Goal: Task Accomplishment & Management: Manage account settings

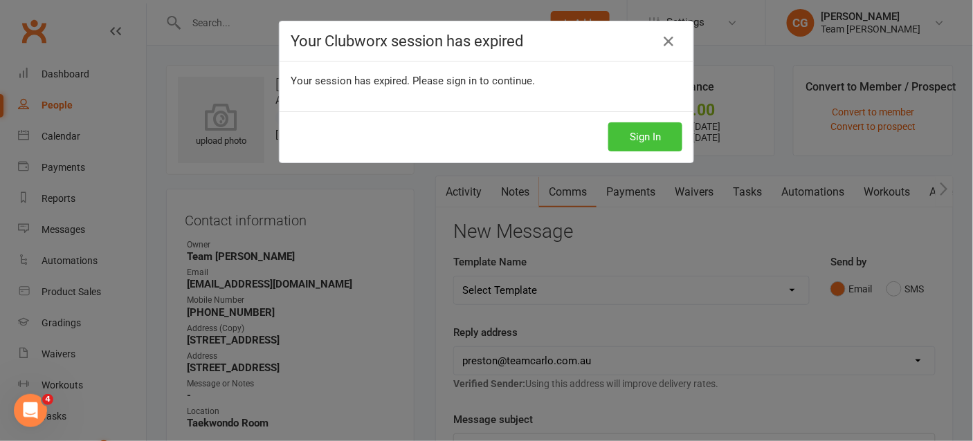
click at [642, 138] on button "Sign In" at bounding box center [645, 136] width 74 height 29
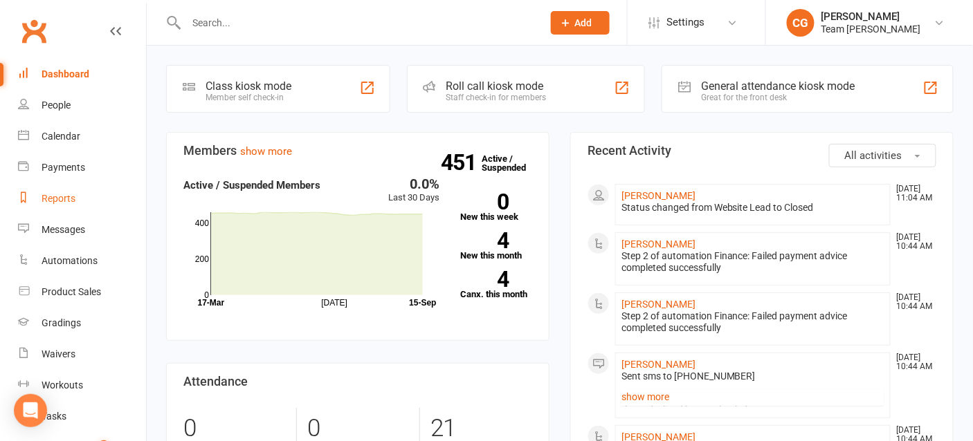
click at [59, 194] on div "Reports" at bounding box center [59, 198] width 34 height 11
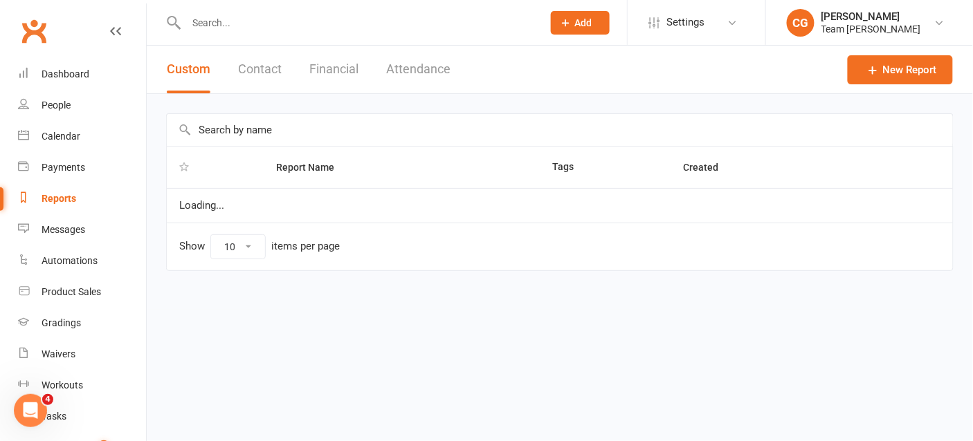
select select "100"
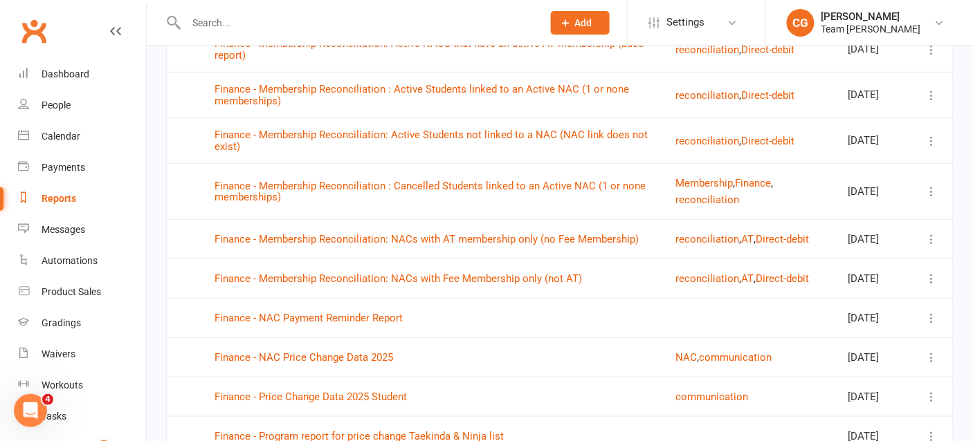
scroll to position [1731, 0]
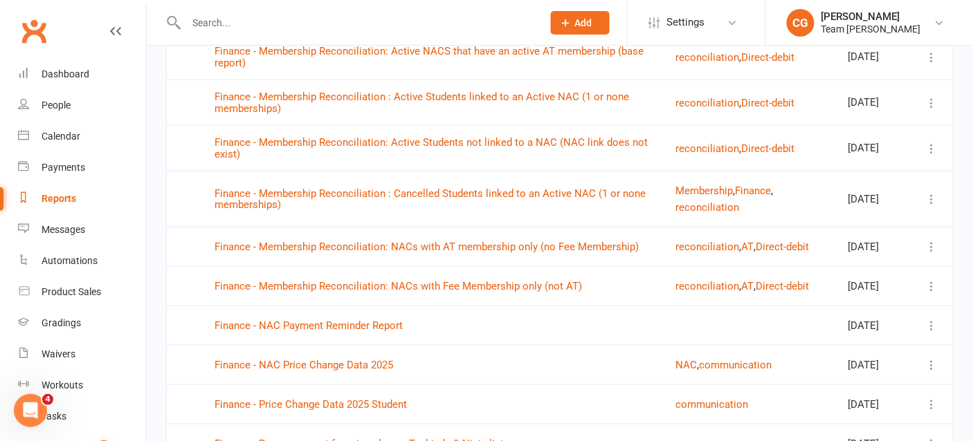
click at [699, 23] on button "Weekly-Reports" at bounding box center [712, 14] width 72 height 17
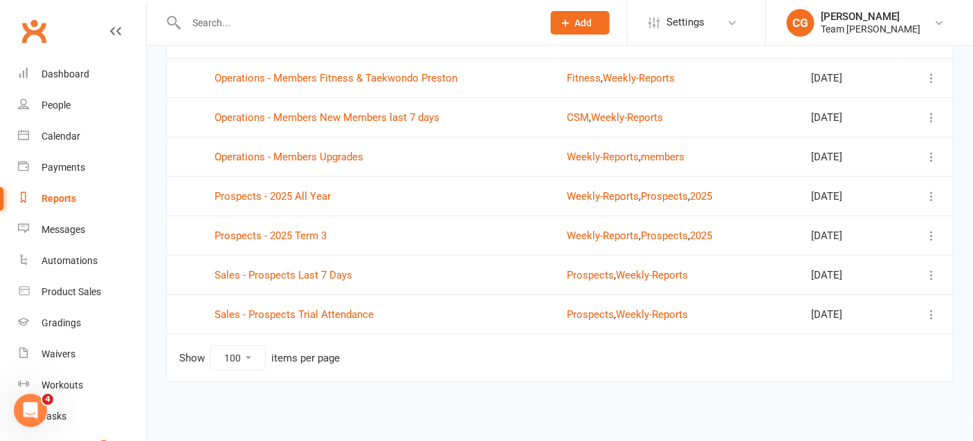
scroll to position [318, 0]
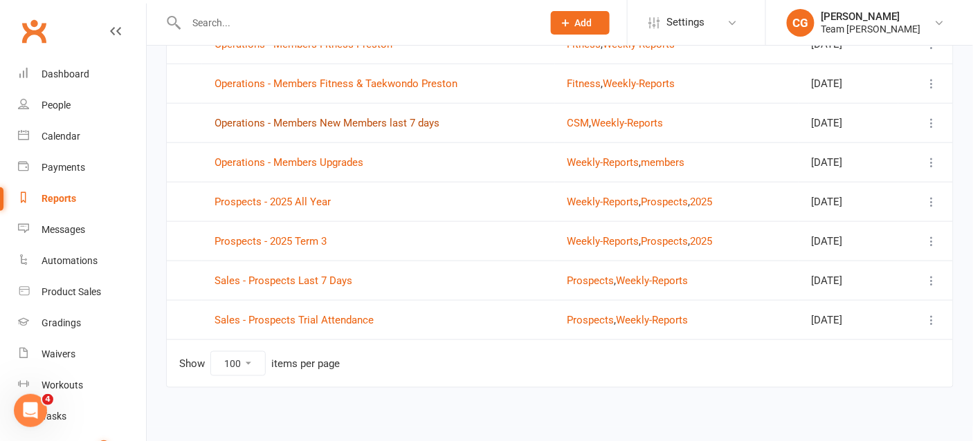
click at [318, 117] on link "Operations - Members New Members last 7 days" at bounding box center [326, 123] width 225 height 12
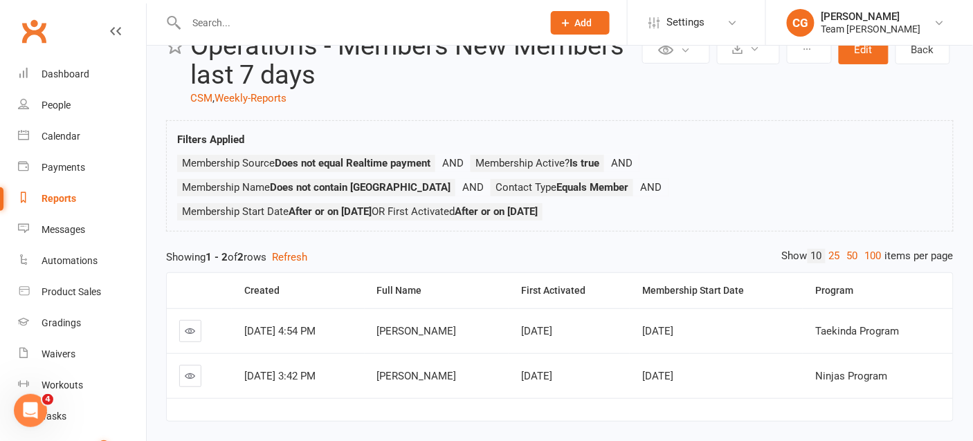
scroll to position [64, 0]
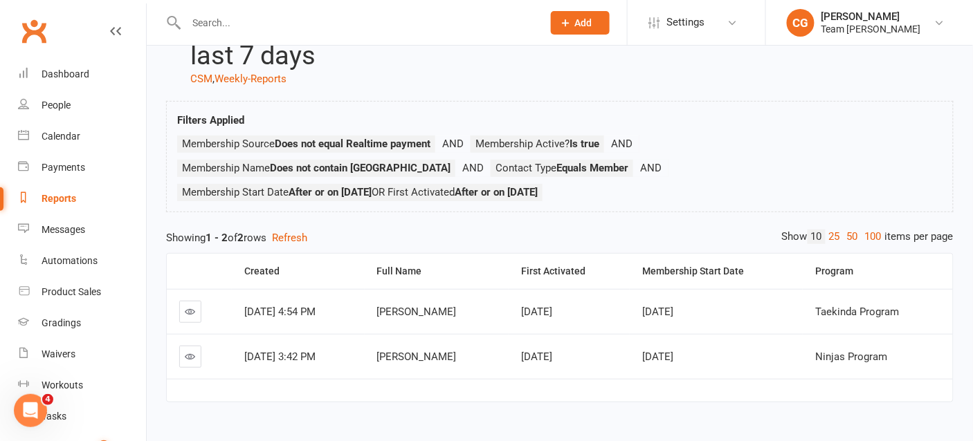
click at [252, 70] on header "Private Report Only visible by me Public Report Visible to everyone Export to C…" at bounding box center [559, 49] width 787 height 75
click at [252, 73] on link "Weekly-Reports" at bounding box center [250, 79] width 72 height 12
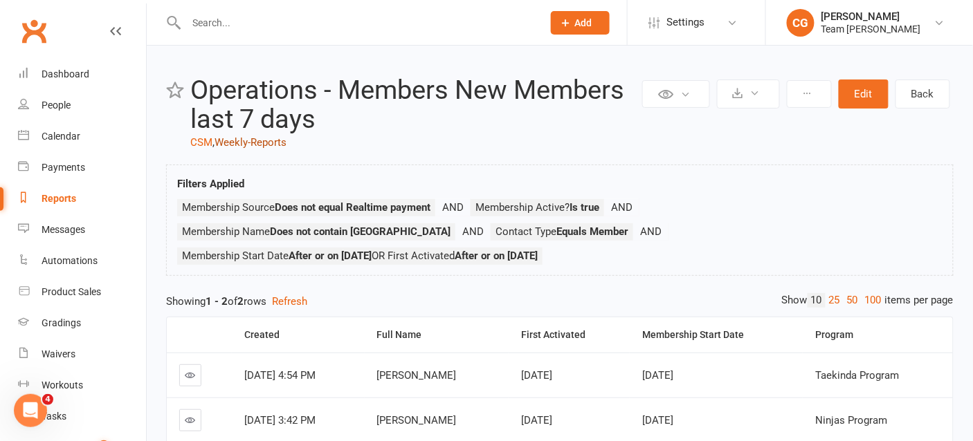
select select "100"
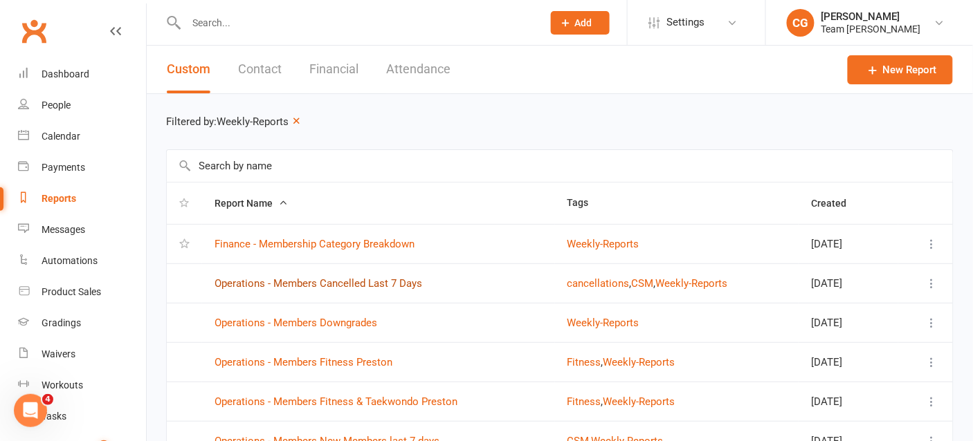
click at [320, 284] on link "Operations - Members Cancelled Last 7 Days" at bounding box center [318, 283] width 208 height 12
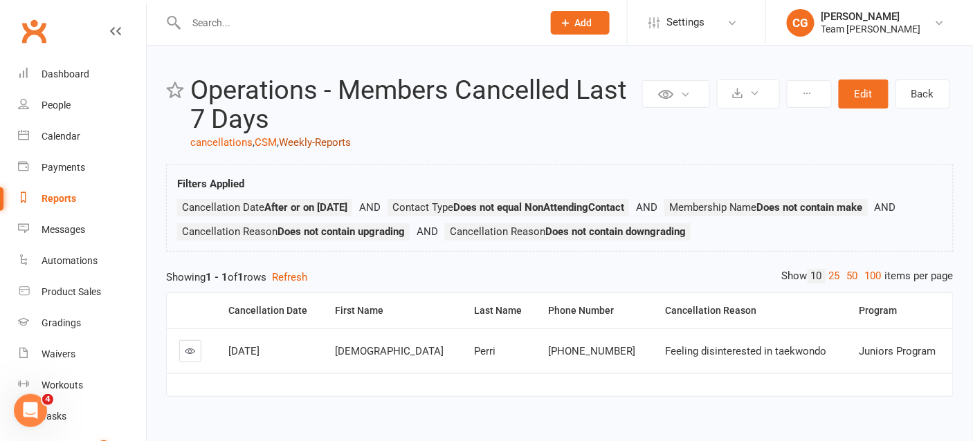
click at [318, 139] on link "Weekly-Reports" at bounding box center [315, 142] width 72 height 12
select select "100"
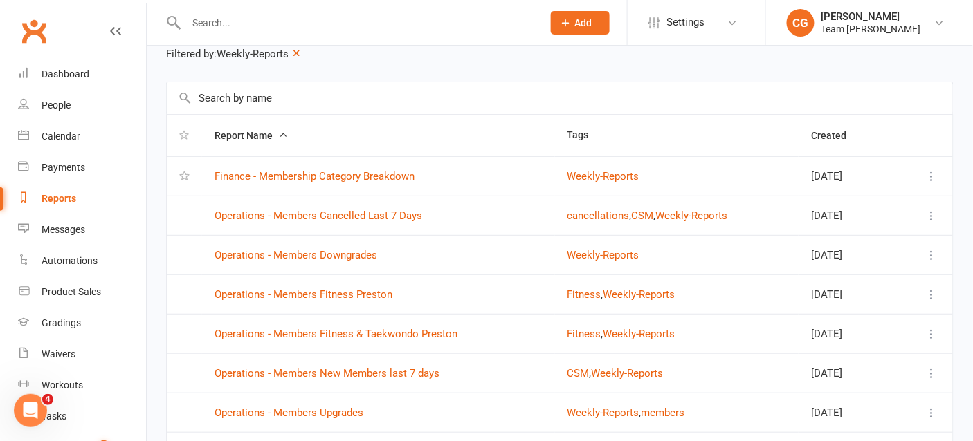
scroll to position [70, 0]
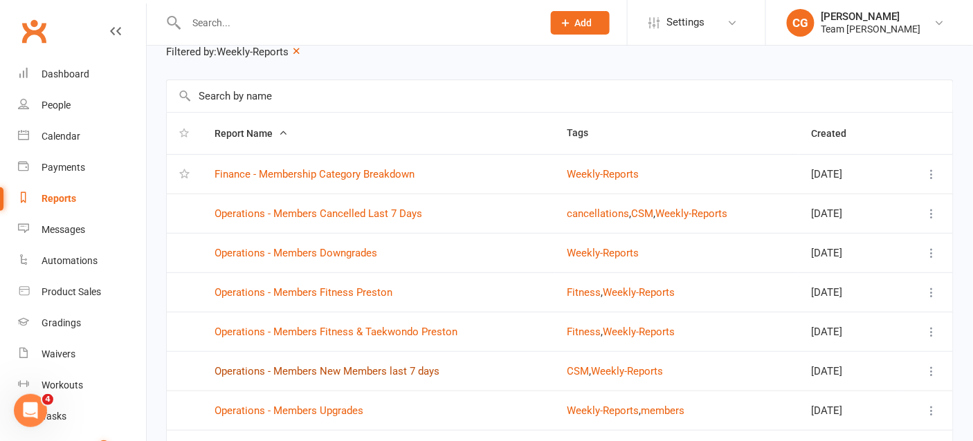
click at [302, 367] on link "Operations - Members New Members last 7 days" at bounding box center [326, 371] width 225 height 12
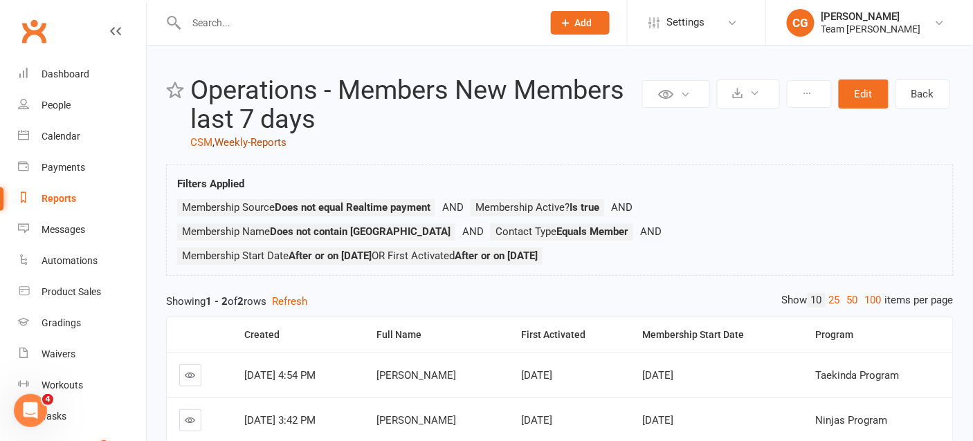
click at [257, 143] on link "Weekly-Reports" at bounding box center [250, 142] width 72 height 12
select select "100"
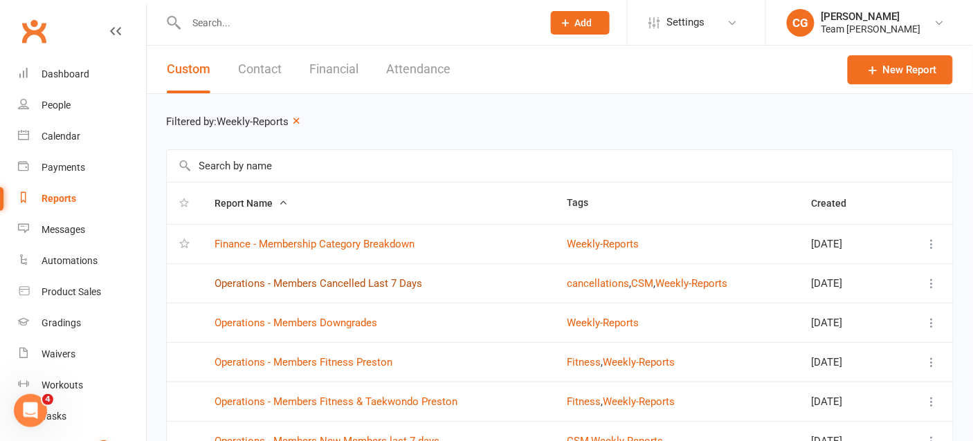
click at [369, 282] on link "Operations - Members Cancelled Last 7 Days" at bounding box center [318, 283] width 208 height 12
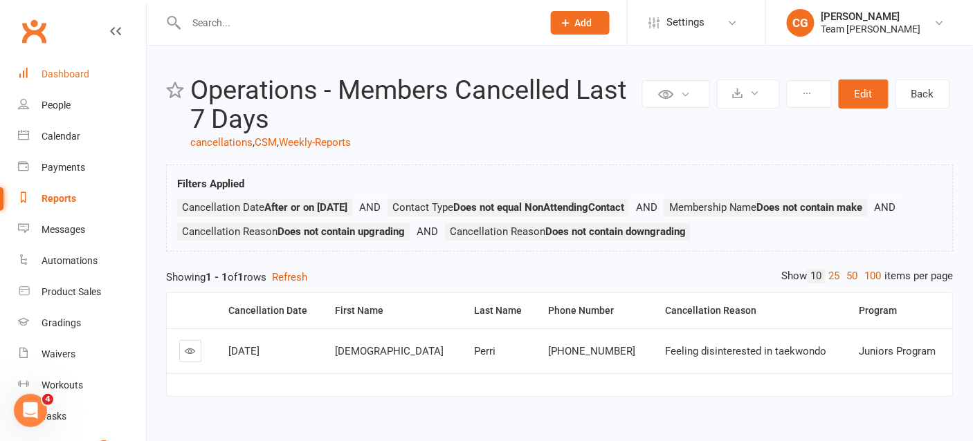
click at [75, 75] on div "Dashboard" at bounding box center [66, 73] width 48 height 11
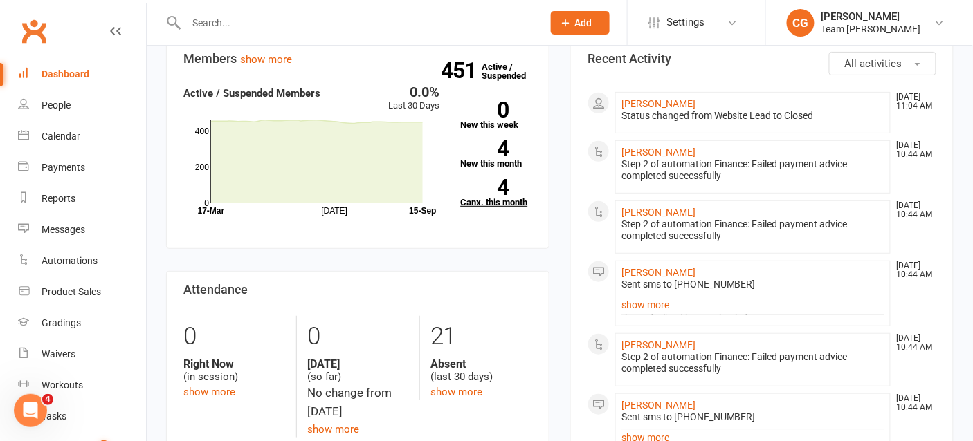
scroll to position [104, 0]
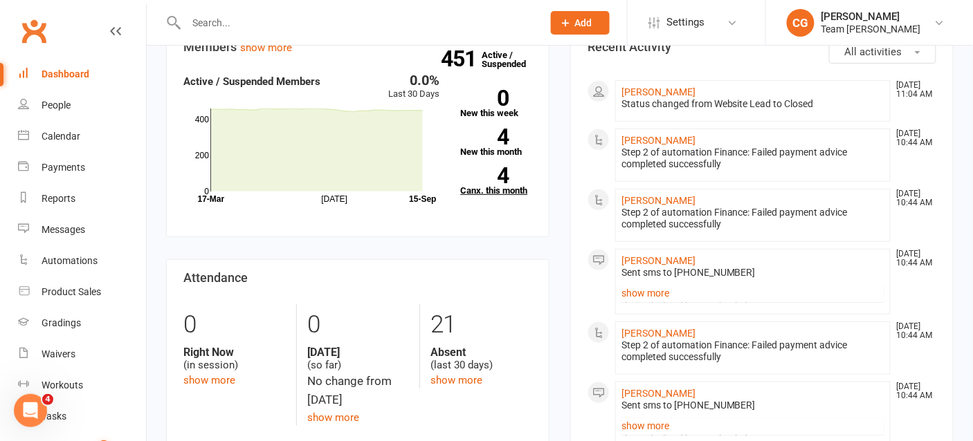
click at [481, 189] on link "4 Canx. this month" at bounding box center [497, 181] width 72 height 28
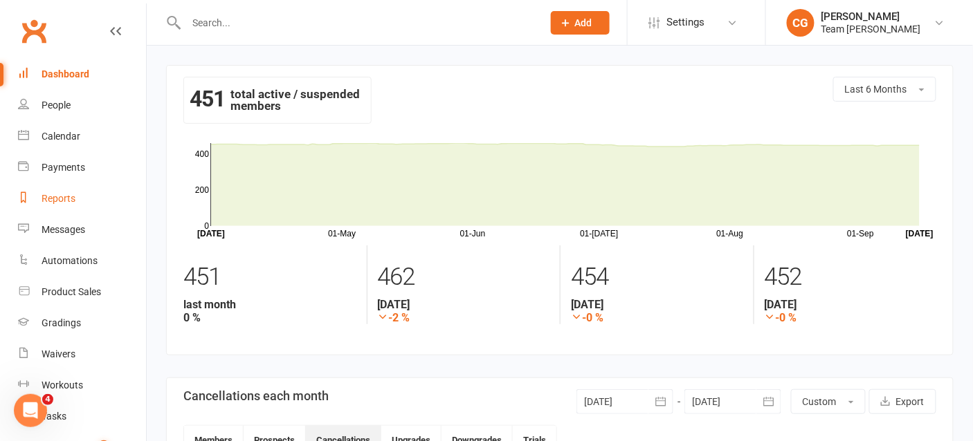
click at [58, 201] on div "Reports" at bounding box center [59, 198] width 34 height 11
select select "100"
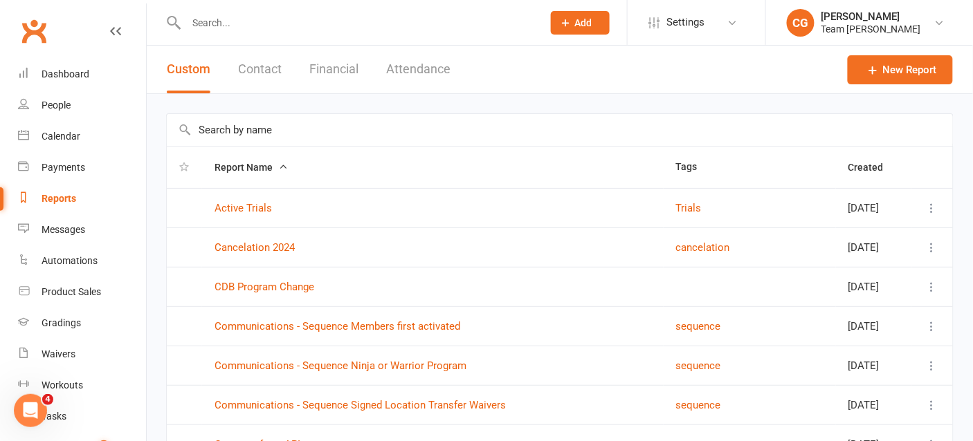
click at [267, 71] on button "Contact" at bounding box center [260, 70] width 44 height 48
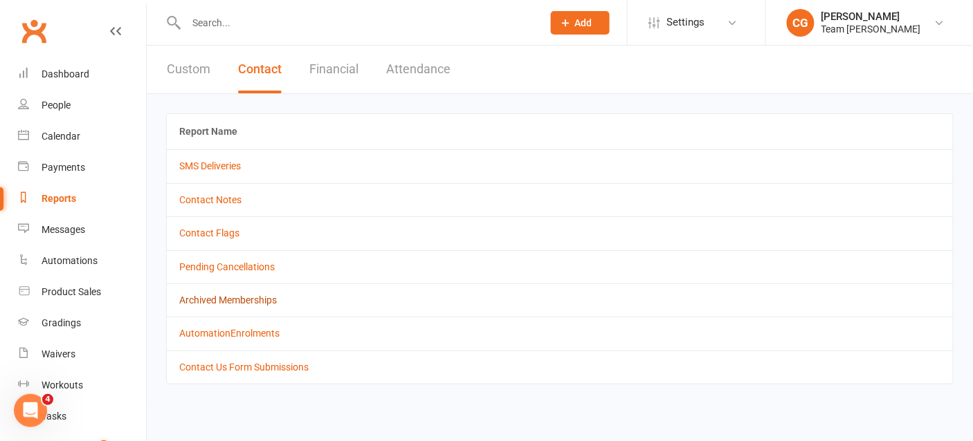
click at [237, 296] on link "Archived Memberships" at bounding box center [228, 300] width 98 height 11
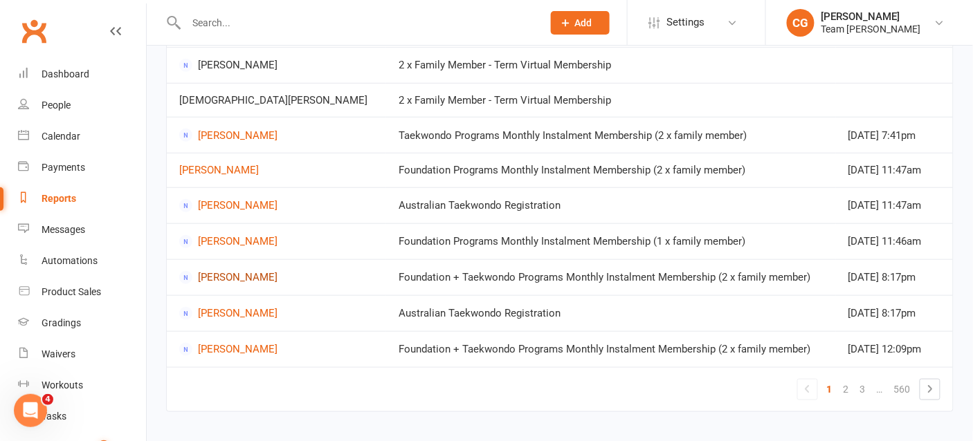
scroll to position [237, 0]
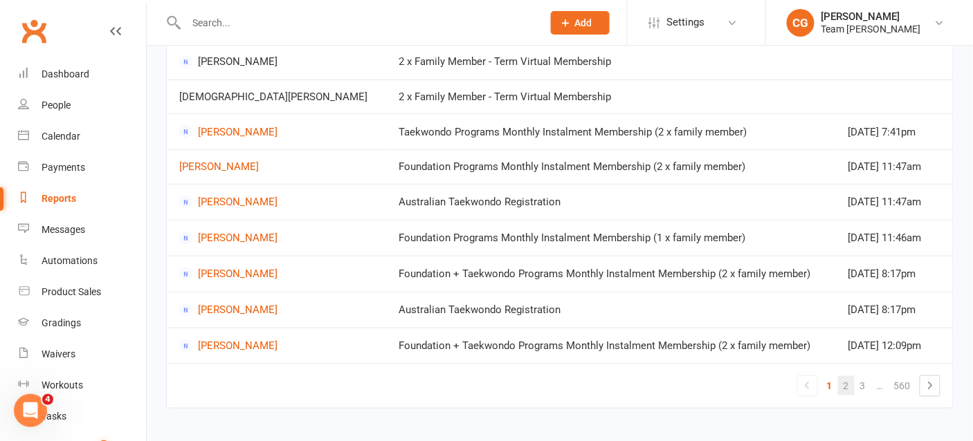
click at [851, 381] on link "2" at bounding box center [846, 385] width 17 height 19
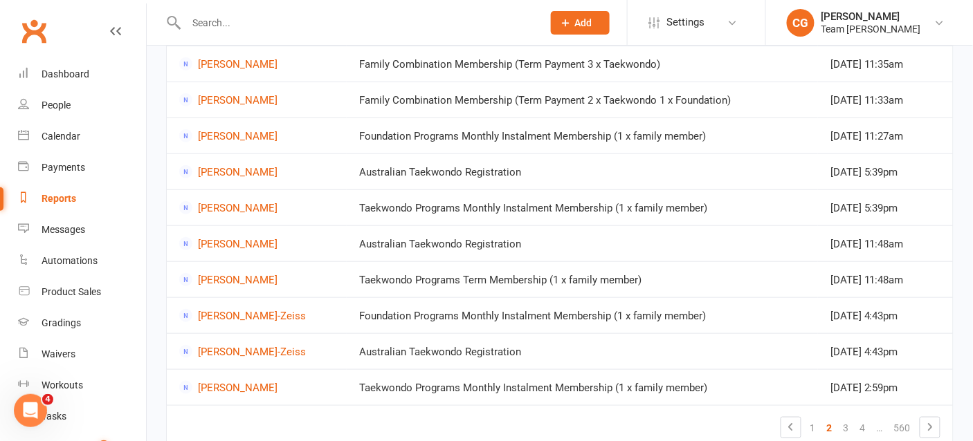
scroll to position [243, 0]
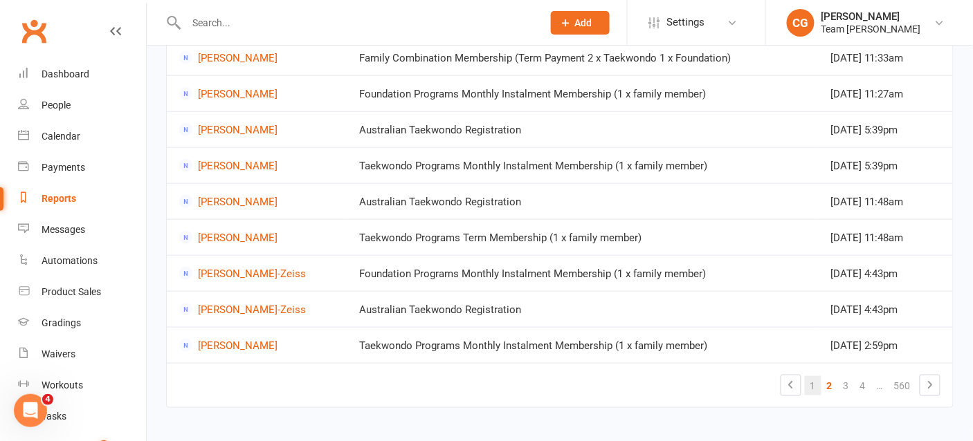
click at [817, 385] on link "1" at bounding box center [813, 385] width 17 height 19
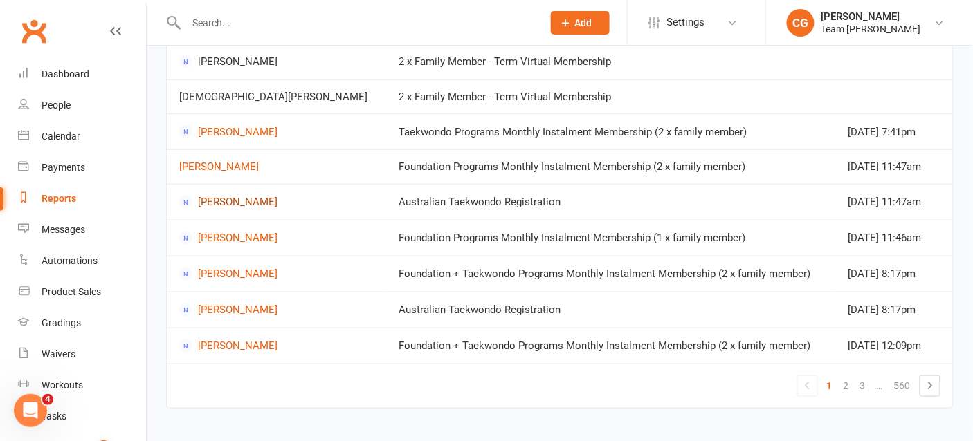
click at [234, 198] on link "Braeden Prescott" at bounding box center [276, 202] width 194 height 13
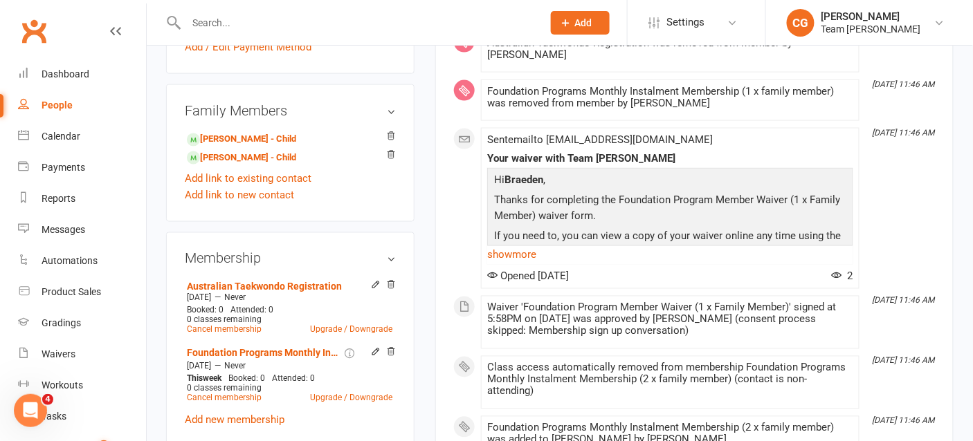
scroll to position [526, 0]
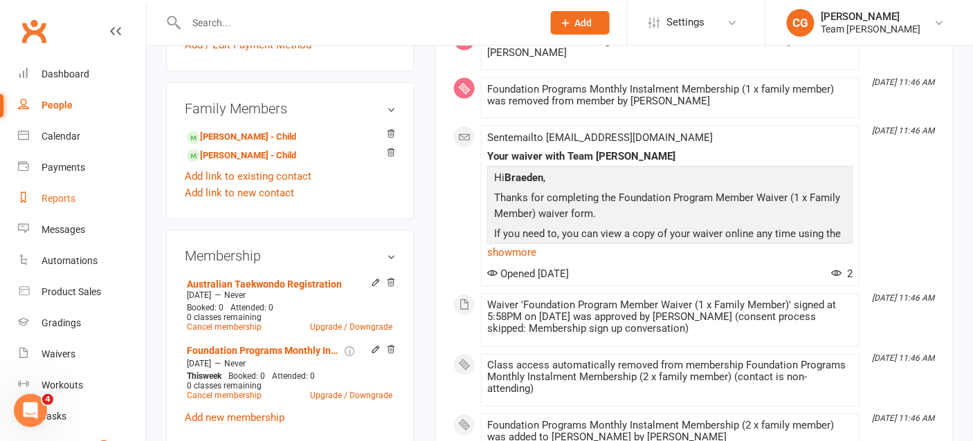
click at [45, 200] on div "Reports" at bounding box center [59, 198] width 34 height 11
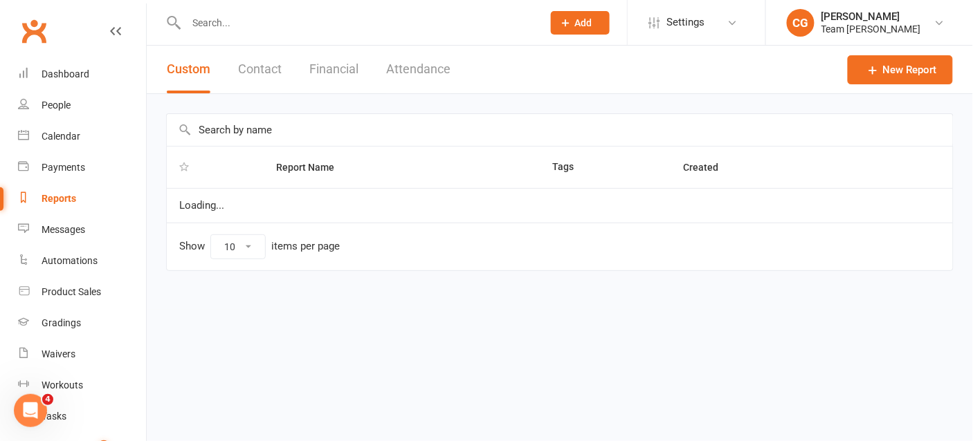
select select "100"
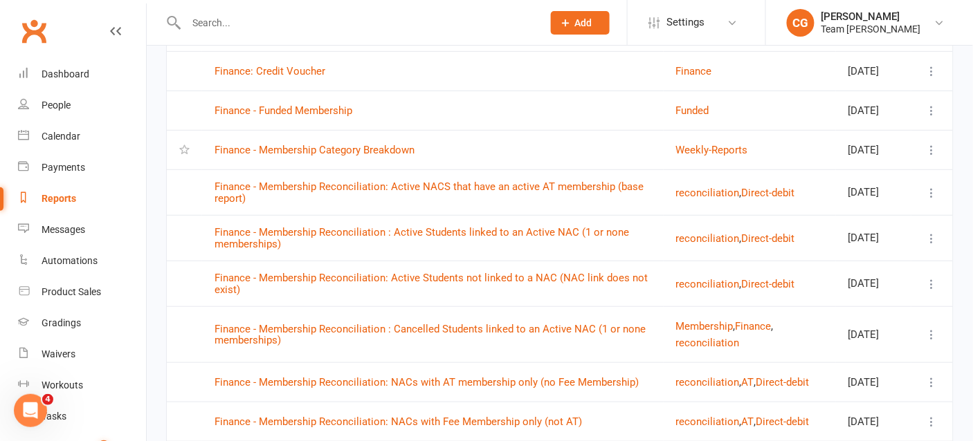
scroll to position [1617, 0]
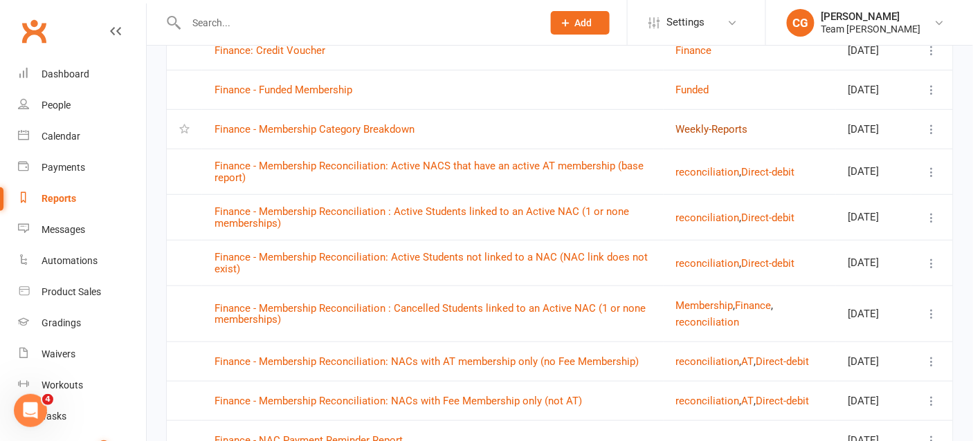
click at [692, 138] on button "Weekly-Reports" at bounding box center [712, 129] width 72 height 17
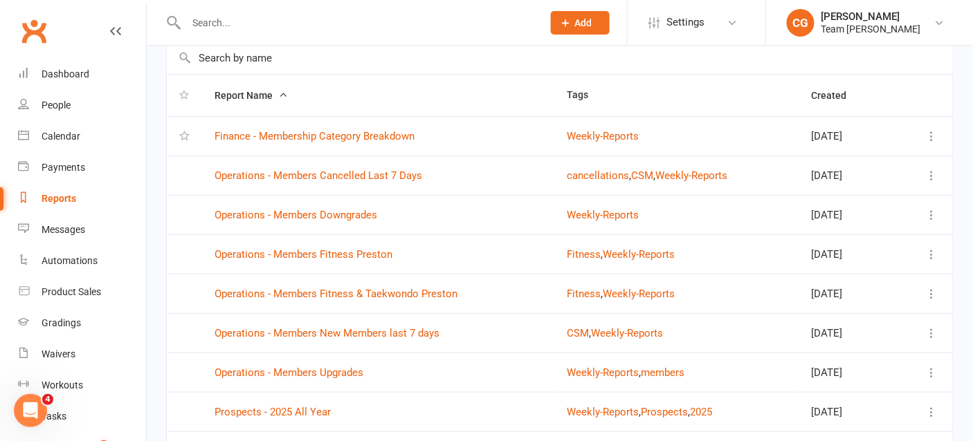
scroll to position [112, 0]
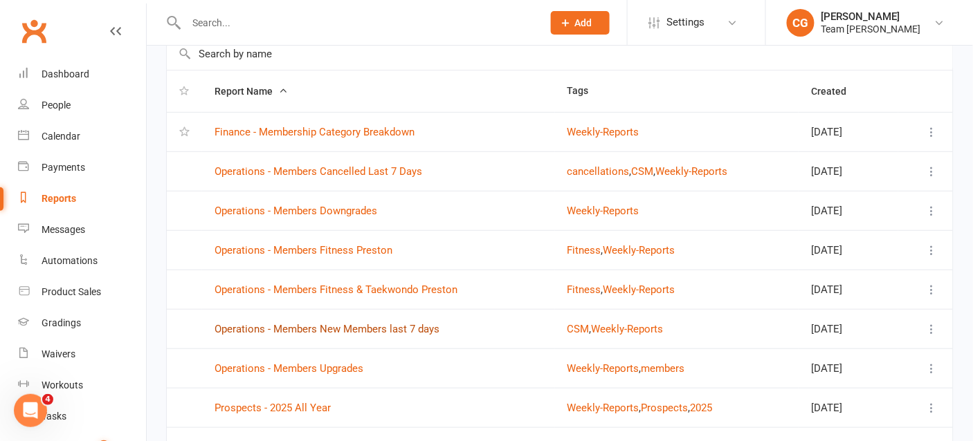
click at [315, 323] on link "Operations - Members New Members last 7 days" at bounding box center [326, 329] width 225 height 12
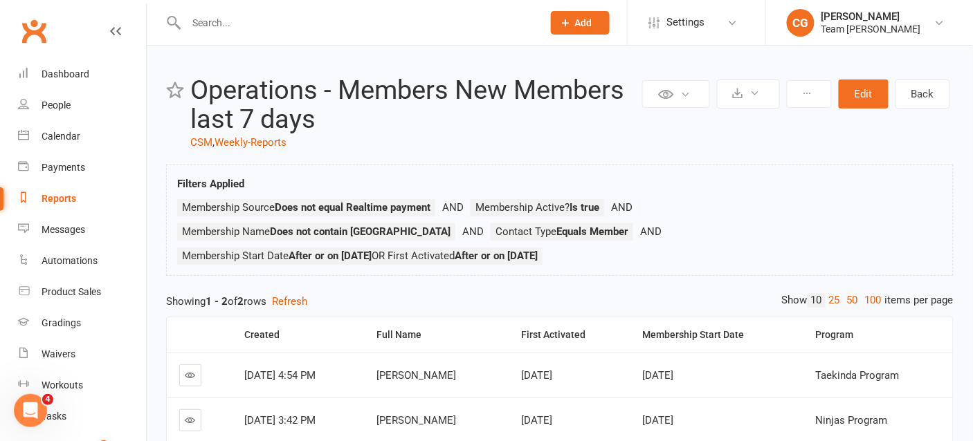
click at [192, 415] on icon at bounding box center [190, 420] width 10 height 10
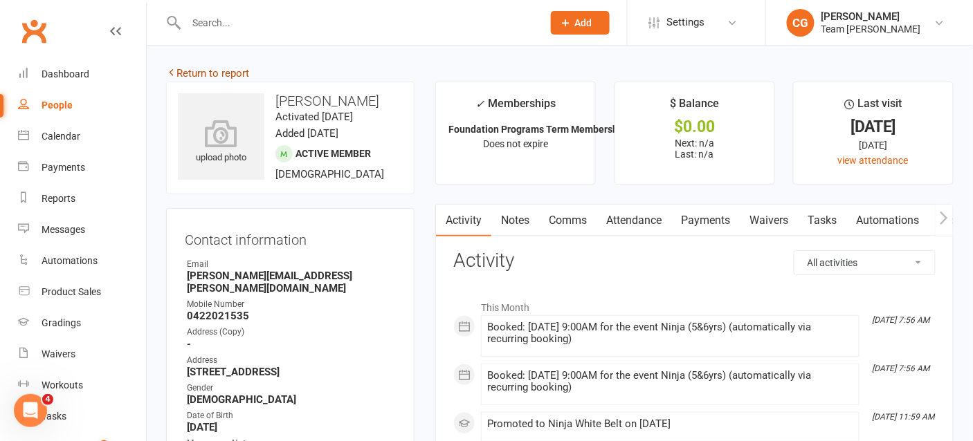
click at [212, 71] on link "Return to report" at bounding box center [207, 73] width 83 height 12
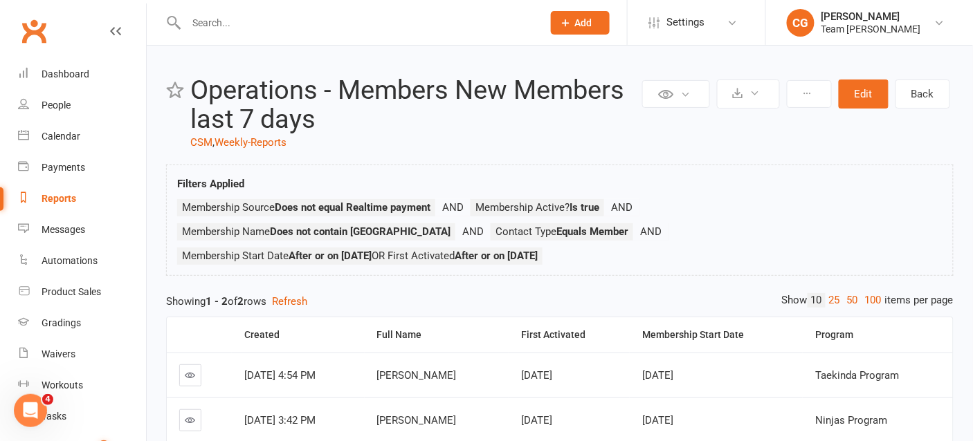
click at [232, 33] on div at bounding box center [349, 22] width 367 height 45
click at [210, 17] on input "text" at bounding box center [357, 22] width 351 height 19
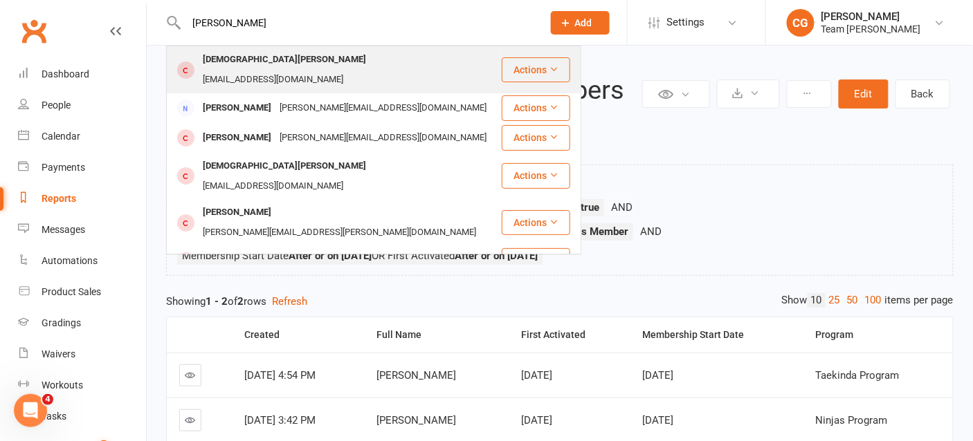
type input "christioan perri"
click at [241, 62] on div "Christian Perri" at bounding box center [285, 60] width 172 height 20
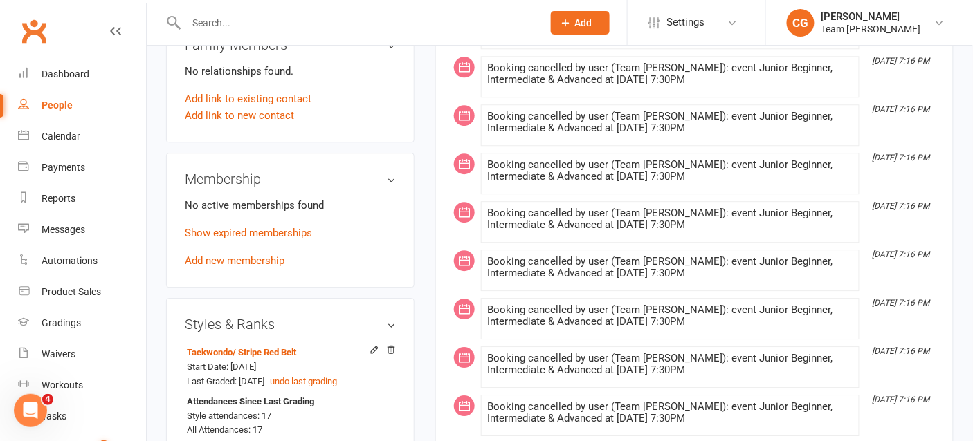
scroll to position [972, 0]
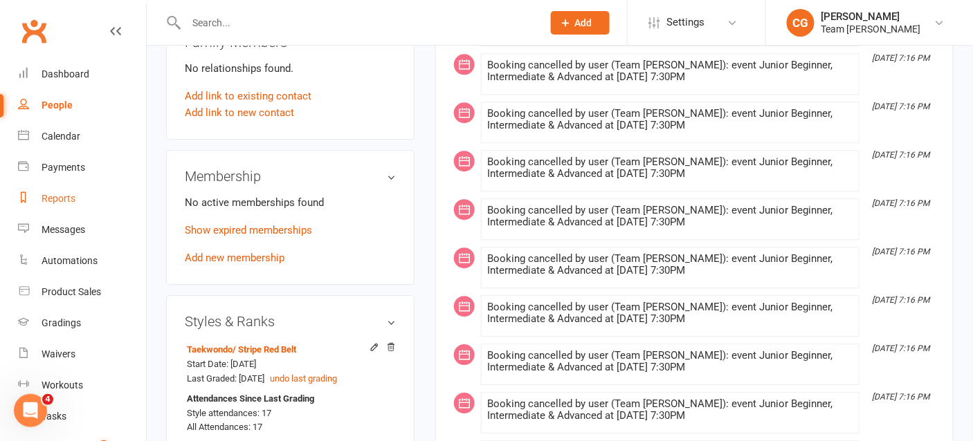
click at [63, 196] on div "Reports" at bounding box center [59, 198] width 34 height 11
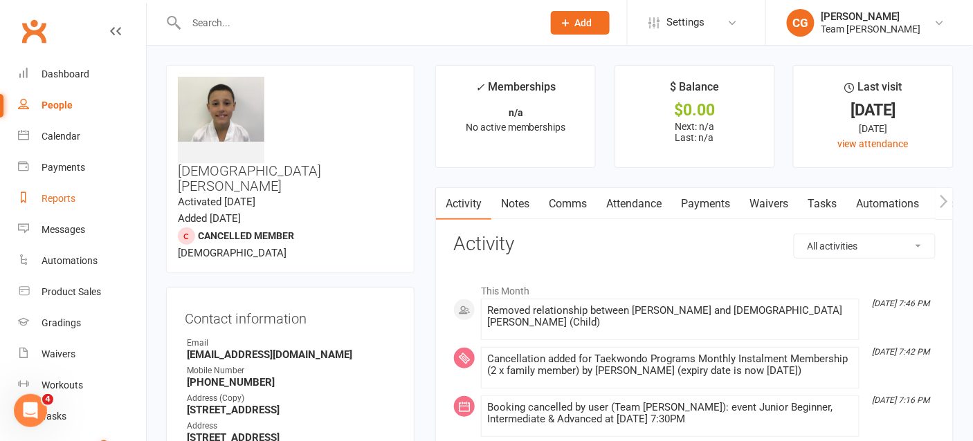
select select "100"
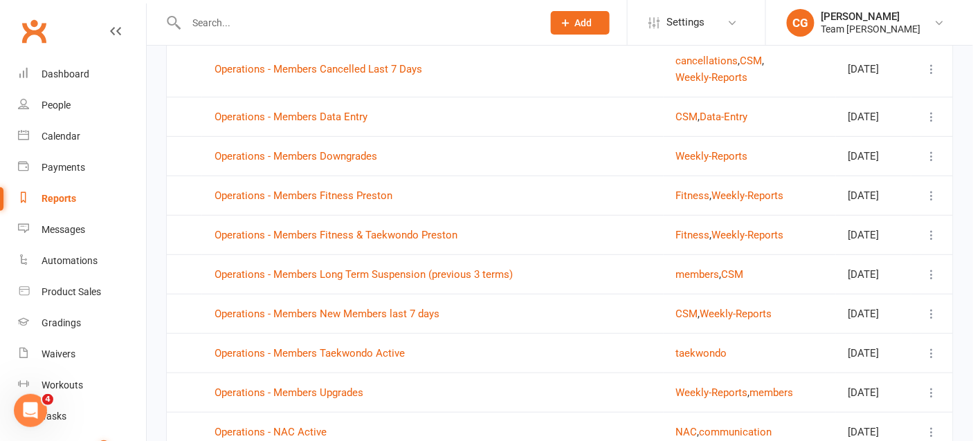
scroll to position [3031, 0]
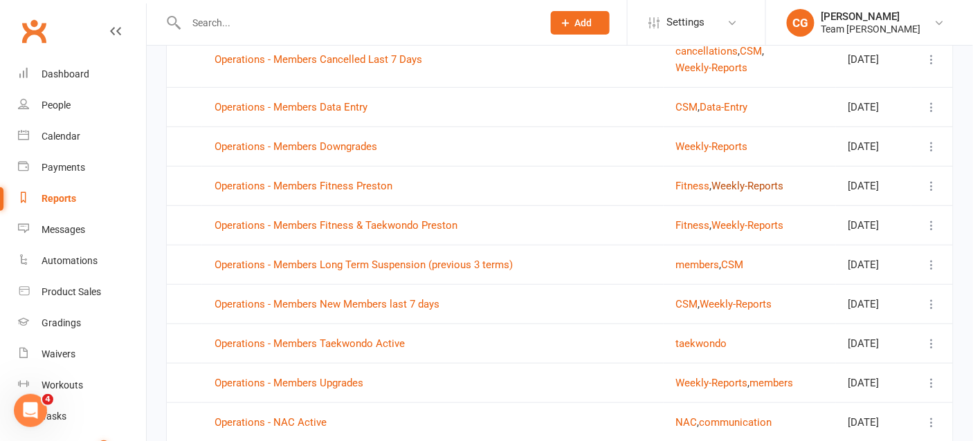
click at [731, 194] on button "Weekly-Reports" at bounding box center [748, 186] width 72 height 17
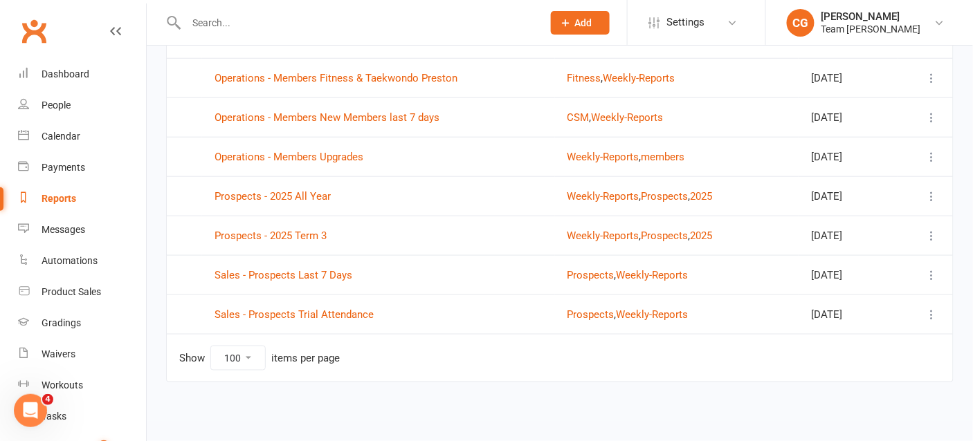
scroll to position [318, 0]
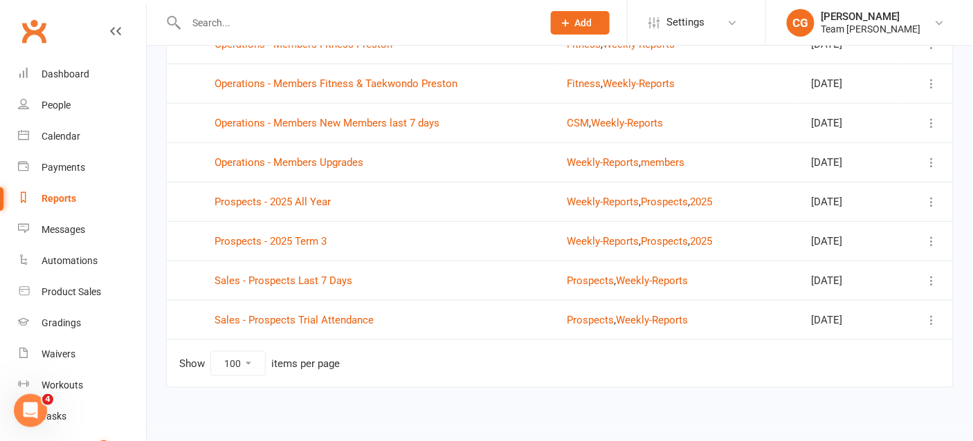
click at [274, 250] on td "Prospects - 2025 Term 3" at bounding box center [378, 240] width 353 height 39
click at [275, 240] on link "Prospects - 2025 Term 3" at bounding box center [270, 241] width 112 height 12
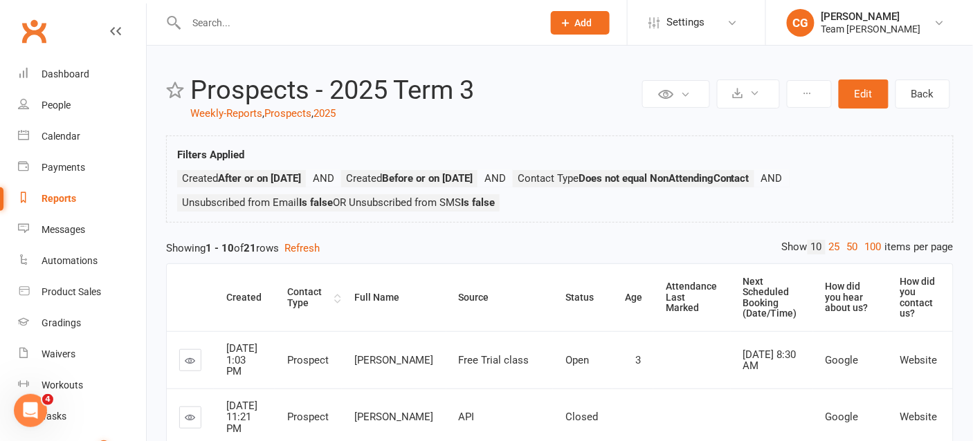
click at [316, 287] on div "Contact Type" at bounding box center [309, 297] width 44 height 21
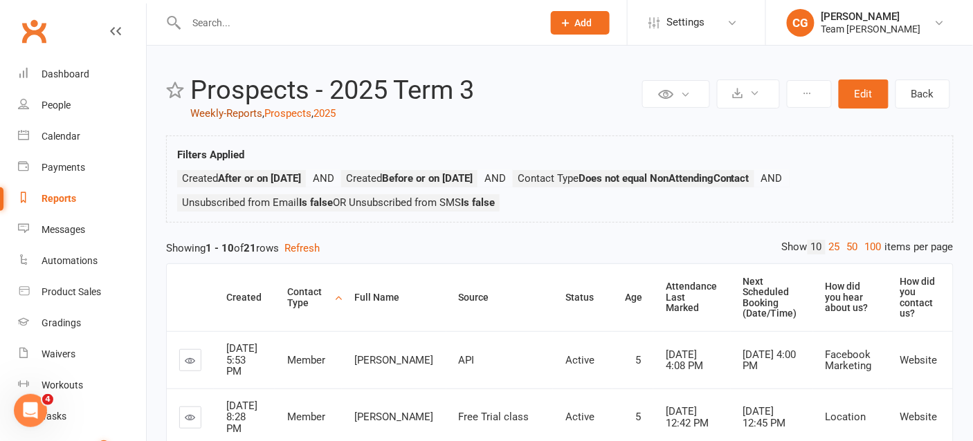
click at [224, 114] on link "Weekly-Reports" at bounding box center [226, 113] width 72 height 12
select select "100"
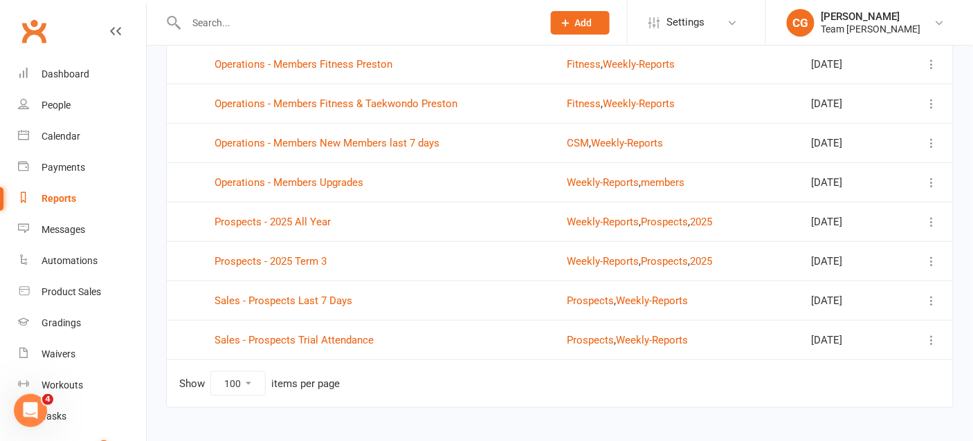
scroll to position [318, 0]
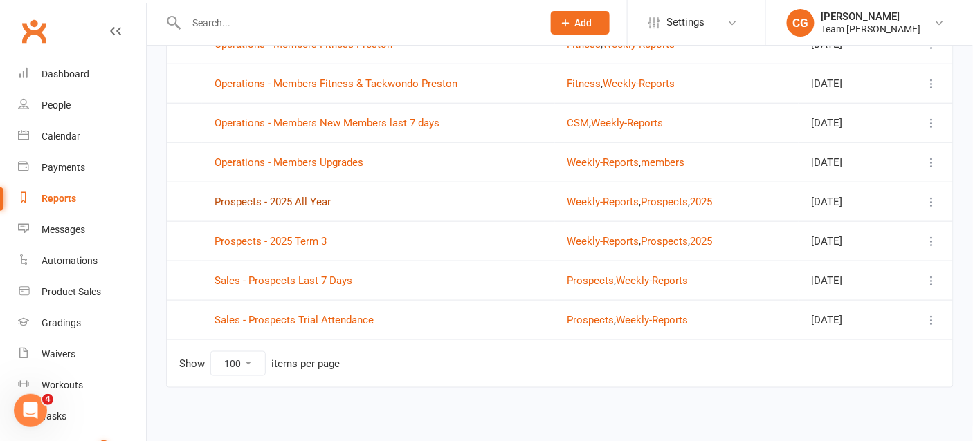
click at [264, 200] on link "Prospects - 2025 All Year" at bounding box center [272, 202] width 116 height 12
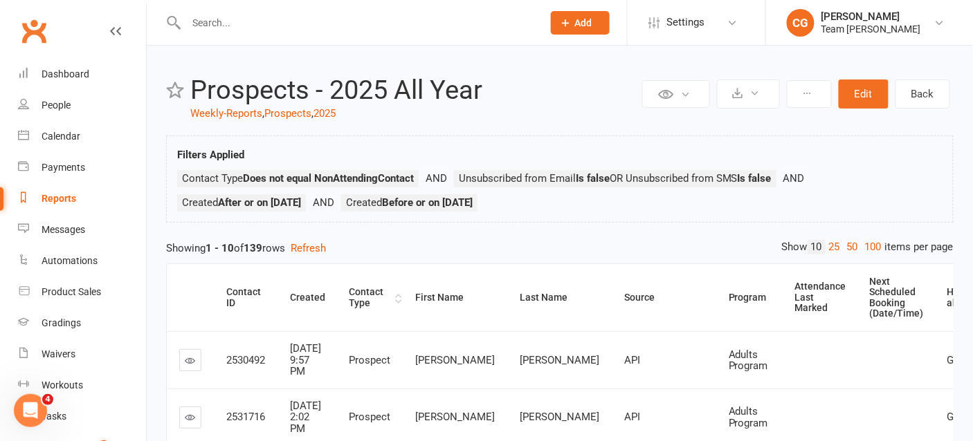
click at [367, 282] on th "Contact Type" at bounding box center [369, 298] width 66 height 68
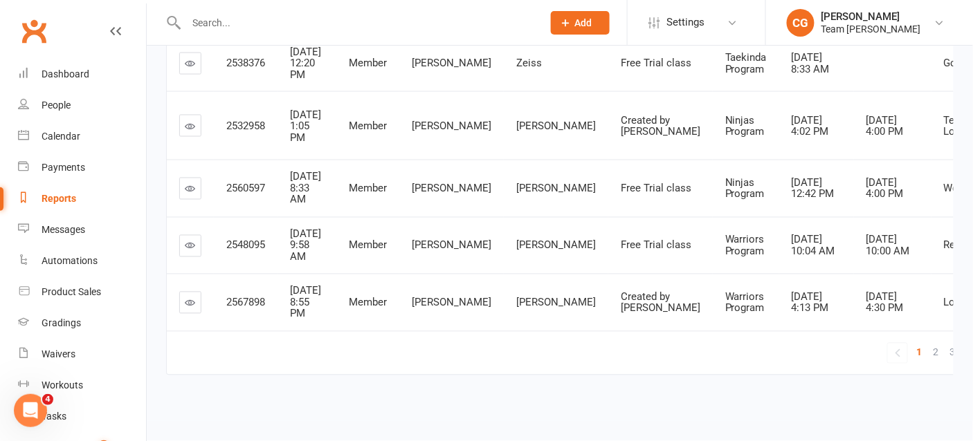
scroll to position [782, 0]
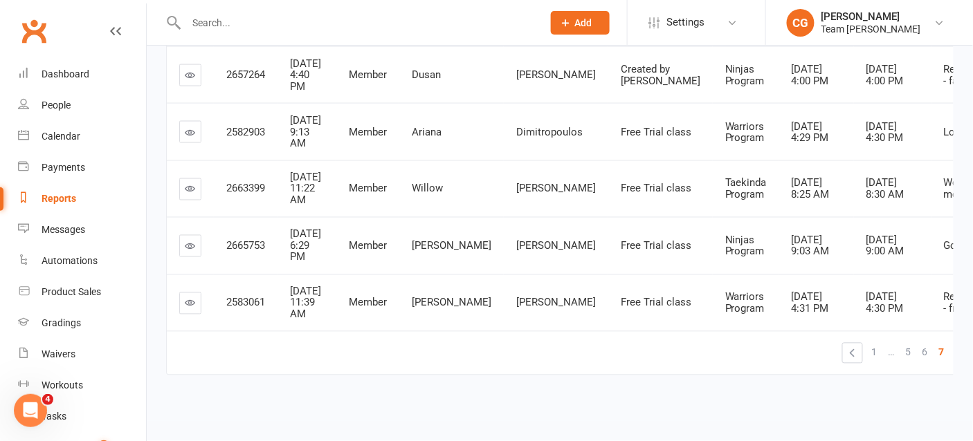
scroll to position [702, 0]
click at [972, 349] on span "9" at bounding box center [975, 352] width 6 height 19
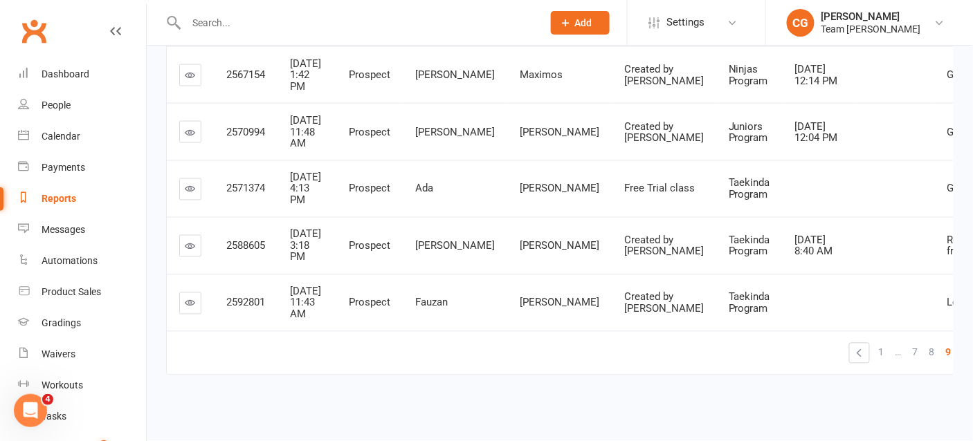
scroll to position [793, 0]
click at [929, 353] on span "8" at bounding box center [932, 352] width 6 height 19
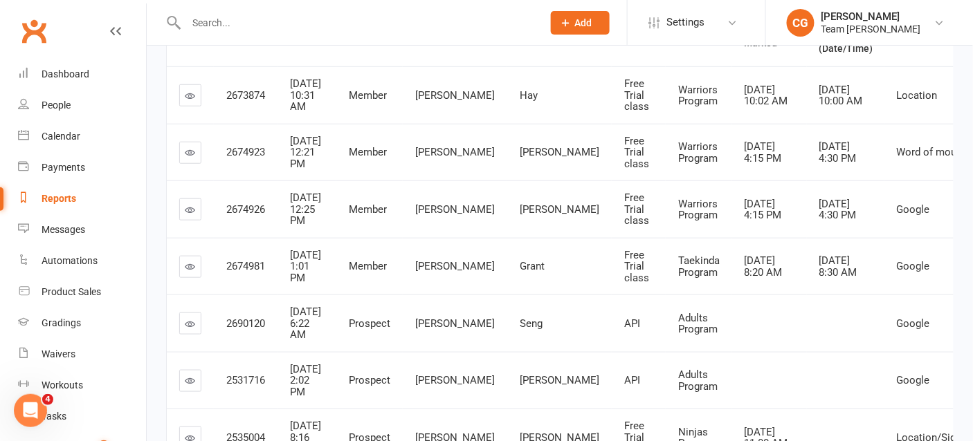
scroll to position [0, 0]
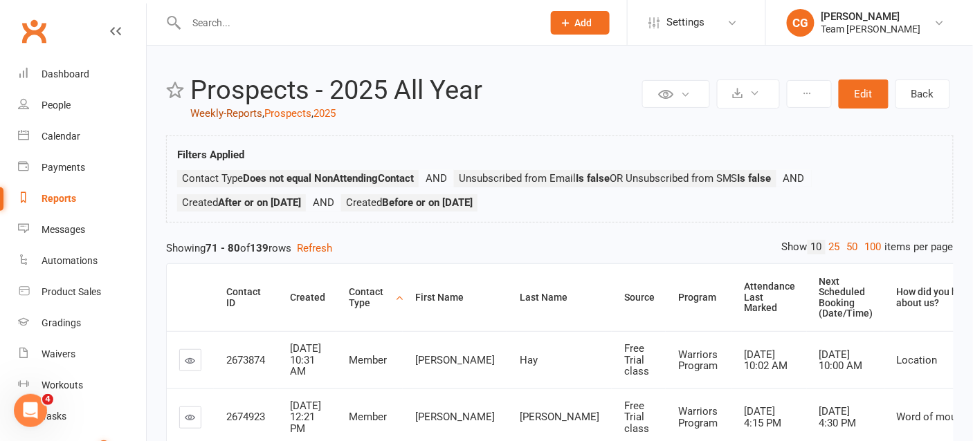
click at [232, 111] on link "Weekly-Reports" at bounding box center [226, 113] width 72 height 12
select select "100"
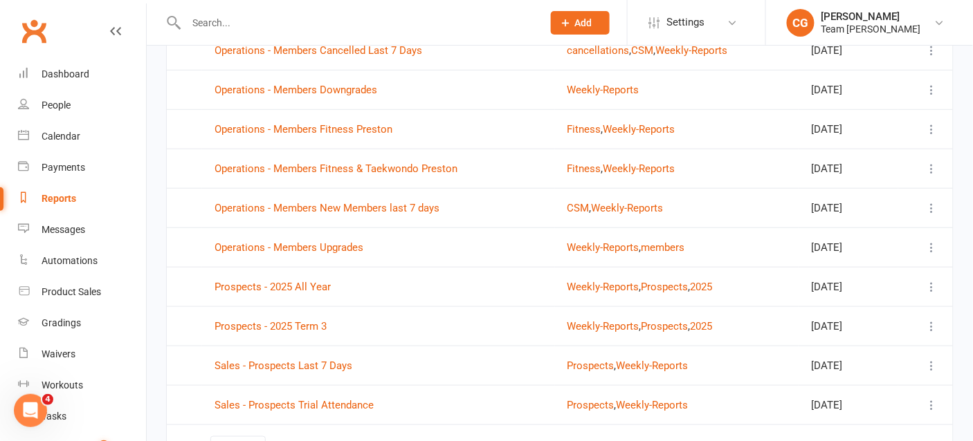
scroll to position [237, 0]
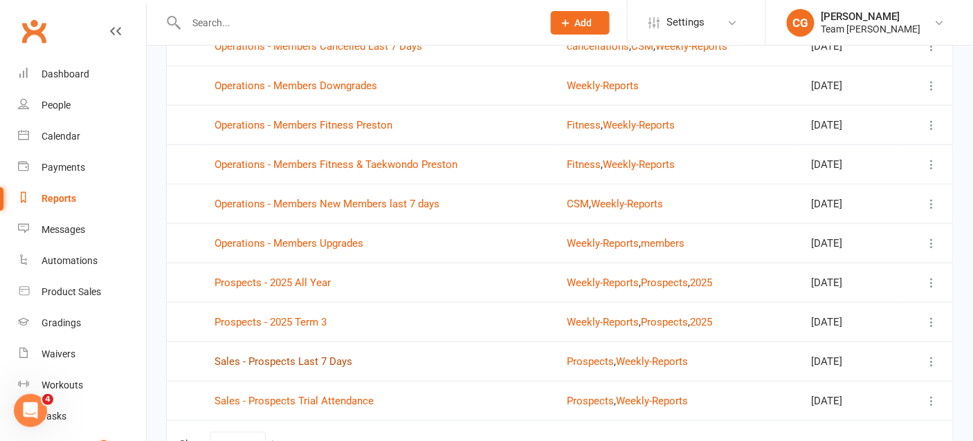
click at [302, 359] on link "Sales - Prospects Last 7 Days" at bounding box center [283, 362] width 138 height 12
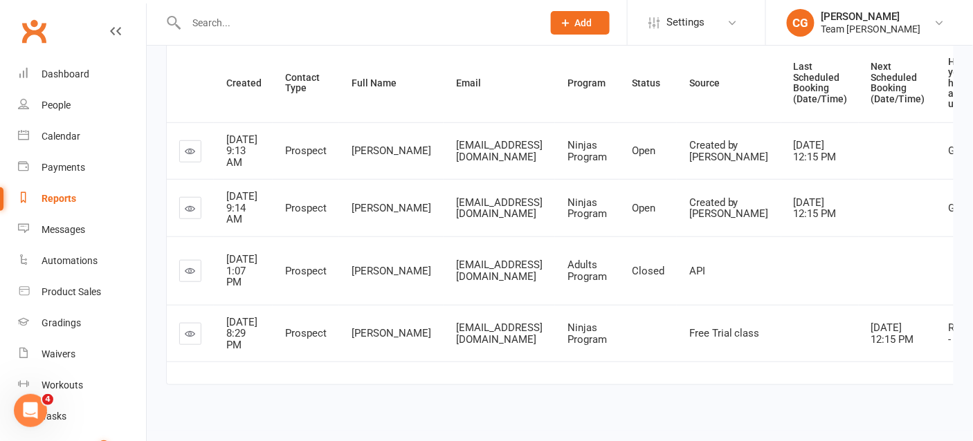
scroll to position [187, 0]
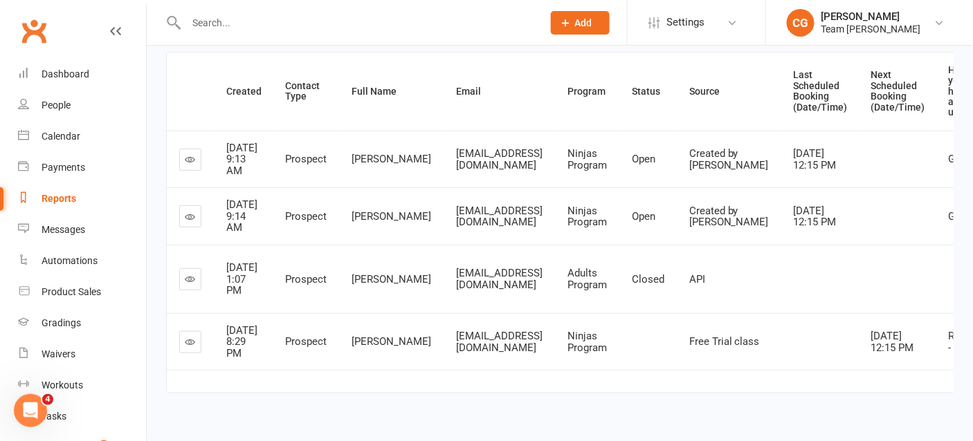
click at [183, 291] on link at bounding box center [190, 279] width 22 height 22
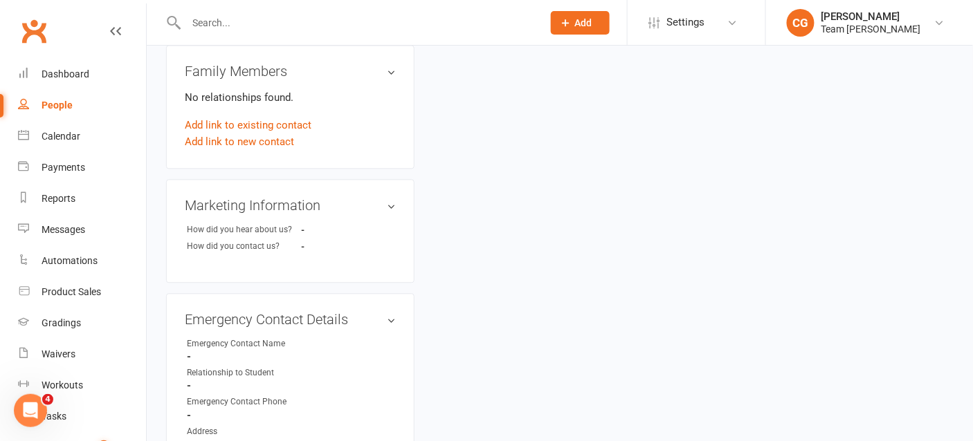
scroll to position [753, 0]
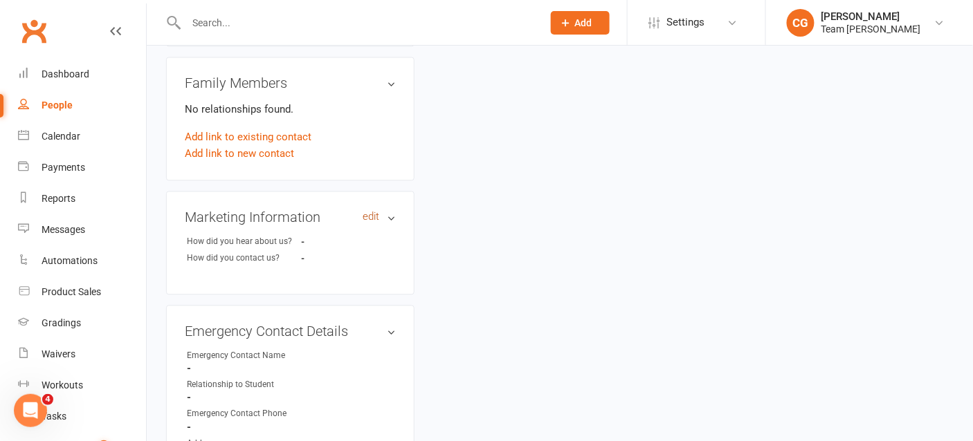
click at [365, 211] on link "edit" at bounding box center [370, 217] width 17 height 12
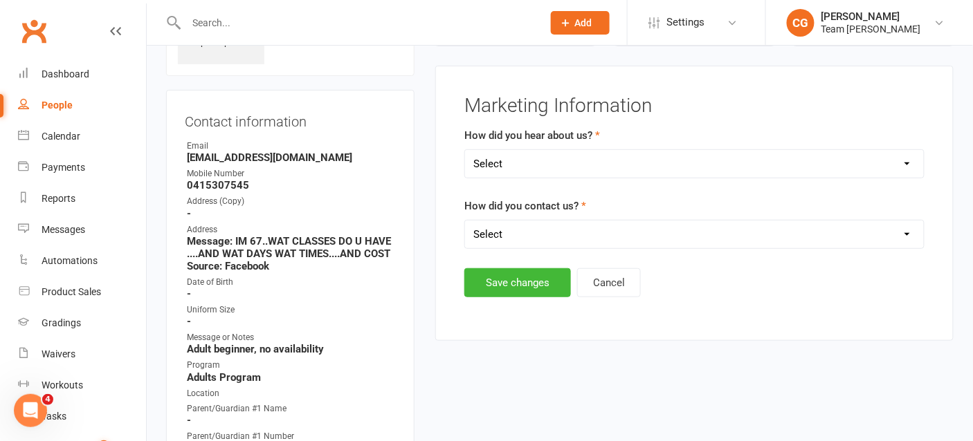
scroll to position [111, 0]
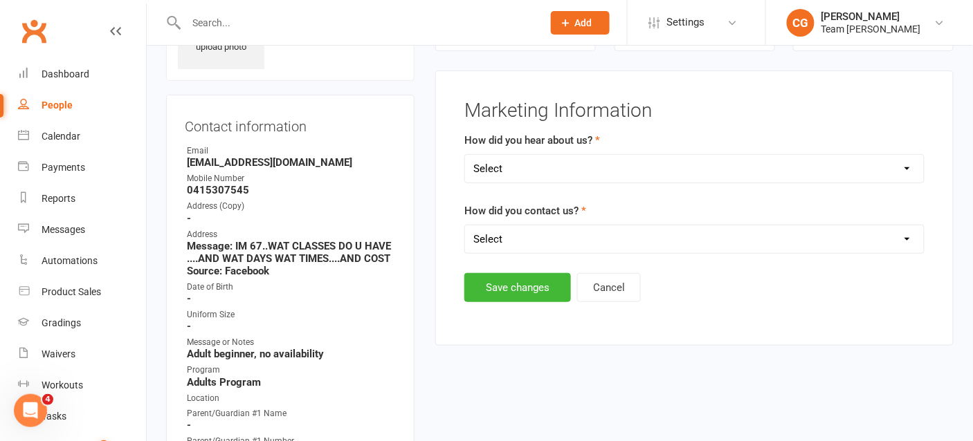
click at [596, 159] on select "Select Google Website Facebook Marketing Instagram Word of mouth Location Signa…" at bounding box center [694, 169] width 459 height 28
select select "Facebook Marketing"
click at [465, 155] on select "Select Google Website Facebook Marketing Instagram Word of mouth Location Signa…" at bounding box center [694, 169] width 459 height 28
click at [512, 232] on select "Select 1800 Team Carlo Website Email Team Carlo Location Mobile Facebook Ad Cam…" at bounding box center [694, 240] width 459 height 28
select select "Website"
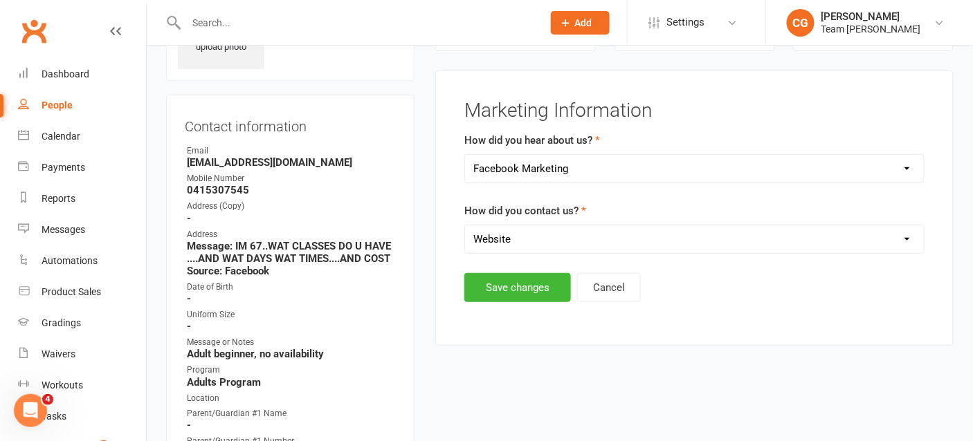
click at [465, 226] on select "Select 1800 Team Carlo Website Email Team Carlo Location Mobile Facebook Ad Cam…" at bounding box center [694, 240] width 459 height 28
click at [510, 290] on button "Save changes" at bounding box center [517, 287] width 107 height 29
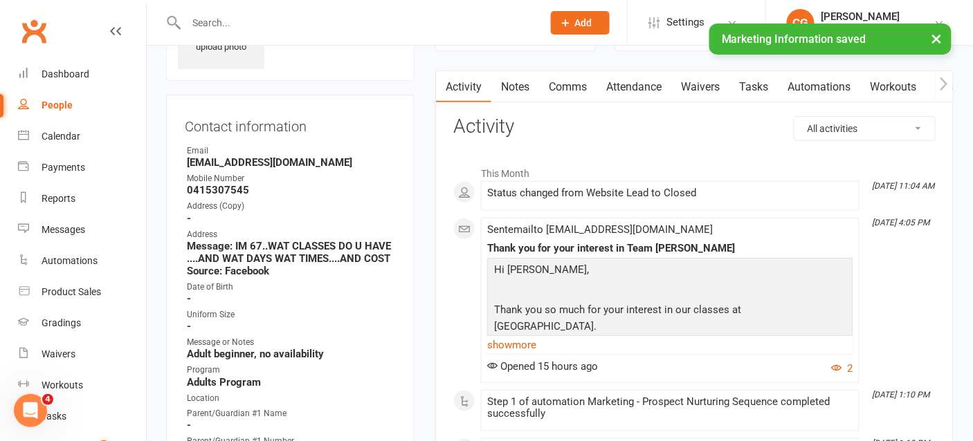
scroll to position [0, 0]
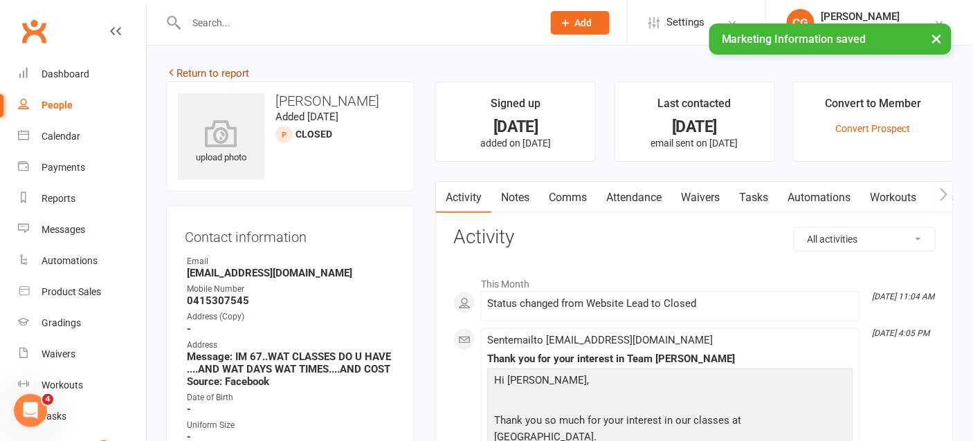
click at [203, 71] on link "Return to report" at bounding box center [207, 73] width 83 height 12
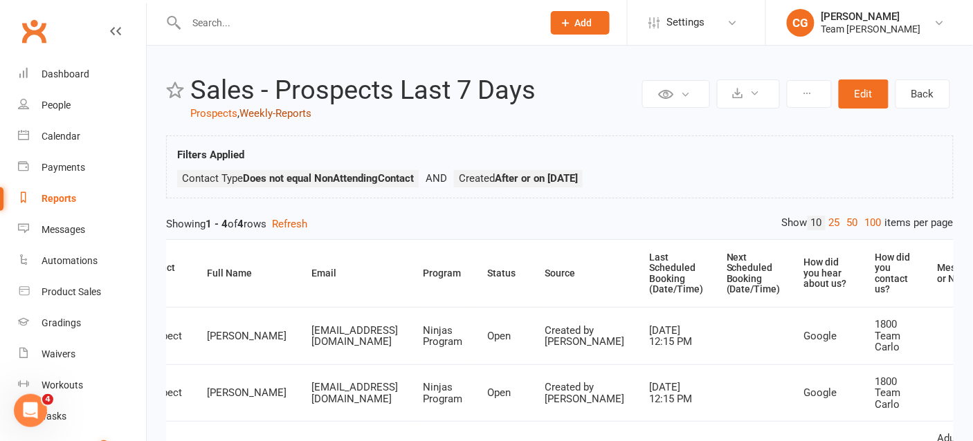
click at [287, 113] on link "Weekly-Reports" at bounding box center [275, 113] width 72 height 12
select select "100"
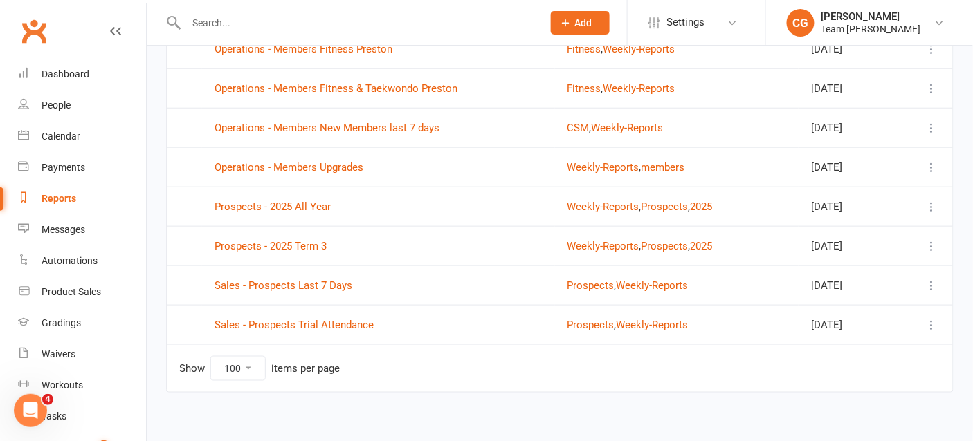
scroll to position [318, 0]
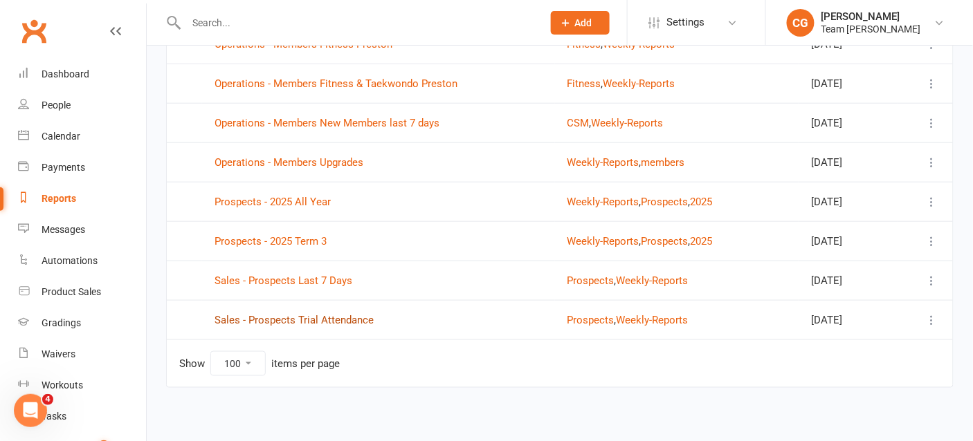
click at [300, 314] on link "Sales - Prospects Trial Attendance" at bounding box center [293, 320] width 159 height 12
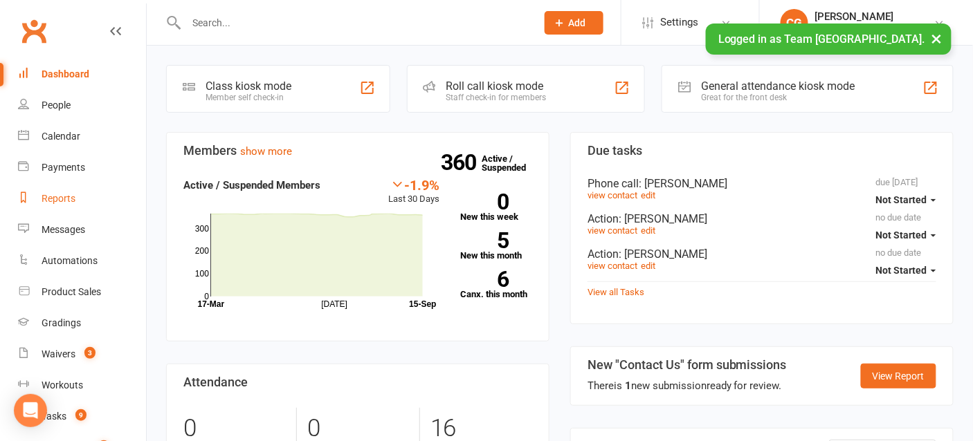
click at [51, 199] on div "Reports" at bounding box center [59, 198] width 34 height 11
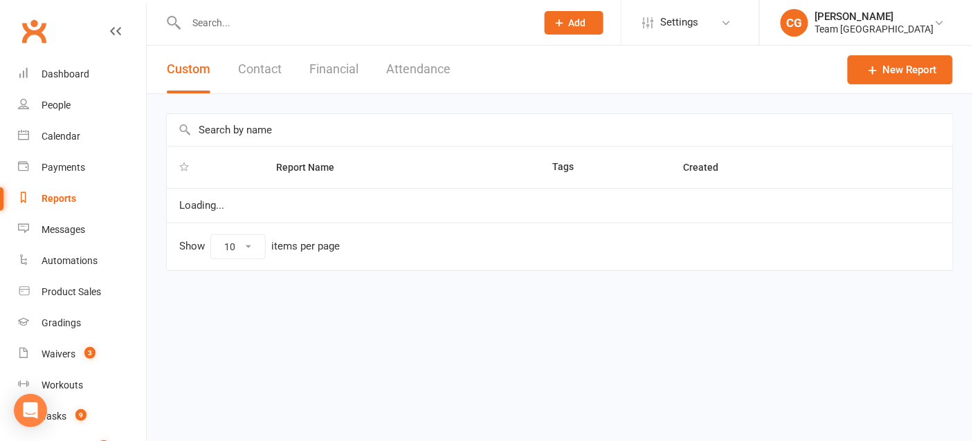
select select "100"
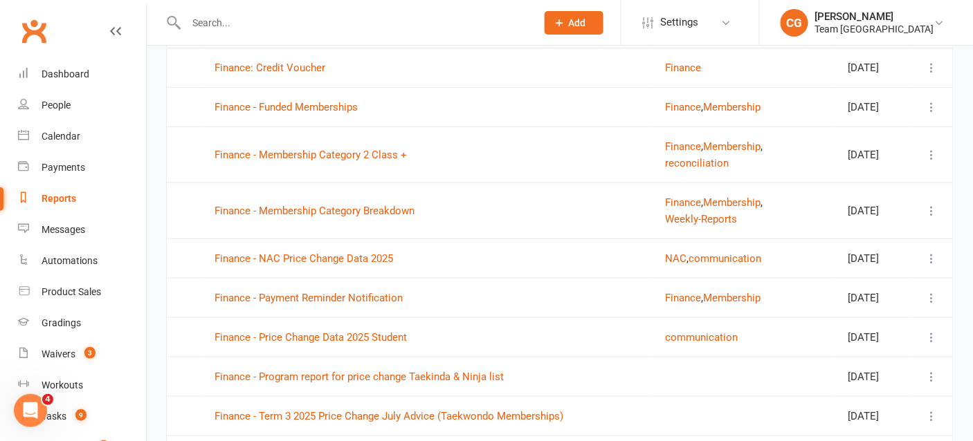
scroll to position [1747, 0]
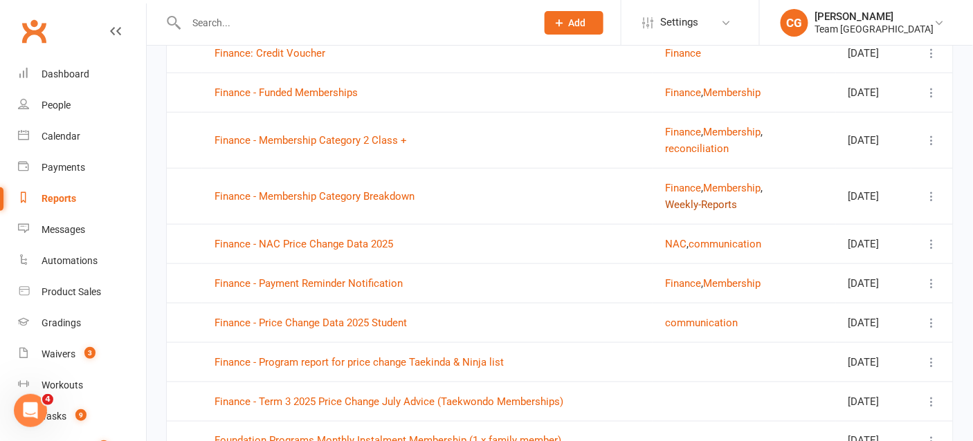
click at [694, 213] on button "Weekly-Reports" at bounding box center [701, 204] width 72 height 17
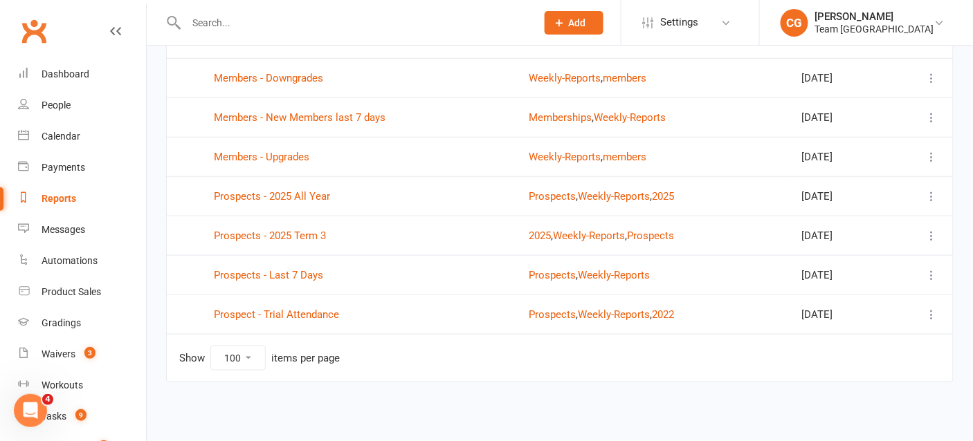
scroll to position [240, 0]
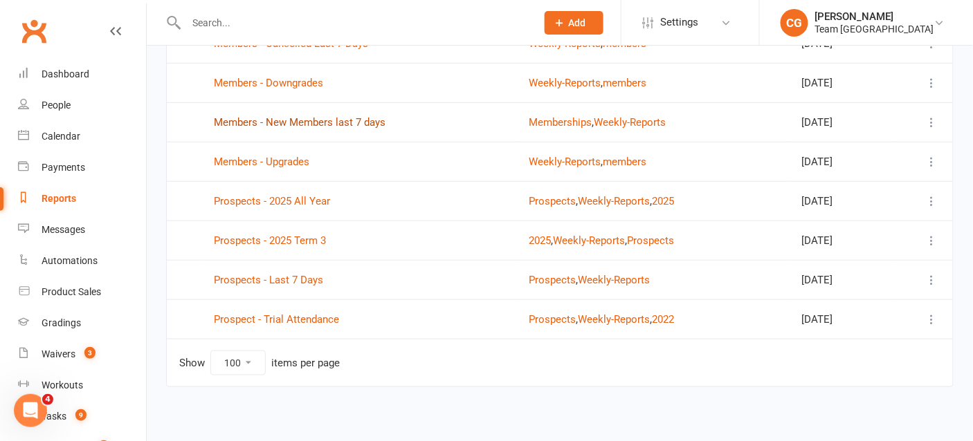
click at [300, 118] on link "Members - New Members last 7 days" at bounding box center [300, 122] width 172 height 12
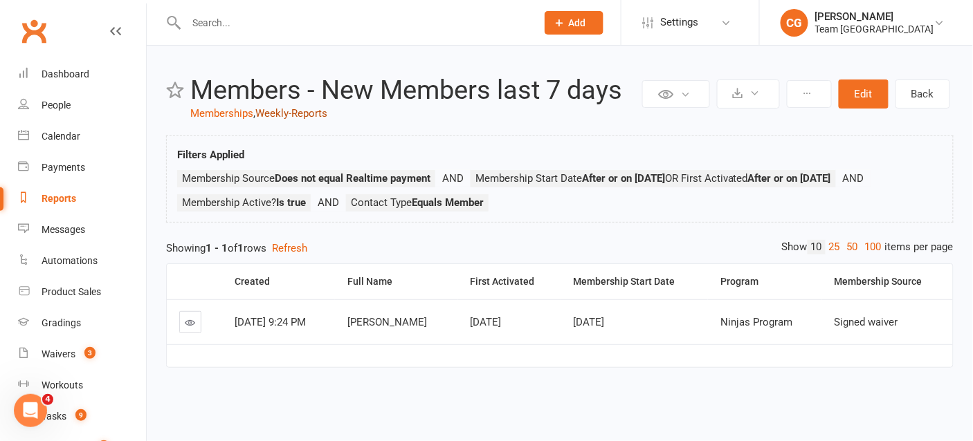
click at [297, 113] on link "Weekly-Reports" at bounding box center [291, 113] width 72 height 12
select select "100"
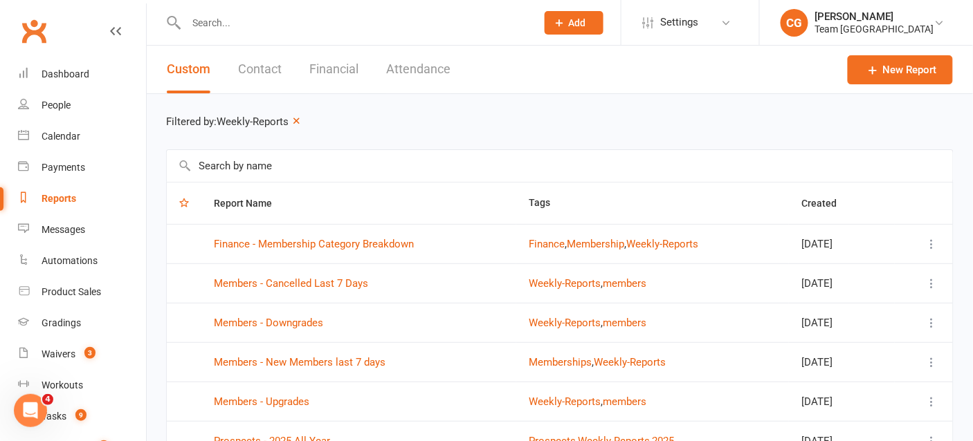
click at [311, 273] on td "Members - Cancelled Last 7 Days" at bounding box center [358, 283] width 315 height 39
click at [311, 282] on link "Members - Cancelled Last 7 Days" at bounding box center [291, 283] width 154 height 12
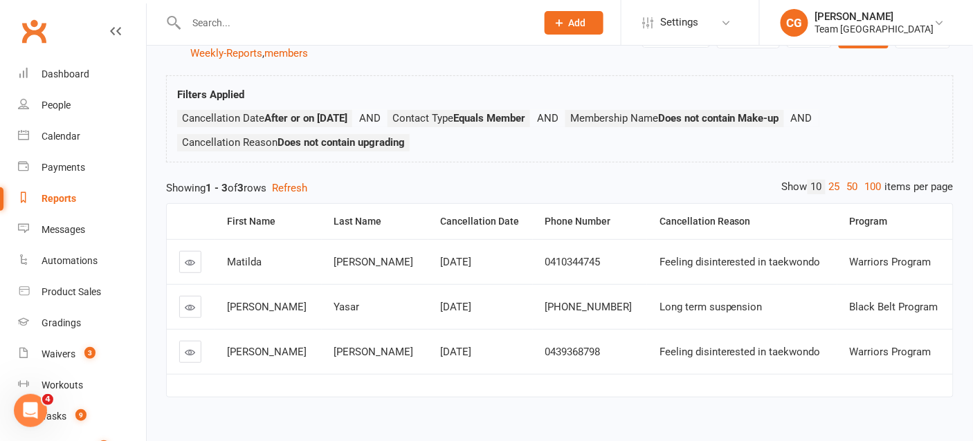
scroll to position [80, 0]
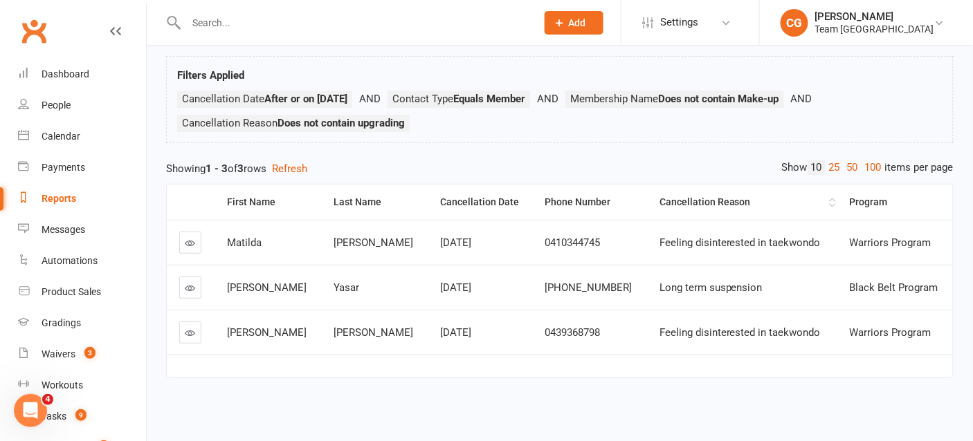
click at [681, 201] on div "Cancellation Reason" at bounding box center [742, 202] width 167 height 10
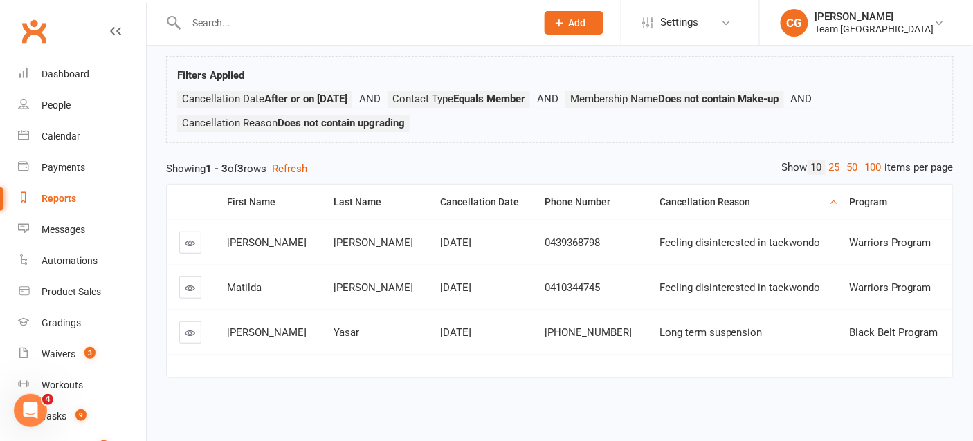
scroll to position [0, 0]
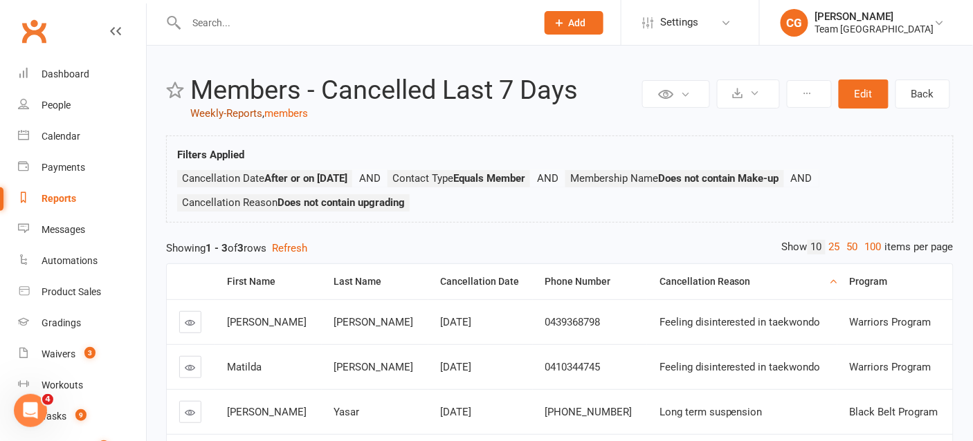
click at [228, 111] on link "Weekly-Reports" at bounding box center [226, 113] width 72 height 12
select select "100"
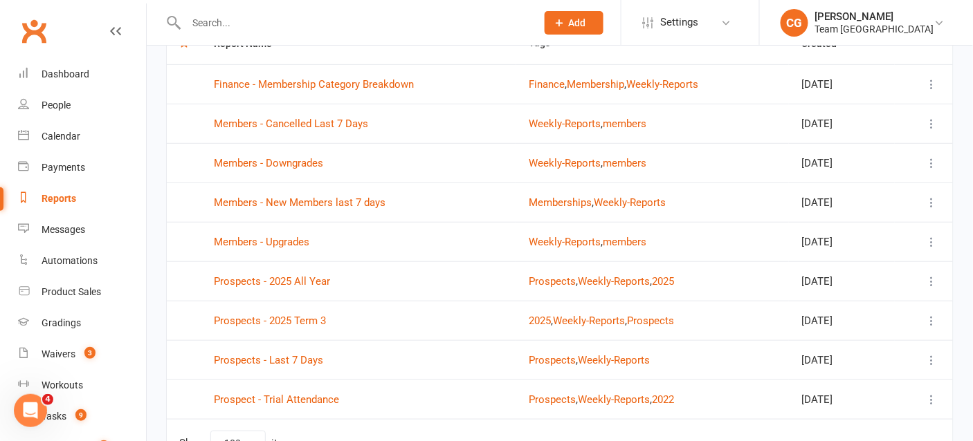
scroll to position [161, 0]
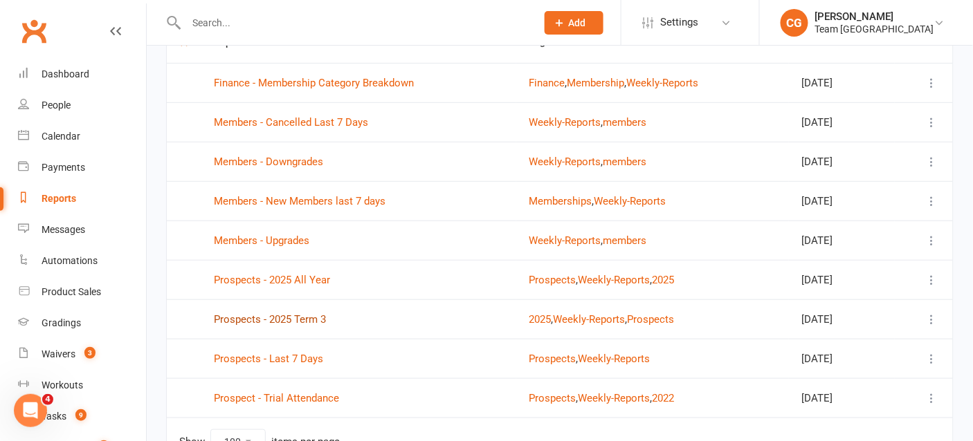
click at [266, 315] on link "Prospects - 2025 Term 3" at bounding box center [270, 319] width 112 height 12
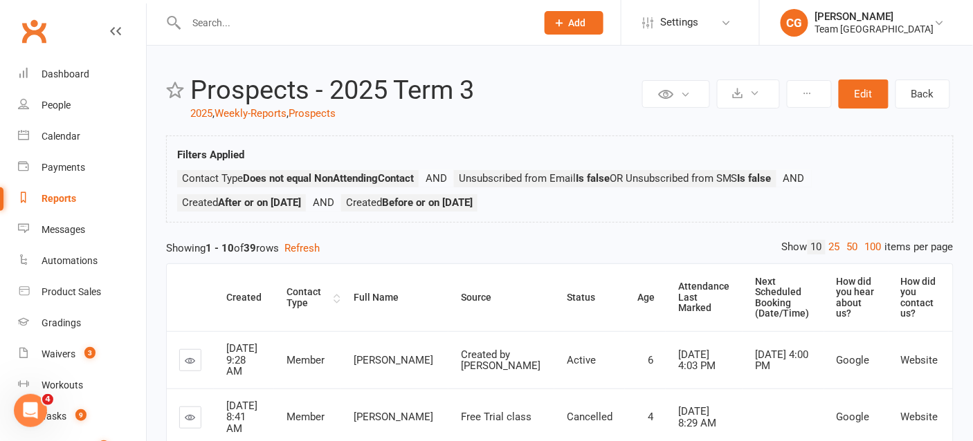
click at [315, 287] on div "Contact Type" at bounding box center [308, 297] width 44 height 21
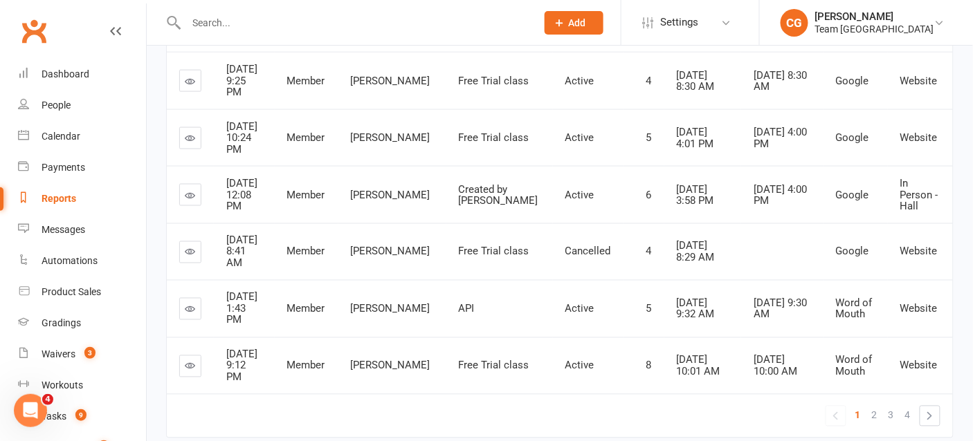
scroll to position [555, 0]
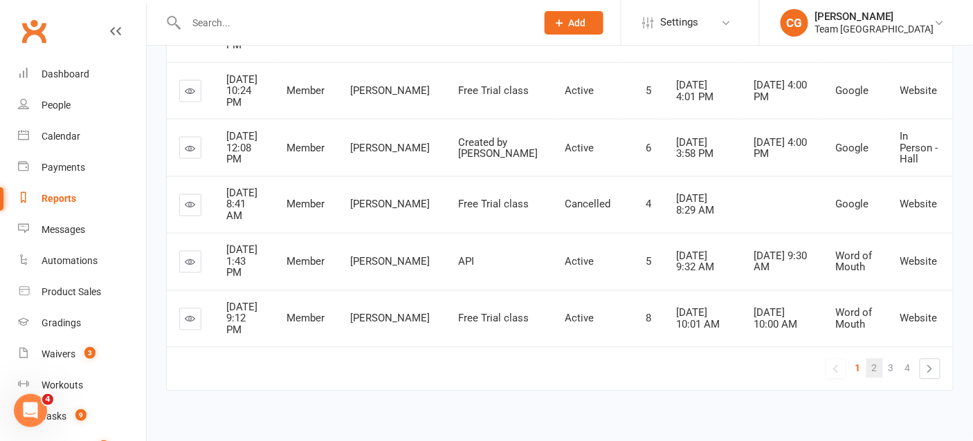
click at [877, 359] on span "2" at bounding box center [875, 368] width 6 height 19
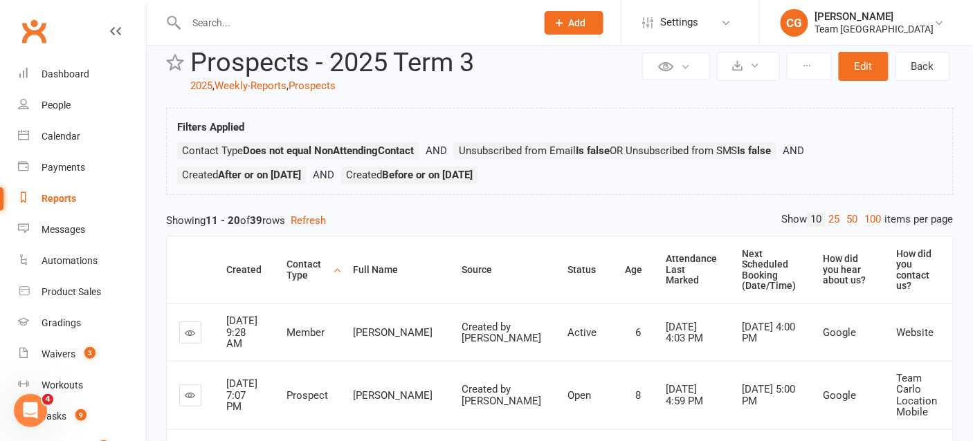
scroll to position [15, 0]
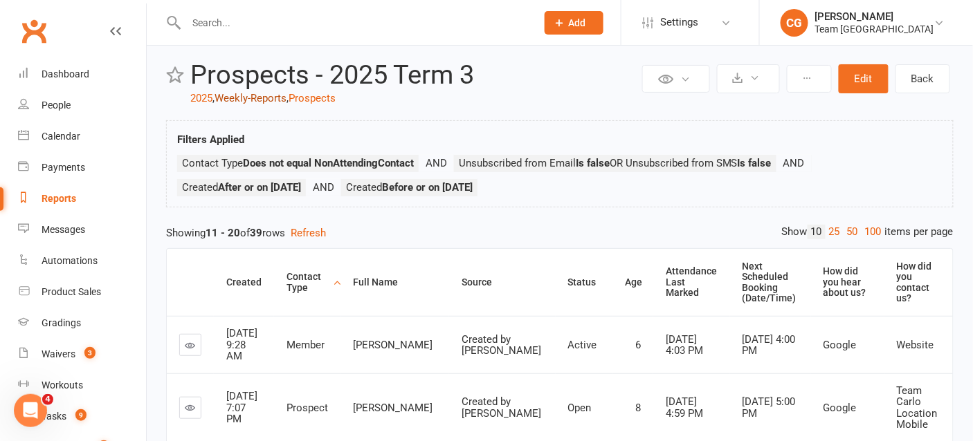
click at [272, 98] on link "Weekly-Reports" at bounding box center [250, 98] width 72 height 12
select select "100"
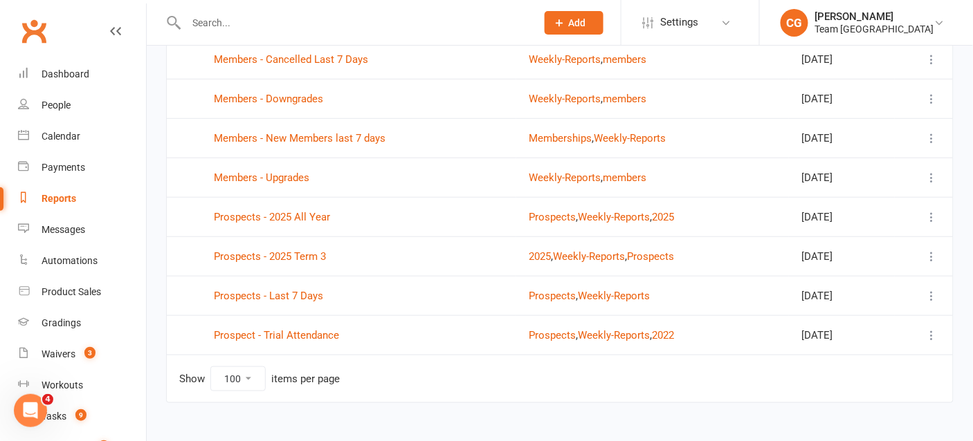
scroll to position [240, 0]
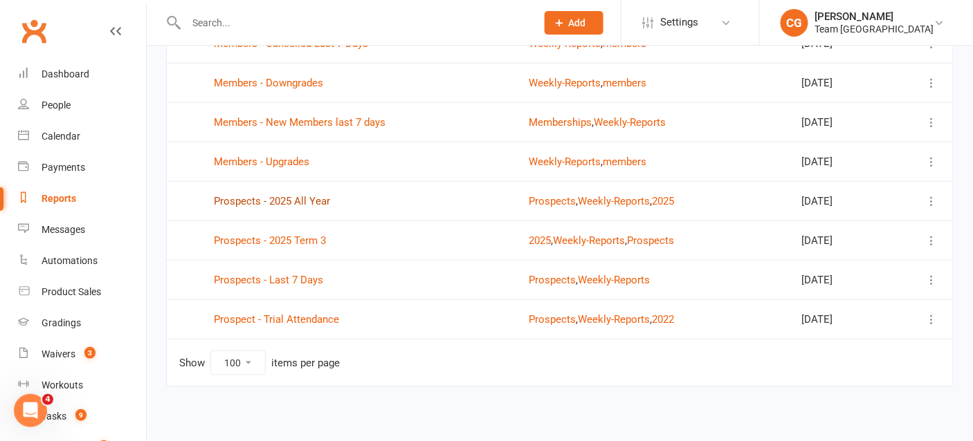
click at [292, 195] on link "Prospects - 2025 All Year" at bounding box center [272, 201] width 116 height 12
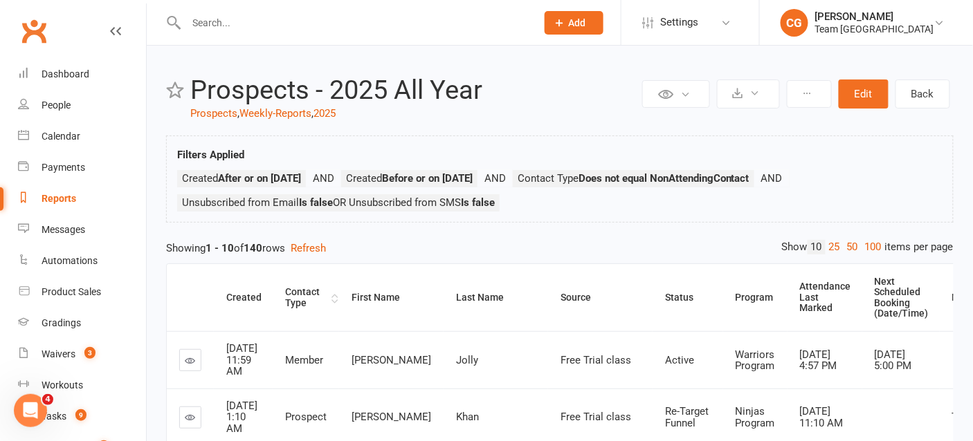
click at [298, 295] on div "Contact Type" at bounding box center [306, 297] width 43 height 21
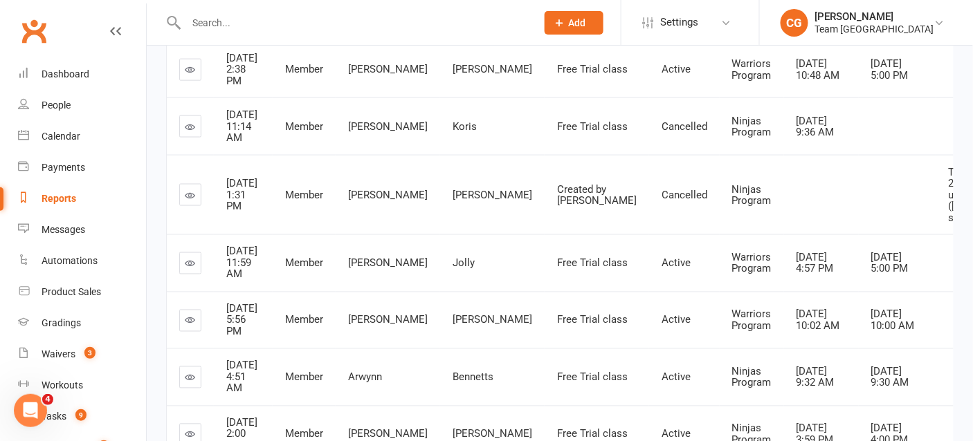
scroll to position [771, 0]
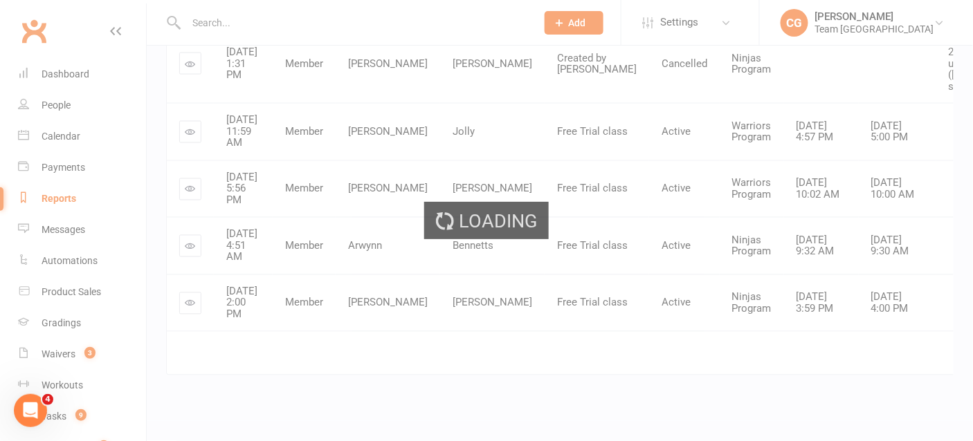
scroll to position [827, 0]
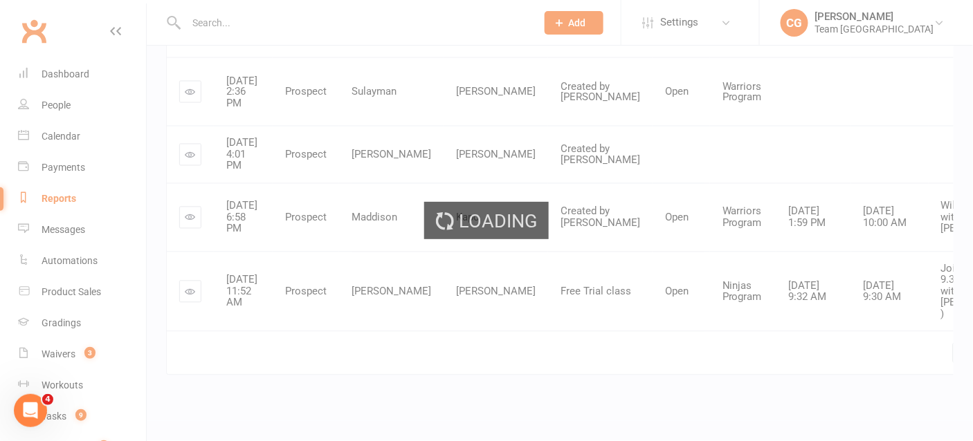
scroll to position [793, 0]
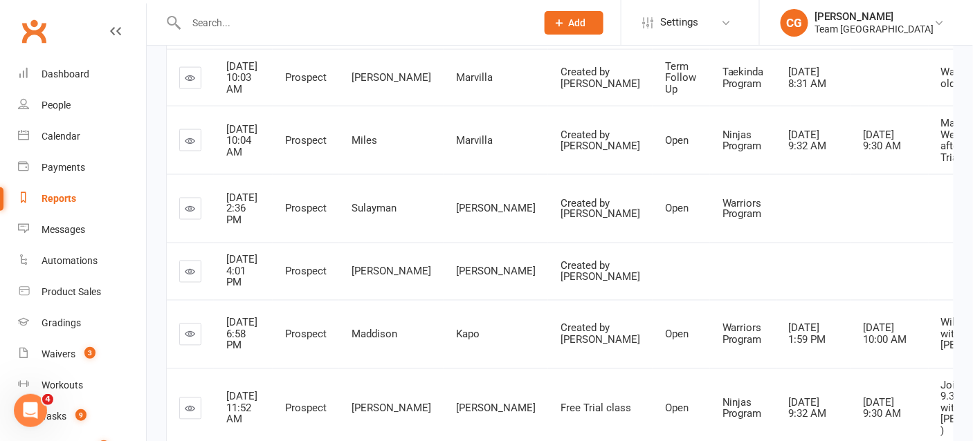
scroll to position [862, 0]
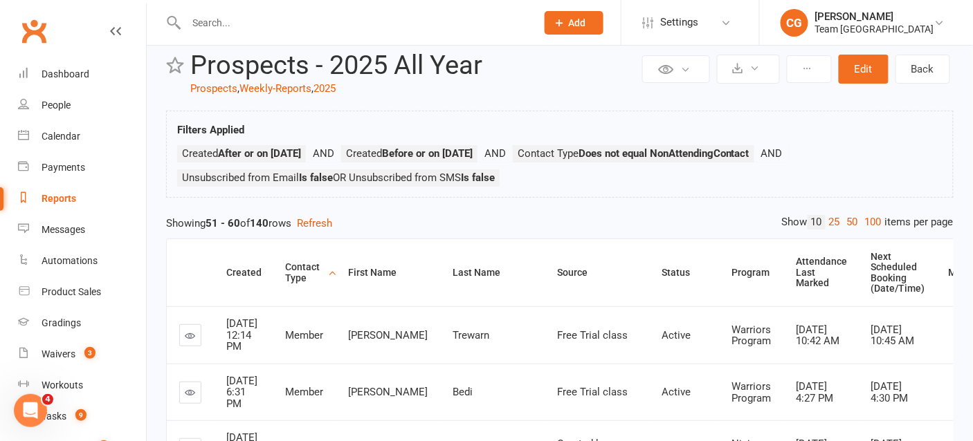
scroll to position [0, 0]
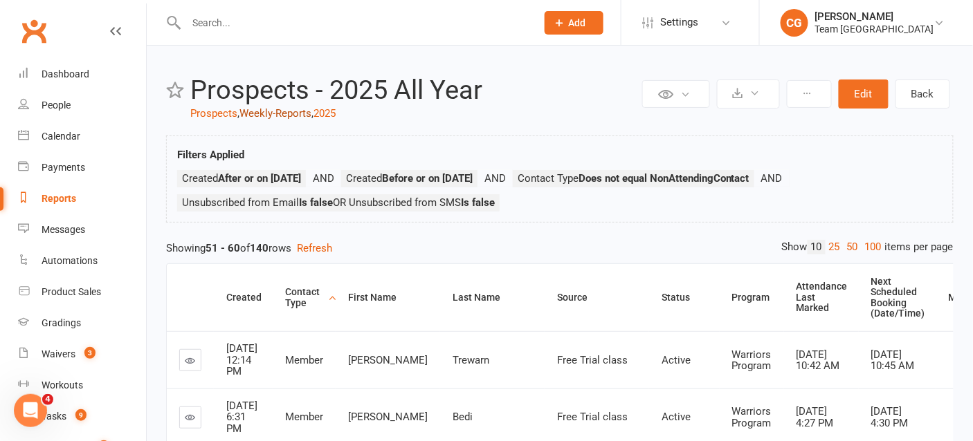
click at [300, 113] on link "Weekly-Reports" at bounding box center [275, 113] width 72 height 12
select select "100"
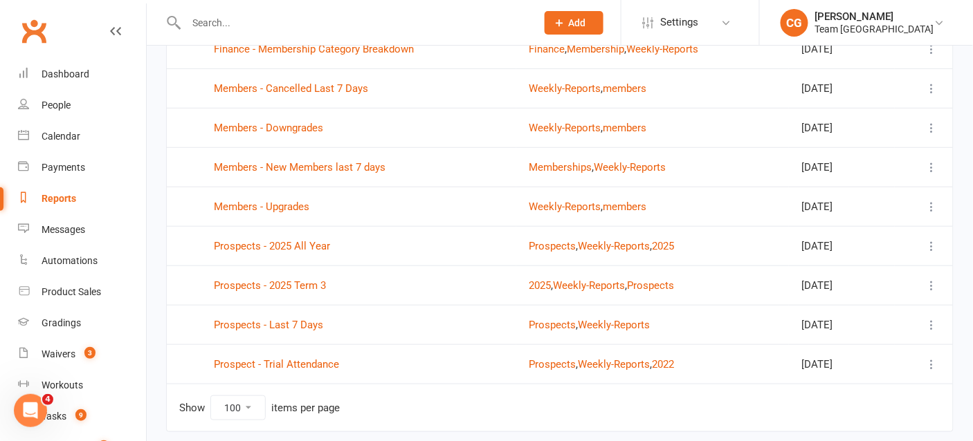
scroll to position [196, 0]
click at [258, 321] on link "Prospects - Last 7 Days" at bounding box center [268, 324] width 109 height 12
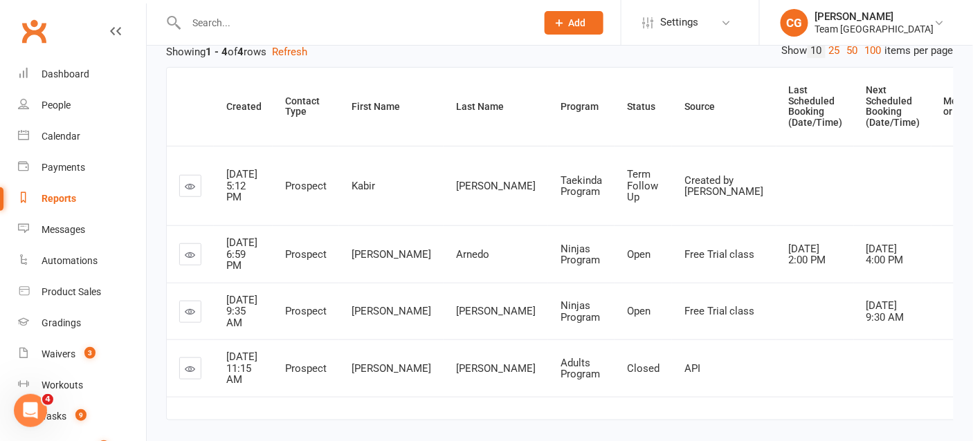
scroll to position [174, 0]
click at [187, 373] on icon at bounding box center [190, 367] width 10 height 10
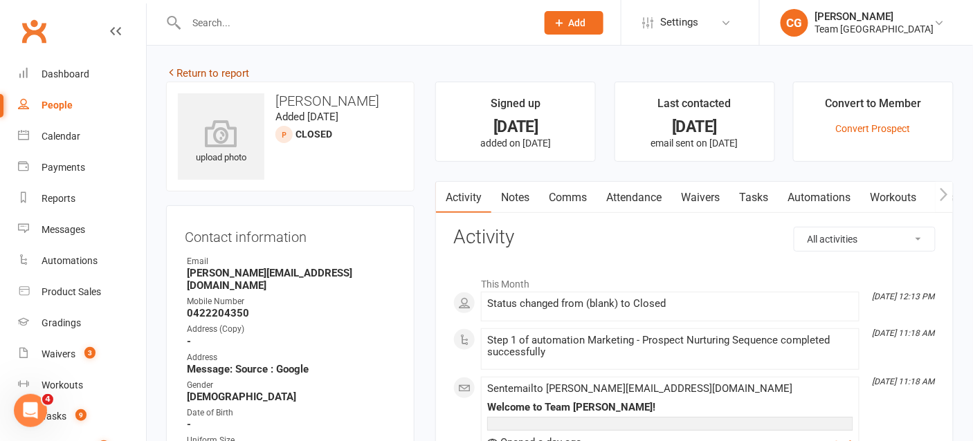
click at [190, 71] on link "Return to report" at bounding box center [207, 73] width 83 height 12
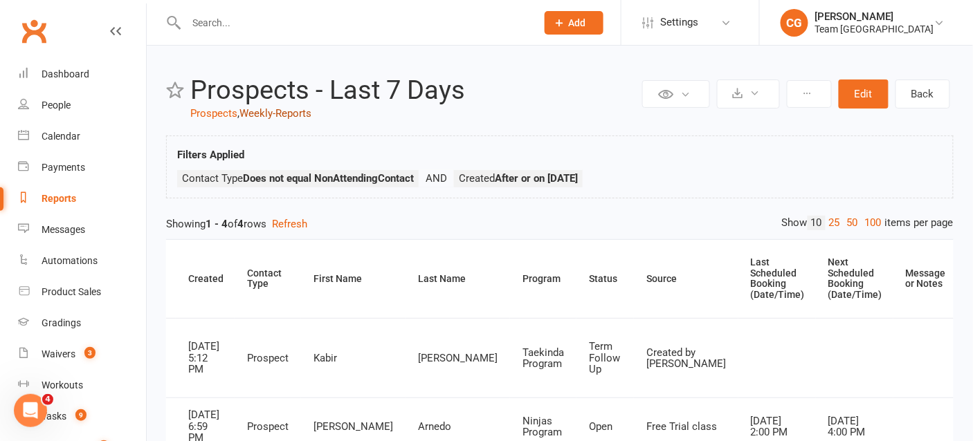
click at [277, 109] on link "Weekly-Reports" at bounding box center [275, 113] width 72 height 12
select select "100"
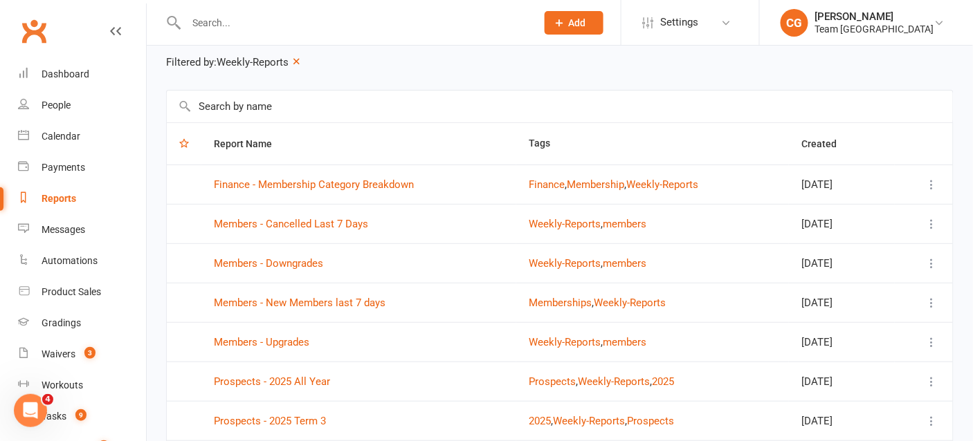
scroll to position [240, 0]
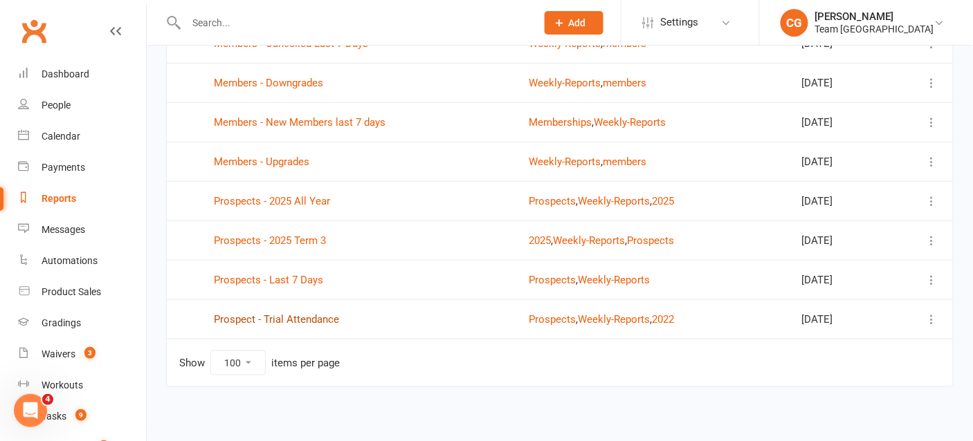
click at [292, 319] on link "Prospect - Trial Attendance" at bounding box center [276, 319] width 125 height 12
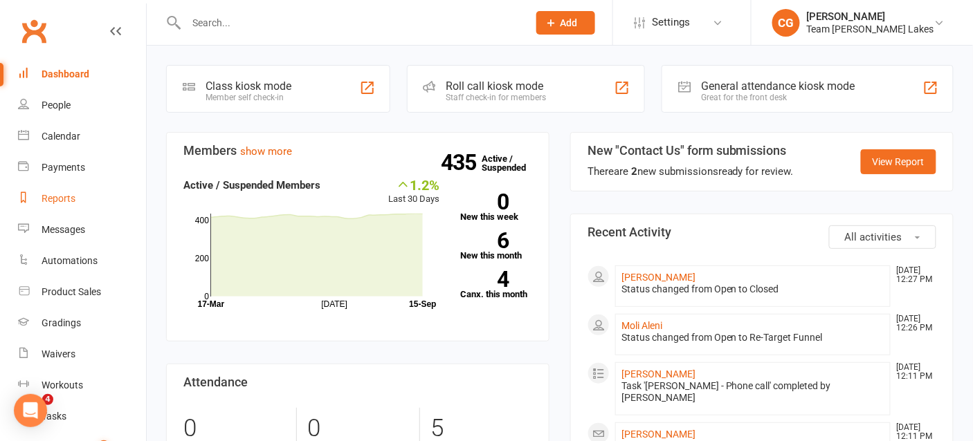
click at [54, 198] on div "Reports" at bounding box center [59, 198] width 34 height 11
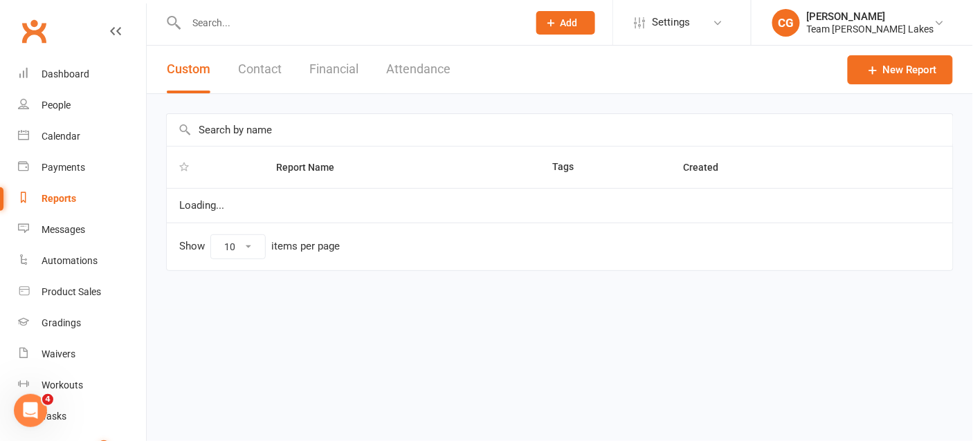
select select "50"
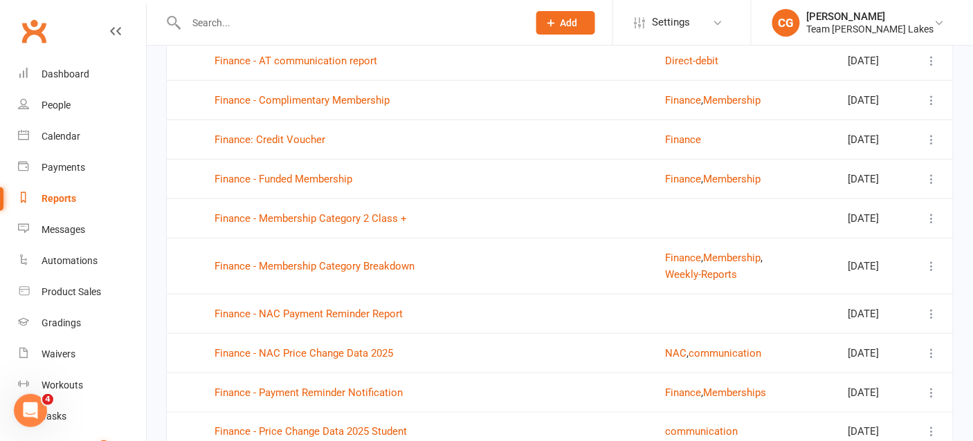
scroll to position [1828, 0]
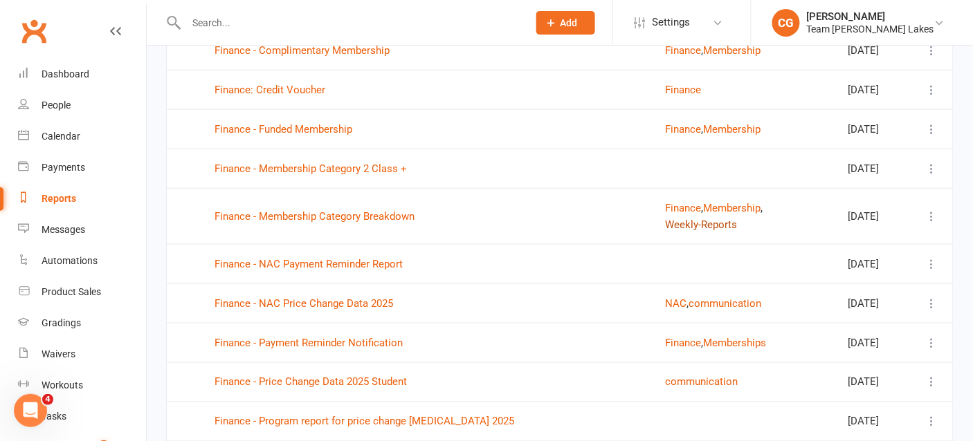
click at [686, 233] on button "Weekly-Reports" at bounding box center [701, 225] width 72 height 17
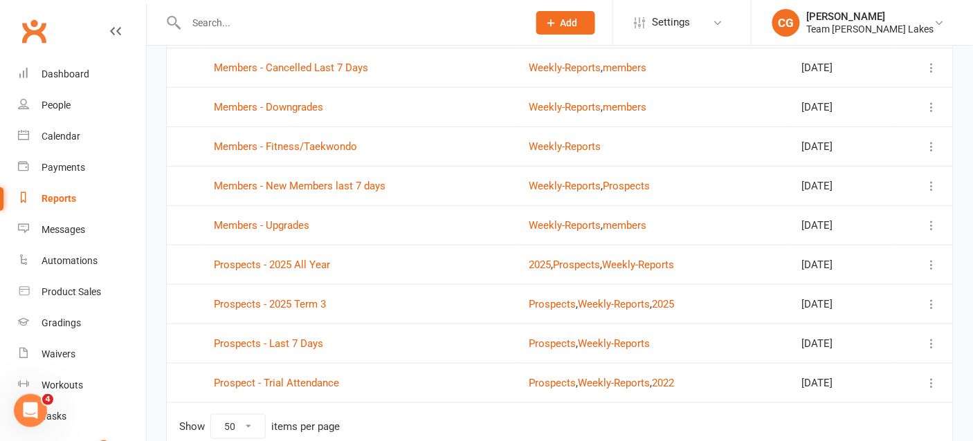
scroll to position [210, 0]
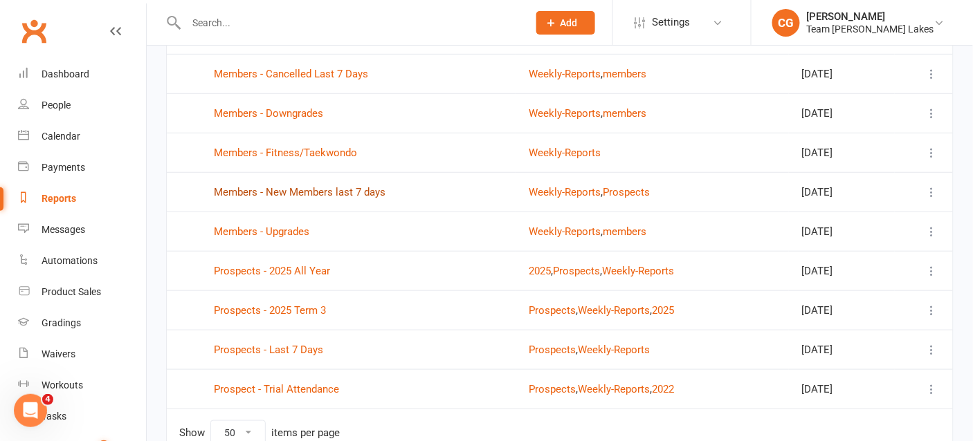
click at [293, 187] on link "Members - New Members last 7 days" at bounding box center [300, 192] width 172 height 12
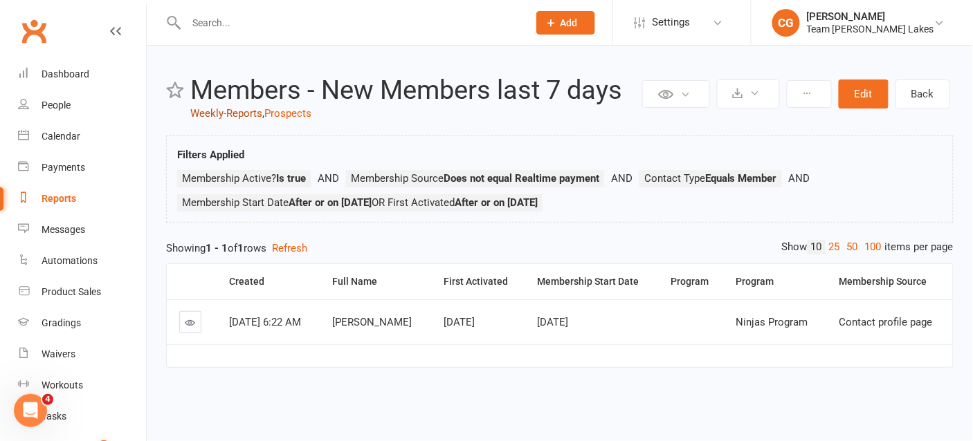
click at [225, 111] on link "Weekly-Reports" at bounding box center [226, 113] width 72 height 12
select select "50"
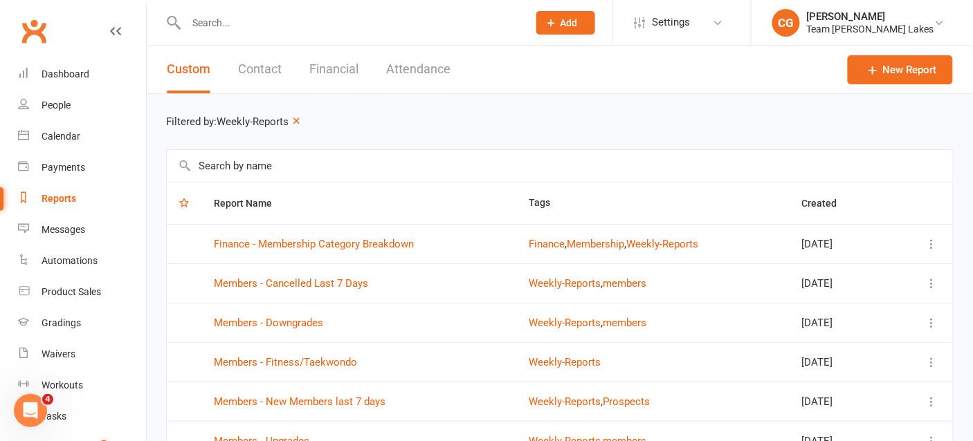
scroll to position [10, 0]
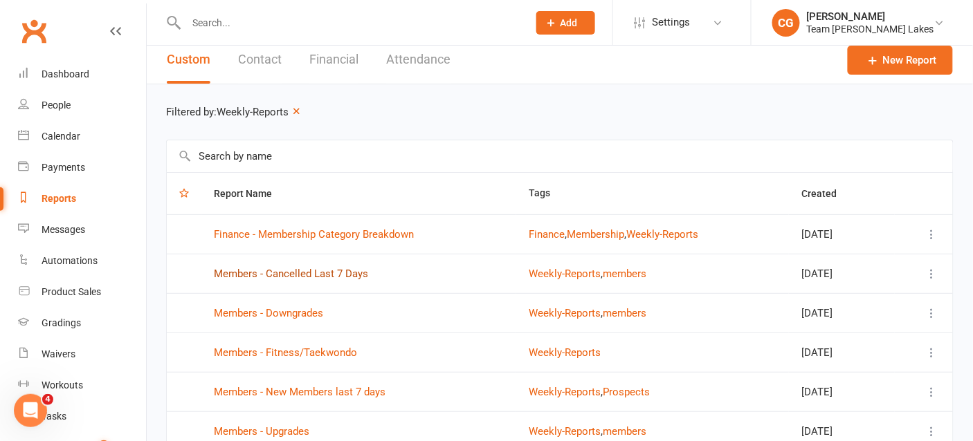
click at [298, 268] on link "Members - Cancelled Last 7 Days" at bounding box center [291, 274] width 154 height 12
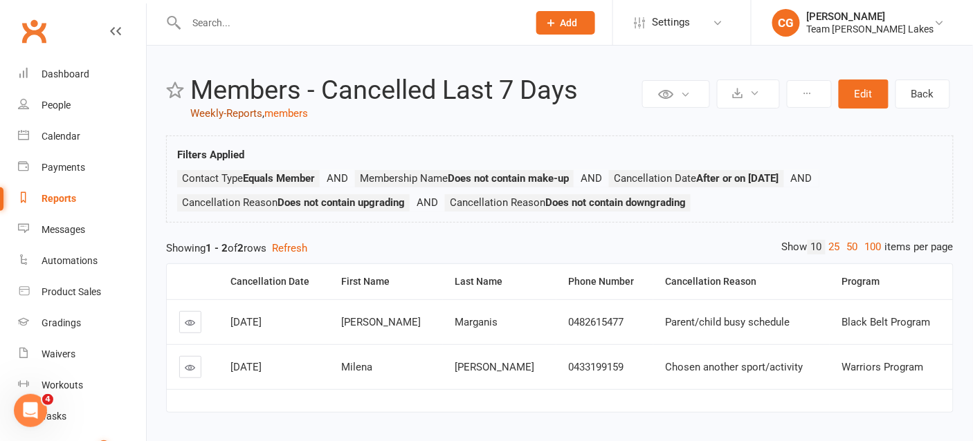
click at [228, 109] on link "Weekly-Reports" at bounding box center [226, 113] width 72 height 12
select select "50"
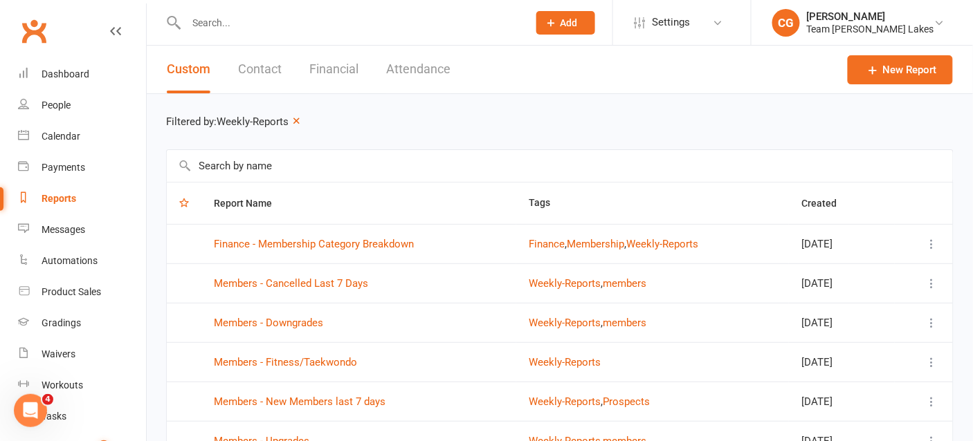
scroll to position [279, 0]
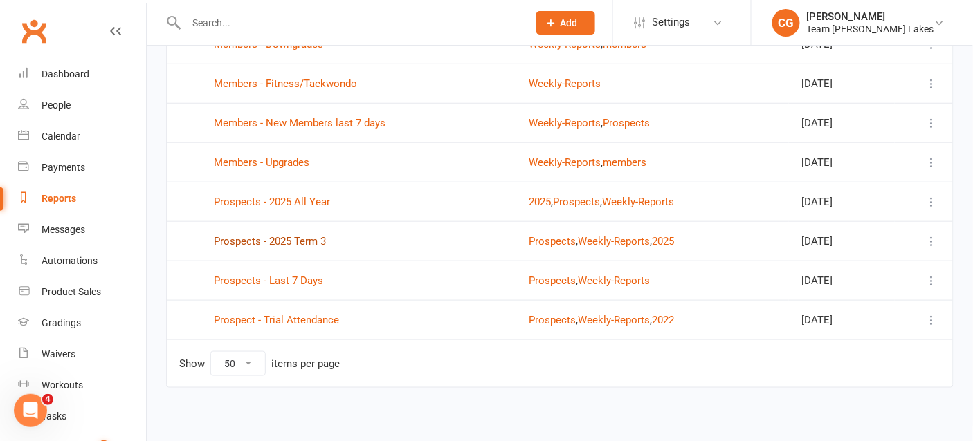
click at [280, 235] on link "Prospects - 2025 Term 3" at bounding box center [270, 241] width 112 height 12
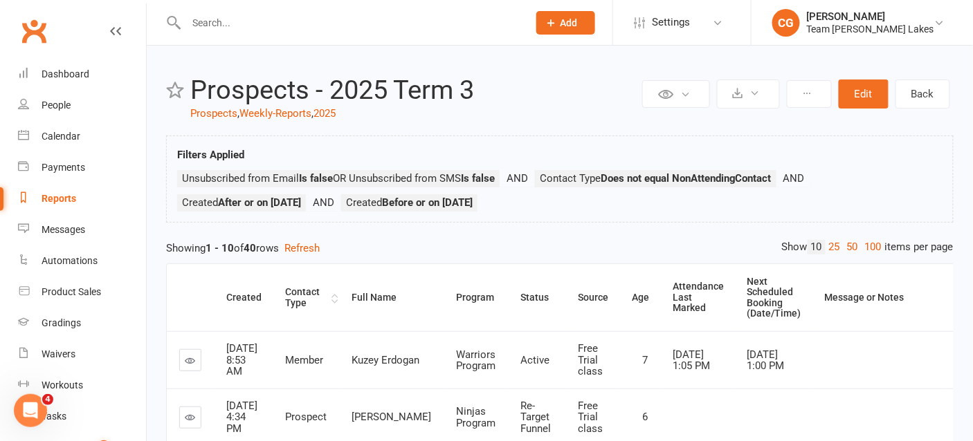
click at [308, 288] on div "Contact Type" at bounding box center [306, 297] width 43 height 21
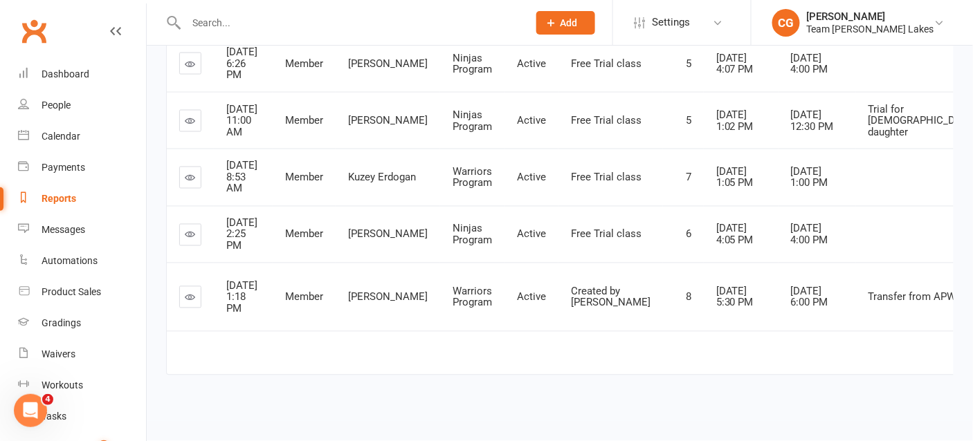
scroll to position [679, 0]
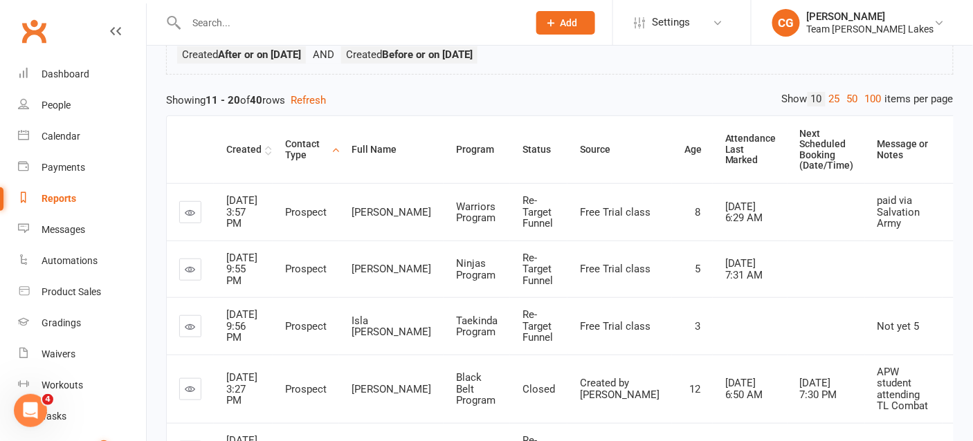
scroll to position [0, 0]
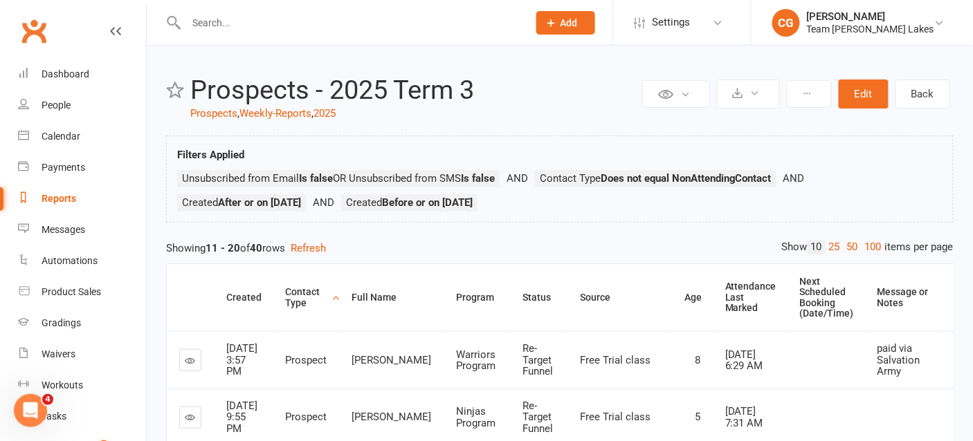
click at [269, 112] on link "Weekly-Reports" at bounding box center [275, 113] width 72 height 12
select select "50"
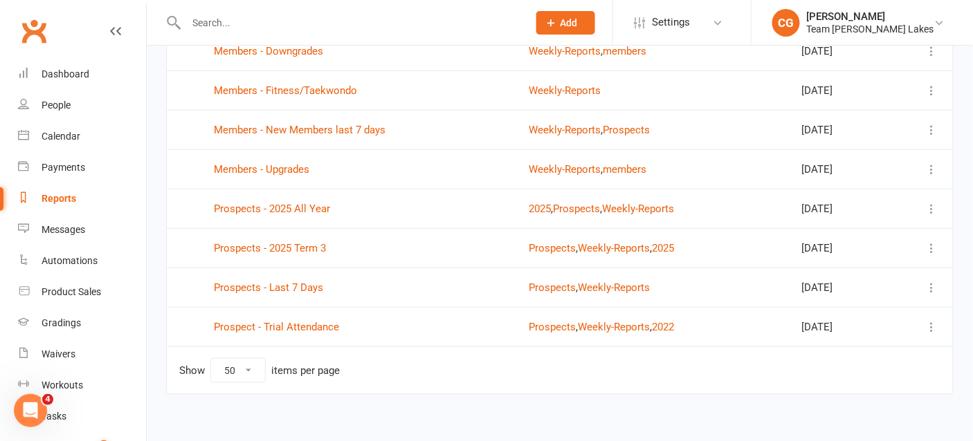
scroll to position [279, 0]
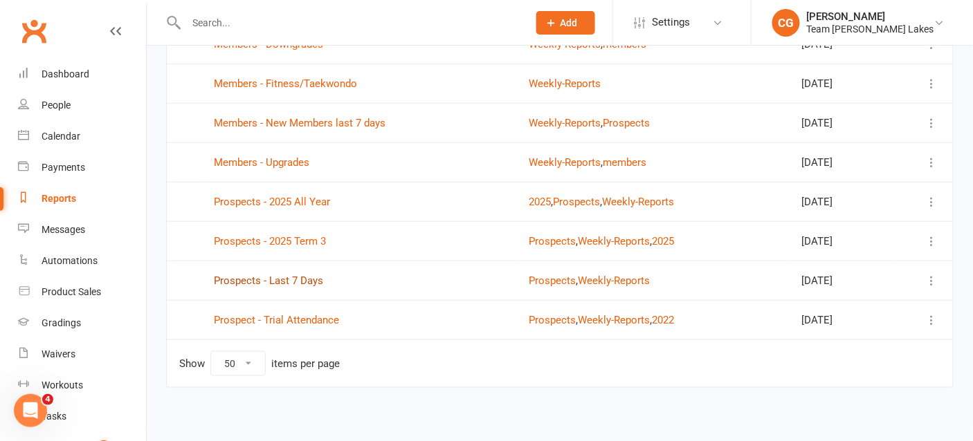
click at [283, 281] on link "Prospects - Last 7 Days" at bounding box center [268, 281] width 109 height 12
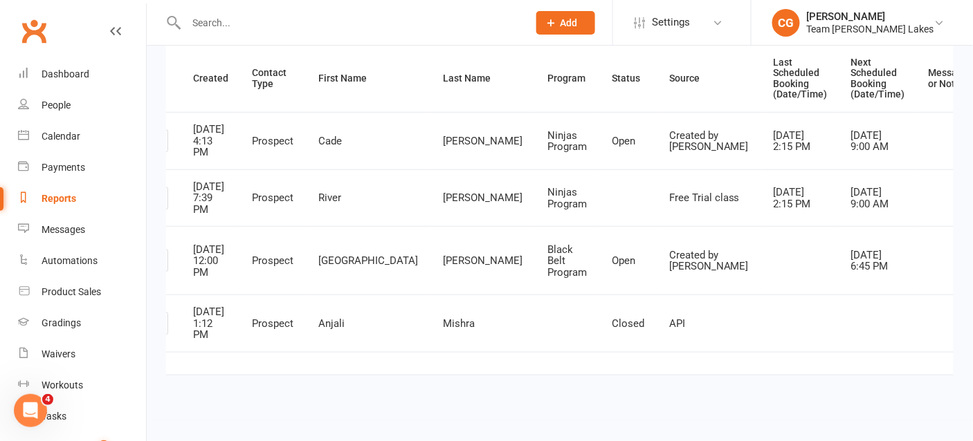
scroll to position [202, 0]
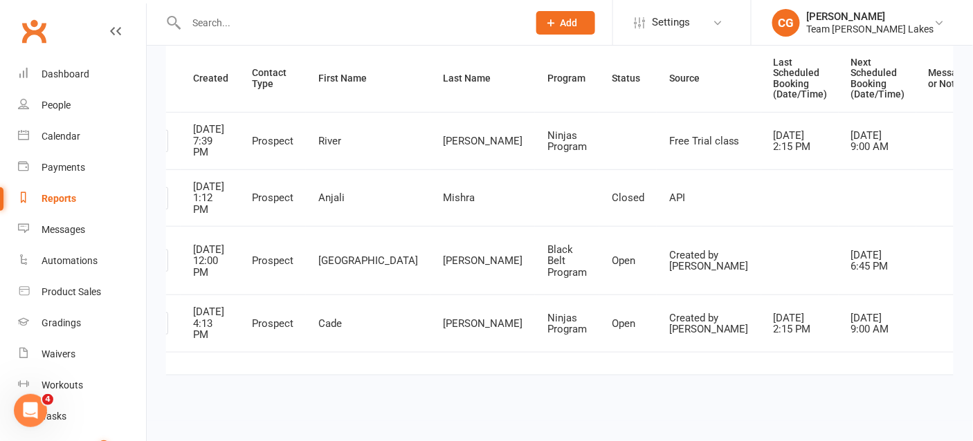
scroll to position [0, 0]
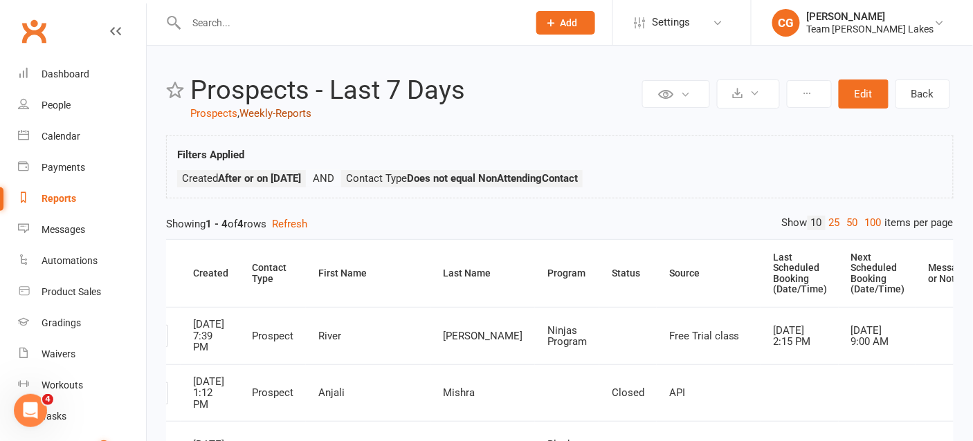
click at [279, 113] on link "Weekly-Reports" at bounding box center [275, 113] width 72 height 12
select select "50"
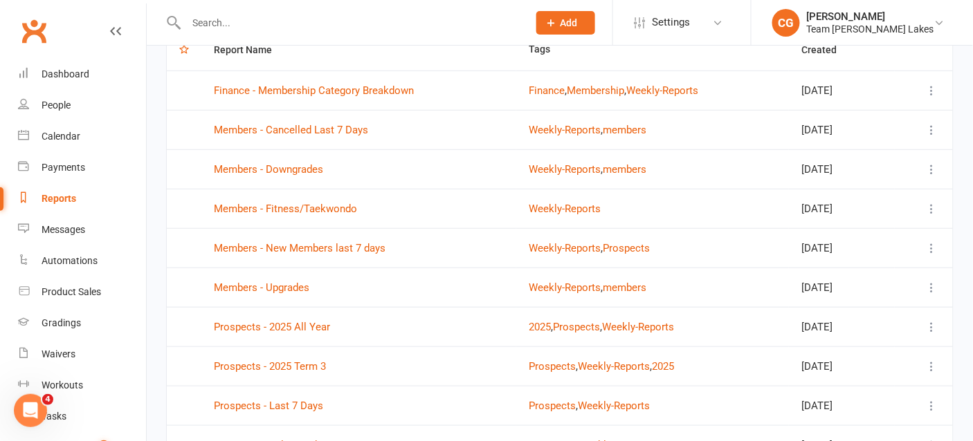
scroll to position [279, 0]
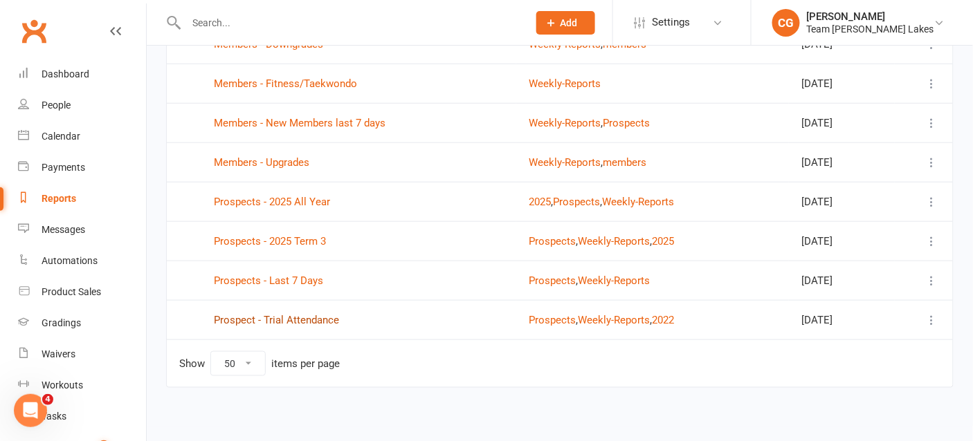
click at [287, 317] on link "Prospect - Trial Attendance" at bounding box center [276, 320] width 125 height 12
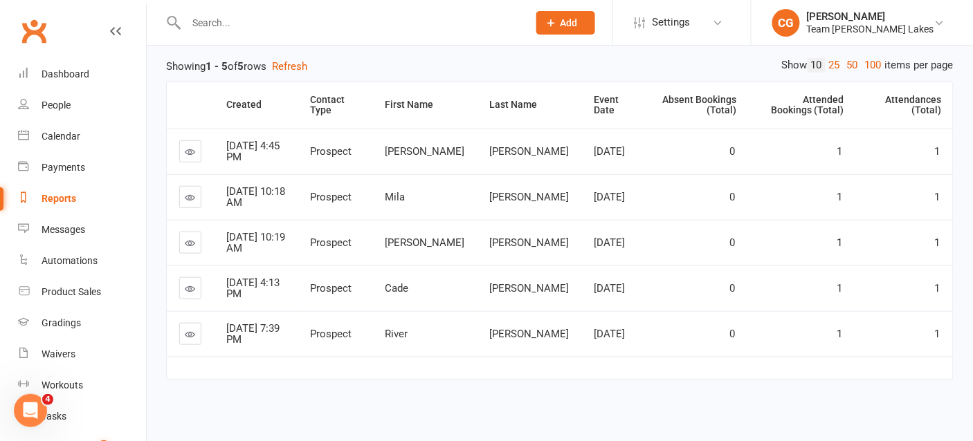
scroll to position [183, 0]
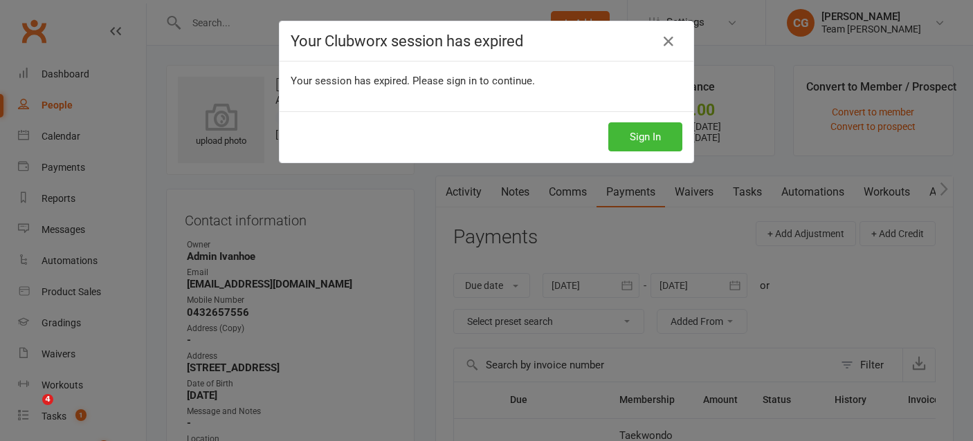
click at [633, 125] on button "Sign In" at bounding box center [645, 136] width 74 height 29
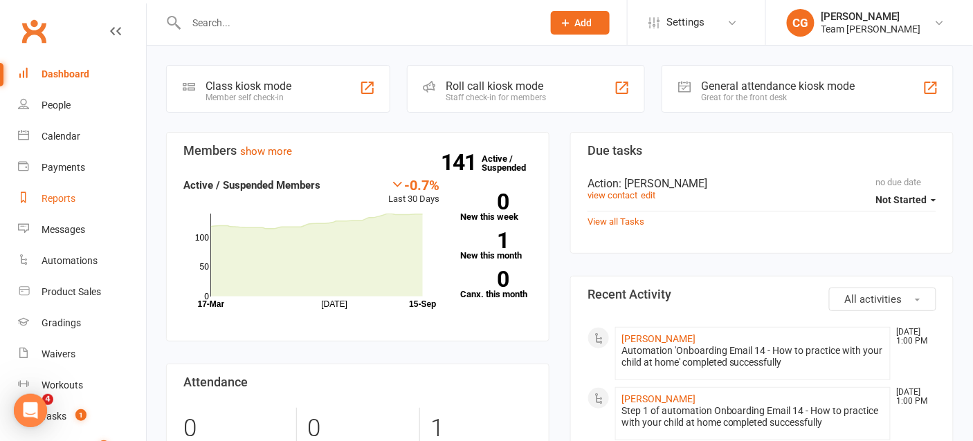
click at [58, 200] on div "Reports" at bounding box center [59, 198] width 34 height 11
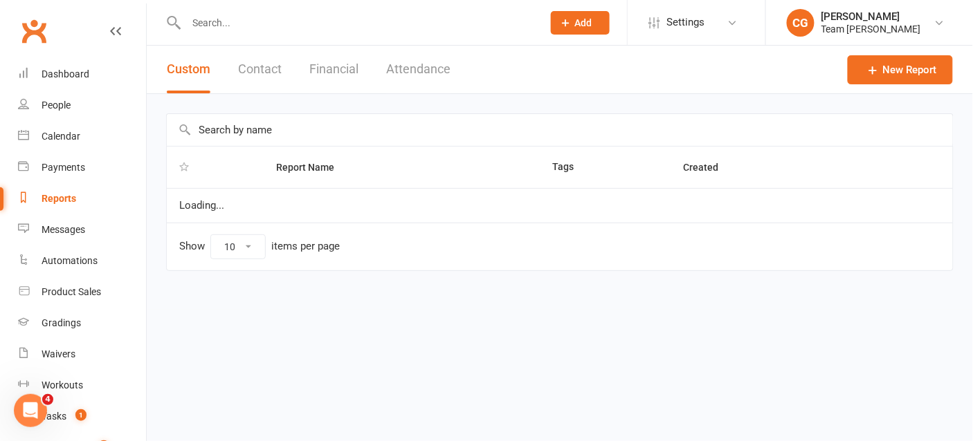
select select "50"
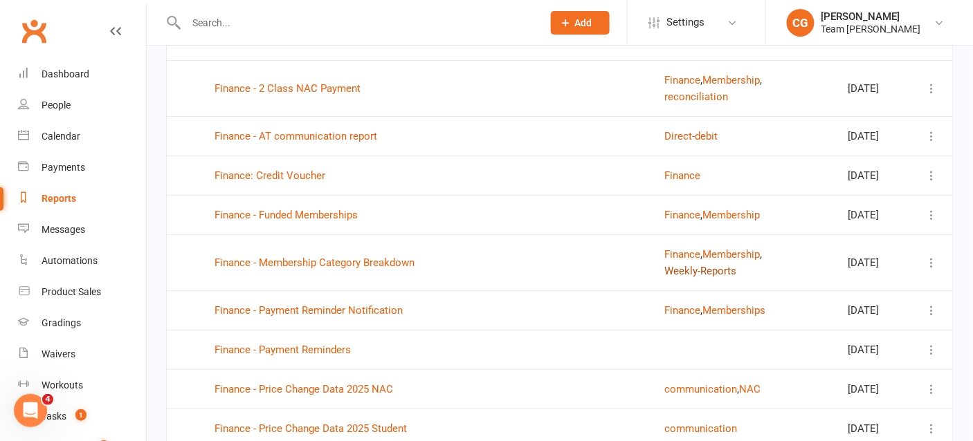
click at [697, 279] on button "Weekly-Reports" at bounding box center [701, 271] width 72 height 17
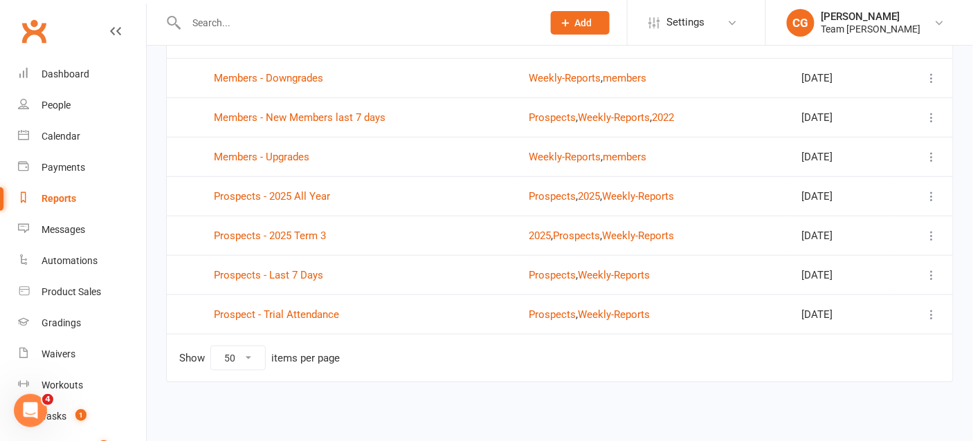
scroll to position [240, 0]
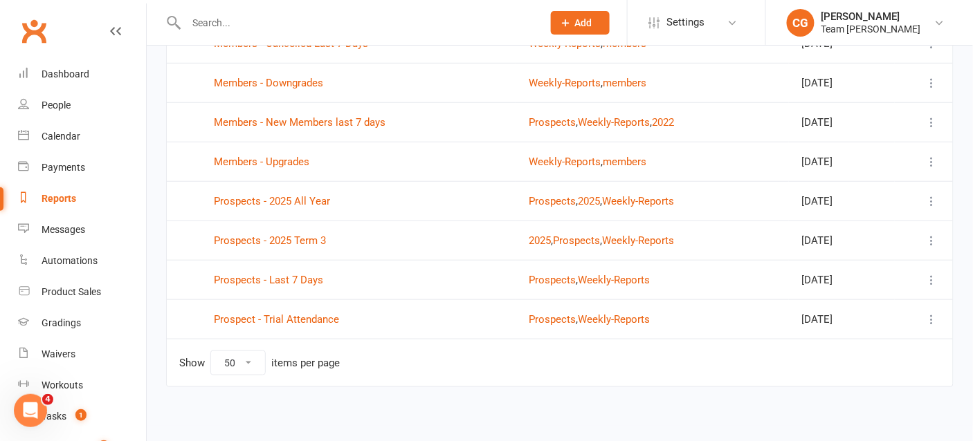
click at [297, 112] on td "Members - New Members last 7 days" at bounding box center [358, 121] width 315 height 39
click at [290, 122] on link "Members - New Members last 7 days" at bounding box center [300, 122] width 172 height 12
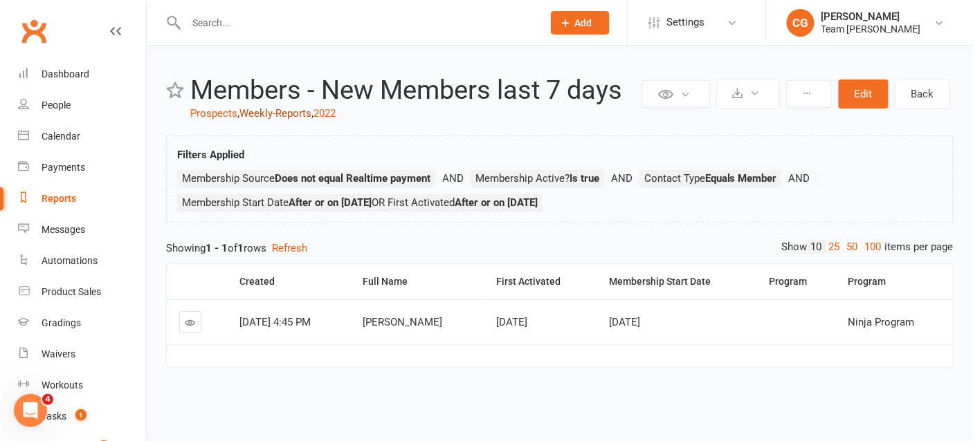
click at [268, 111] on link "Weekly-Reports" at bounding box center [275, 113] width 72 height 12
select select "50"
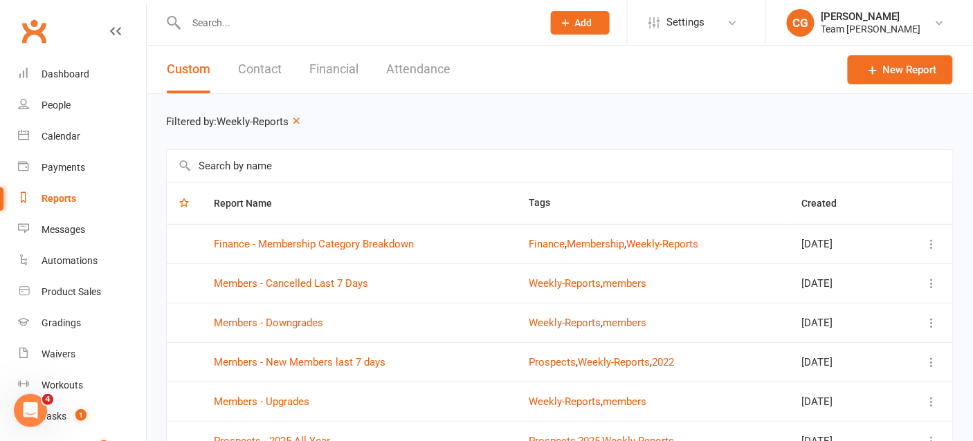
scroll to position [22, 0]
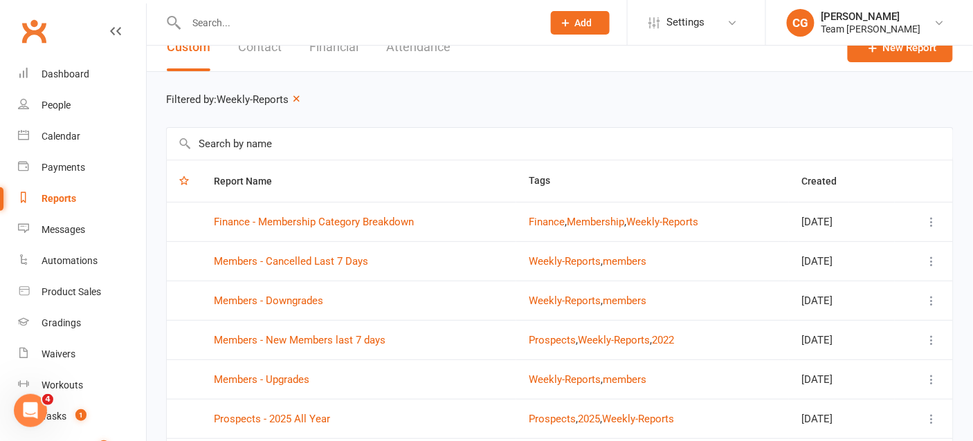
click at [312, 250] on td "Members - Cancelled Last 7 Days" at bounding box center [358, 260] width 315 height 39
click at [311, 255] on link "Members - Cancelled Last 7 Days" at bounding box center [291, 261] width 154 height 12
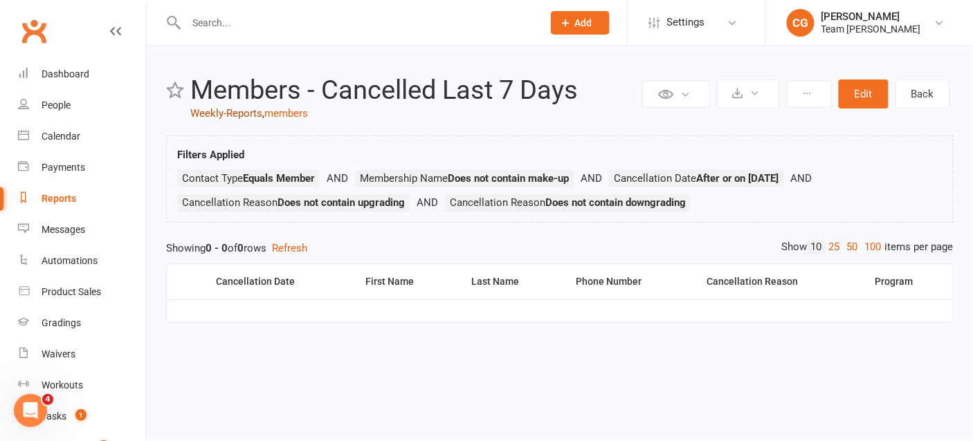
click at [224, 109] on link "Weekly-Reports" at bounding box center [226, 113] width 72 height 12
select select "50"
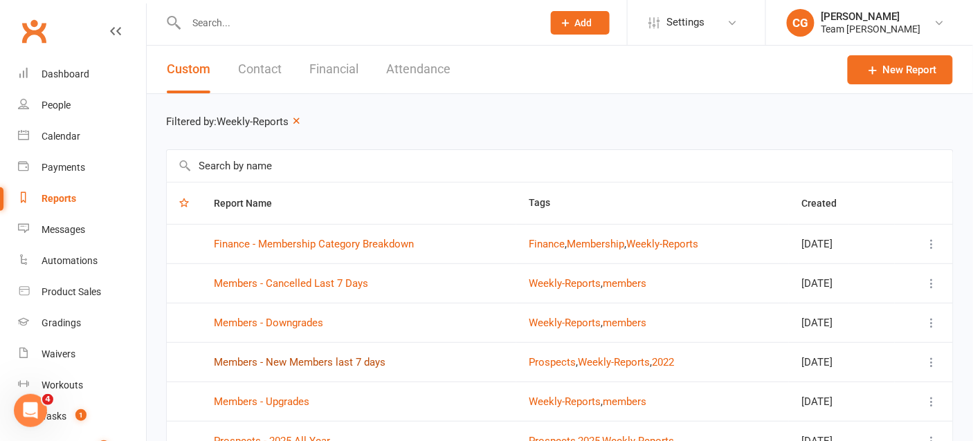
click at [302, 356] on link "Members - New Members last 7 days" at bounding box center [300, 362] width 172 height 12
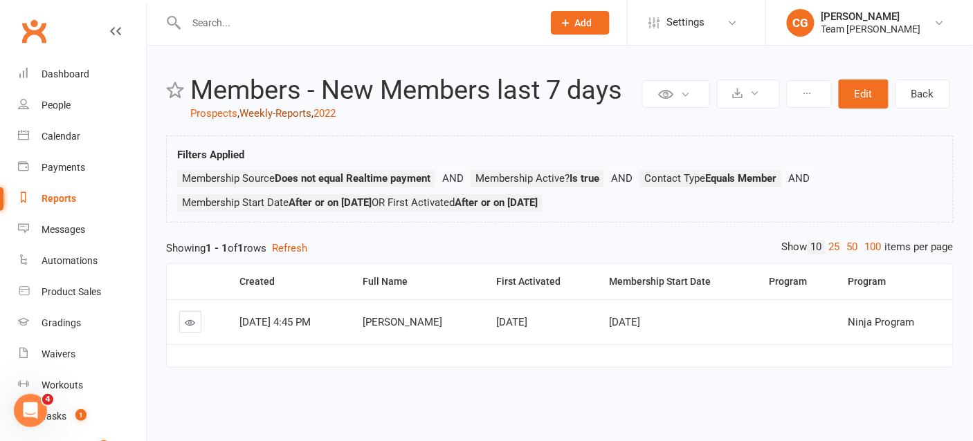
click at [279, 113] on link "Weekly-Reports" at bounding box center [275, 113] width 72 height 12
select select "50"
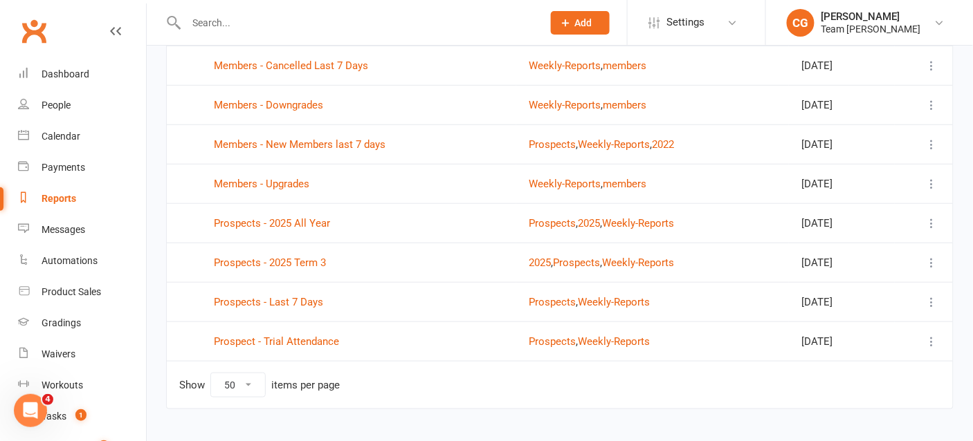
scroll to position [240, 0]
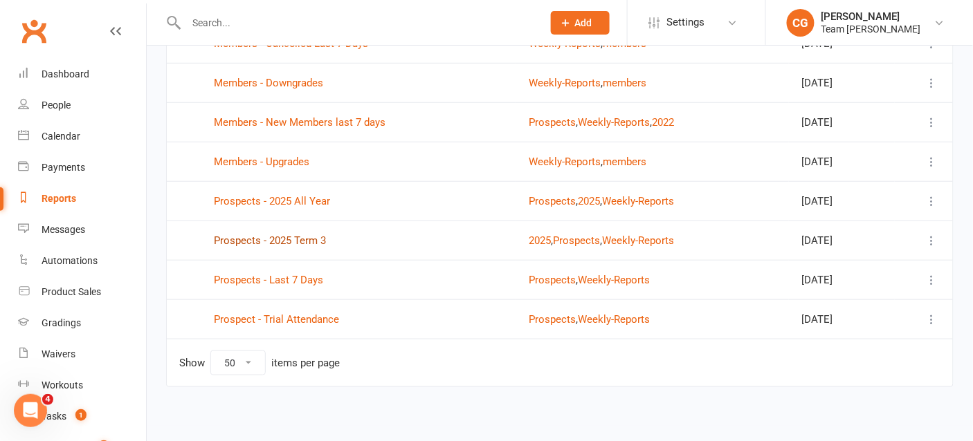
click at [277, 238] on link "Prospects - 2025 Term 3" at bounding box center [270, 241] width 112 height 12
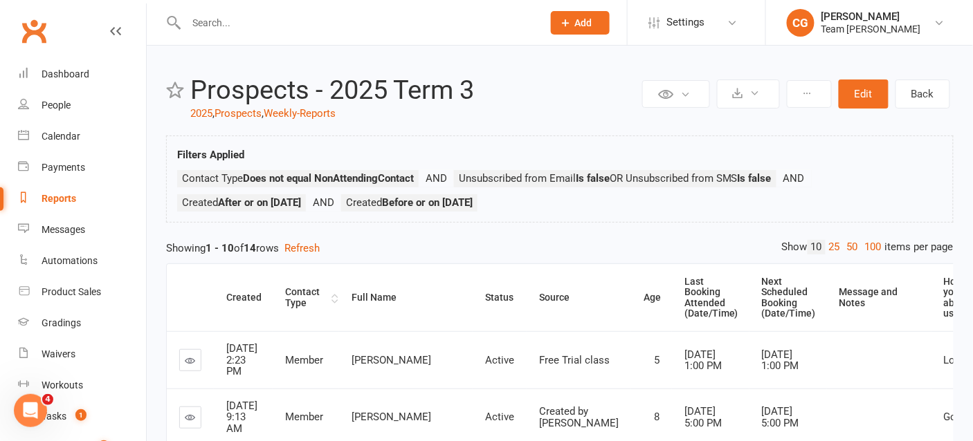
click at [304, 291] on div "Contact Type" at bounding box center [306, 297] width 43 height 21
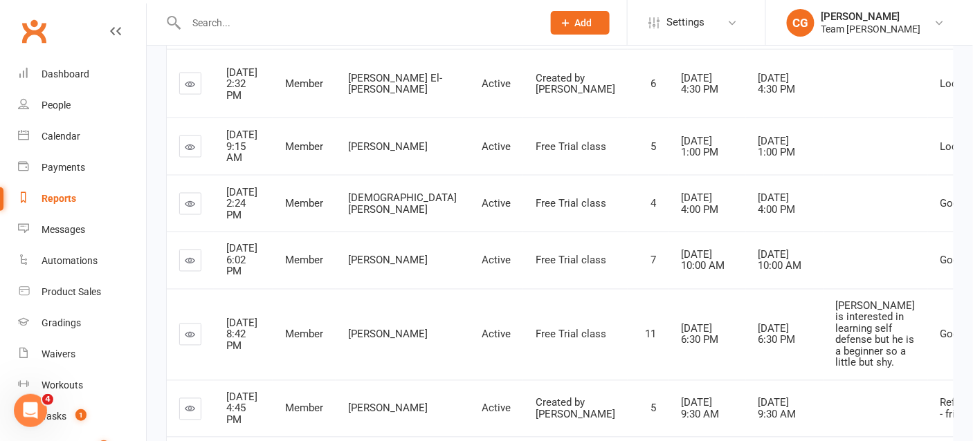
scroll to position [725, 0]
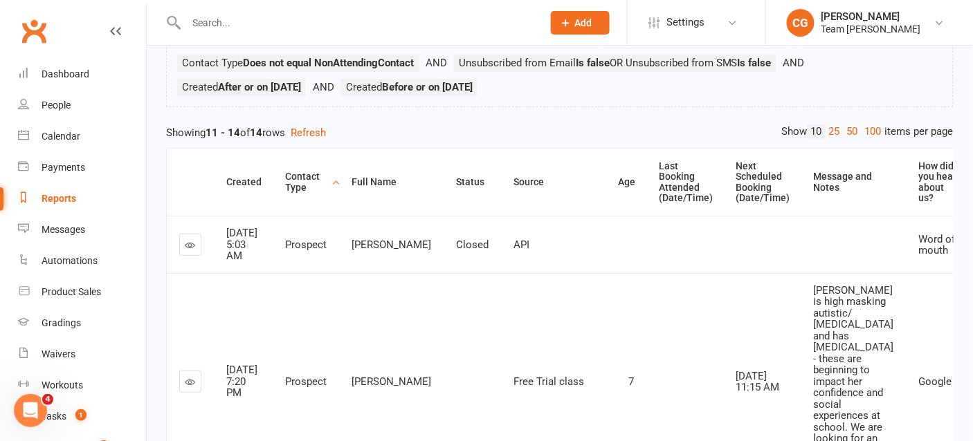
scroll to position [0, 0]
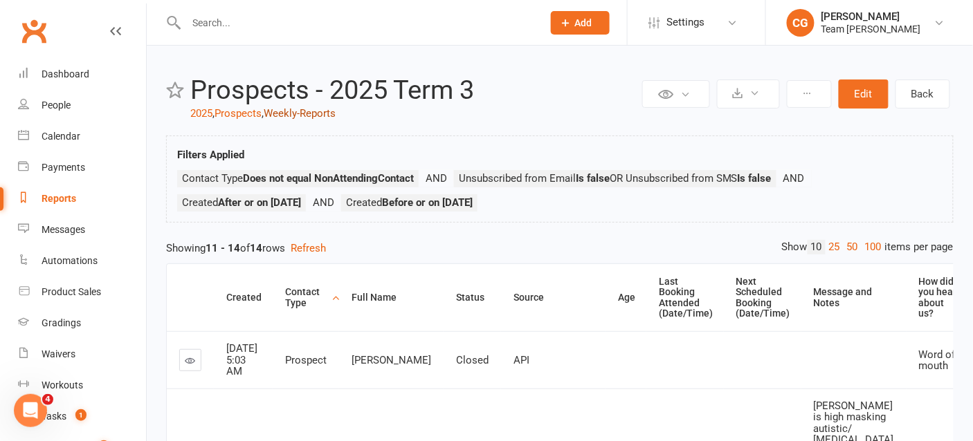
click at [299, 111] on link "Weekly-Reports" at bounding box center [300, 113] width 72 height 12
select select "50"
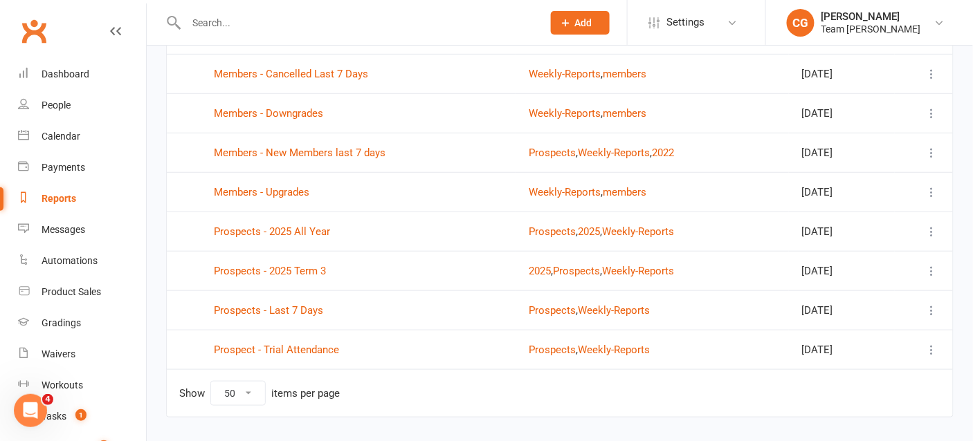
scroll to position [240, 0]
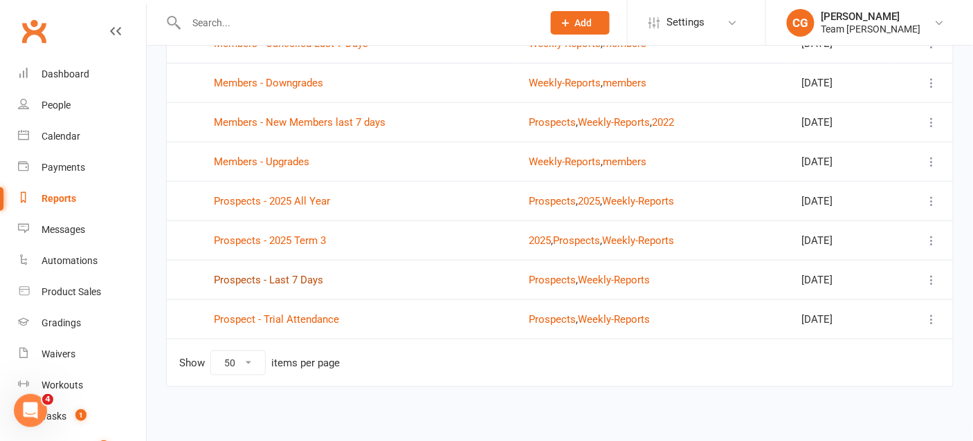
click at [266, 278] on link "Prospects - Last 7 Days" at bounding box center [268, 280] width 109 height 12
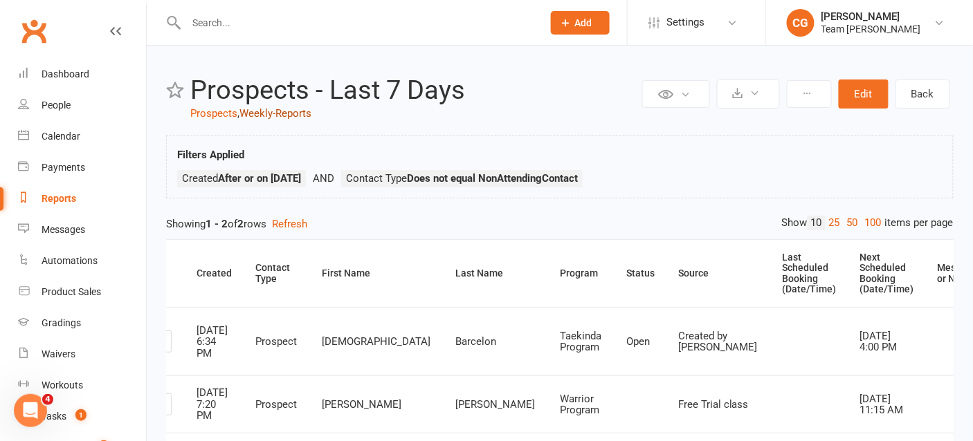
click at [274, 117] on link "Weekly-Reports" at bounding box center [275, 113] width 72 height 12
select select "50"
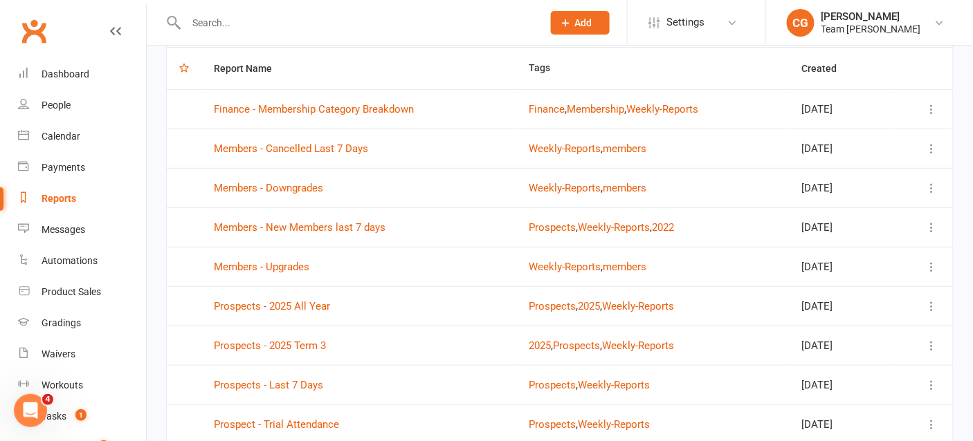
scroll to position [240, 0]
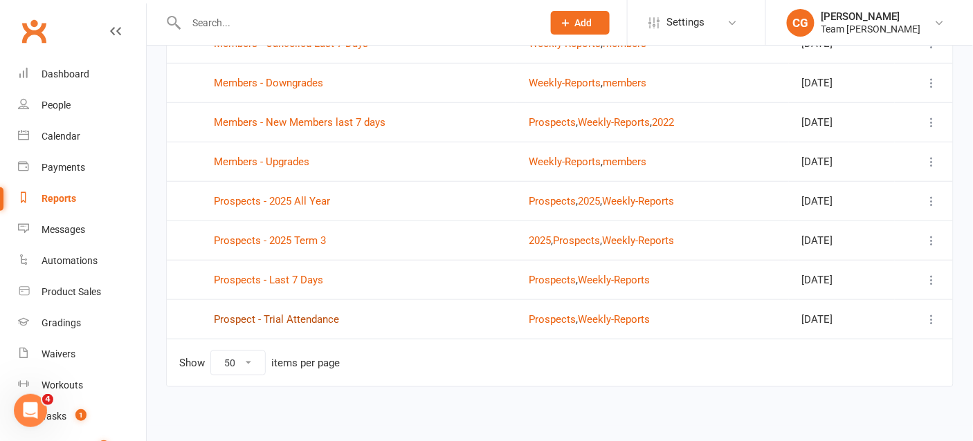
click at [285, 315] on link "Prospect - Trial Attendance" at bounding box center [276, 319] width 125 height 12
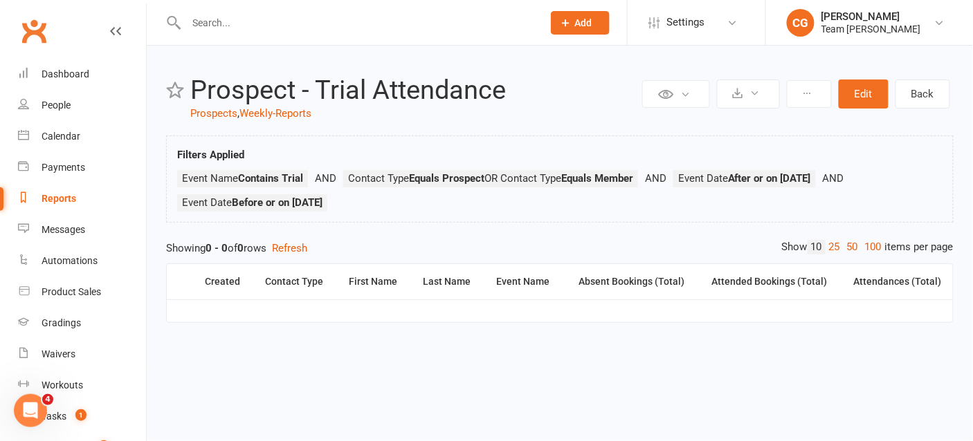
click at [212, 26] on input "text" at bounding box center [357, 22] width 351 height 19
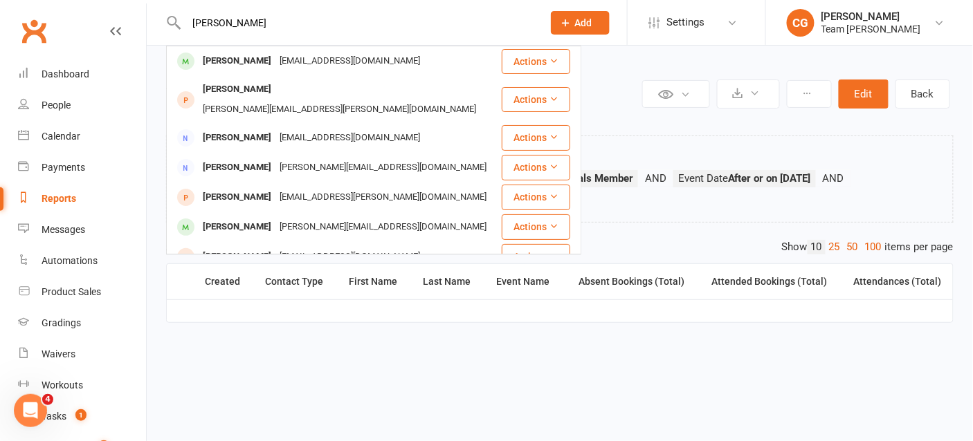
type input "[PERSON_NAME]"
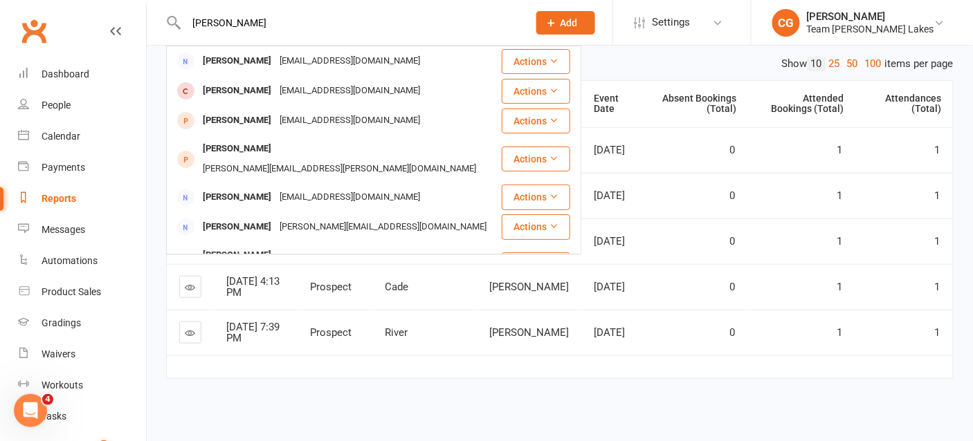
drag, startPoint x: 273, startPoint y: 24, endPoint x: 187, endPoint y: 19, distance: 85.9
click at [187, 19] on input "[PERSON_NAME]" at bounding box center [350, 22] width 336 height 19
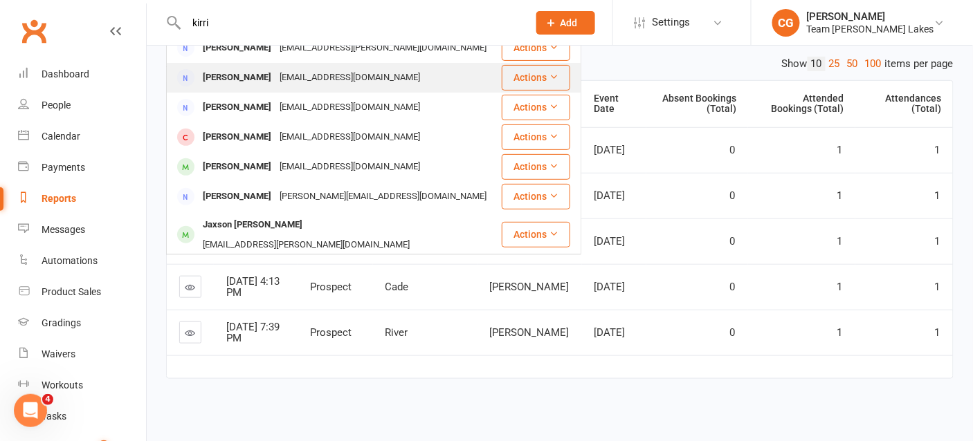
scroll to position [148, 0]
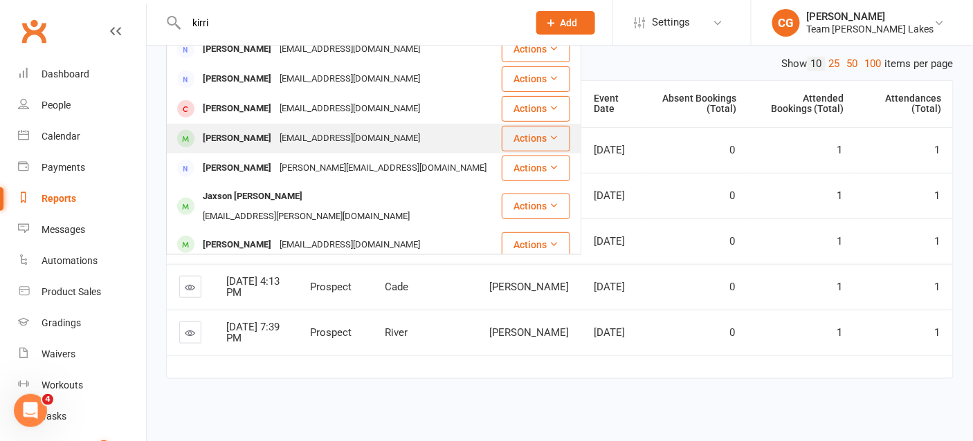
type input "kirri"
click at [275, 129] on div "Efridmanjob@gmail.com" at bounding box center [349, 139] width 149 height 20
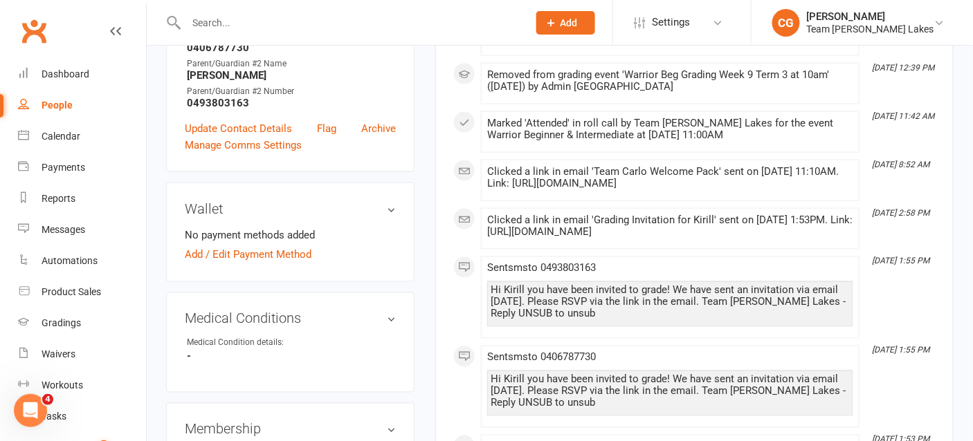
scroll to position [973, 0]
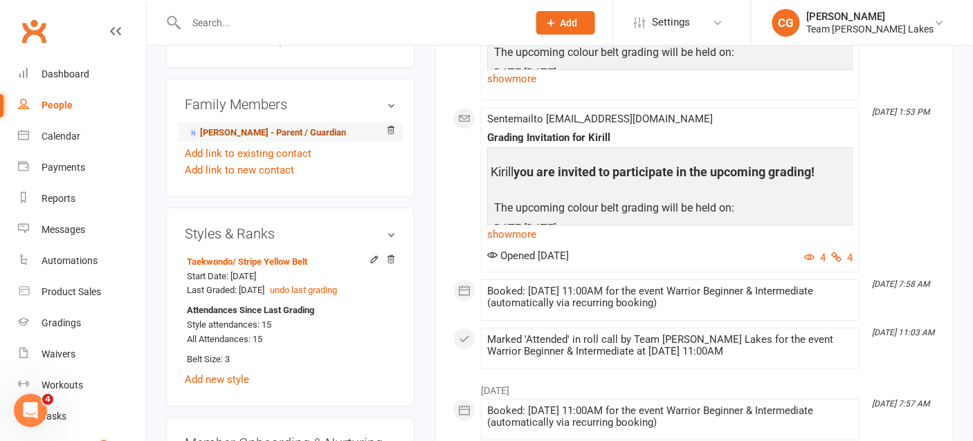
click at [269, 140] on link "Kate Fridman - Parent / Guardian" at bounding box center [266, 133] width 159 height 15
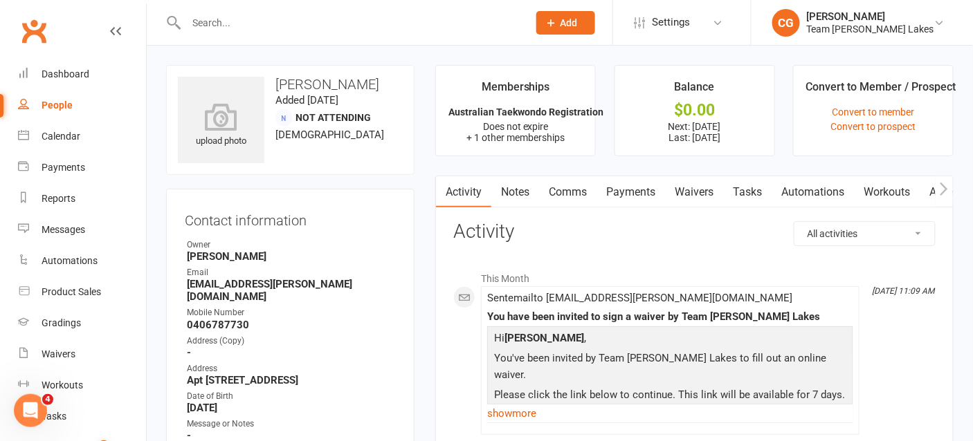
click at [634, 192] on link "Payments" at bounding box center [630, 192] width 68 height 32
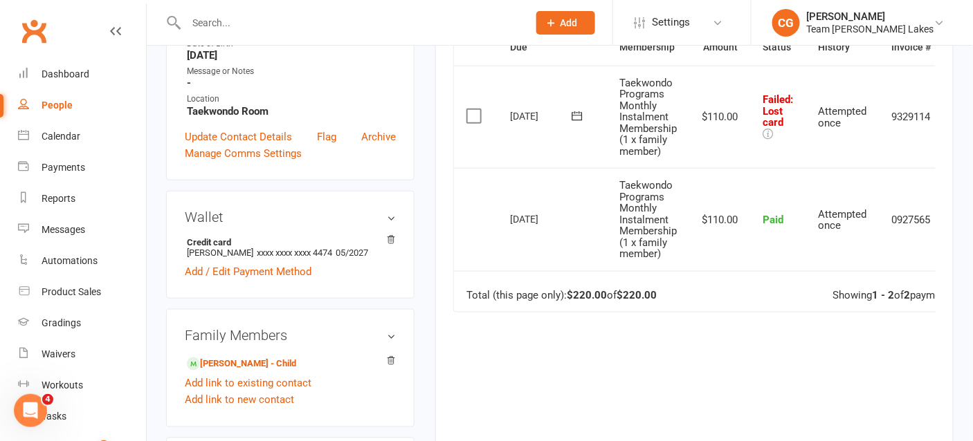
scroll to position [347, 0]
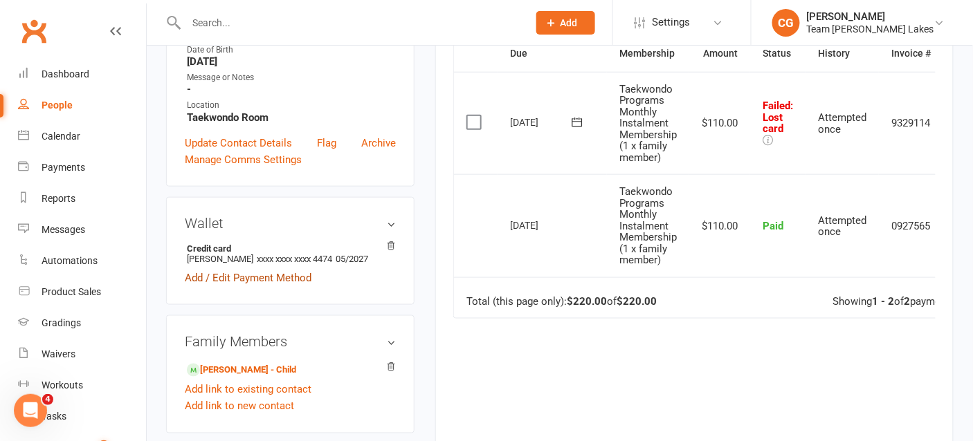
click at [275, 286] on link "Add / Edit Payment Method" at bounding box center [248, 278] width 127 height 17
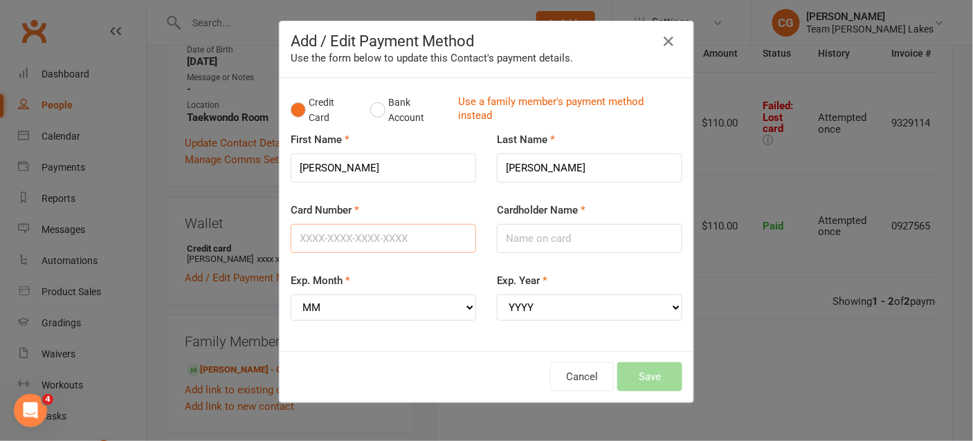
click at [335, 246] on input "Card Number" at bounding box center [383, 238] width 185 height 29
type input "4239530090406860"
click at [414, 297] on select "MM 01 02 03 04 05 06 07 08 09 10 11 12" at bounding box center [383, 308] width 185 height 26
select select "04"
click at [291, 295] on select "MM 01 02 03 04 05 06 07 08 09 10 11 12" at bounding box center [383, 308] width 185 height 26
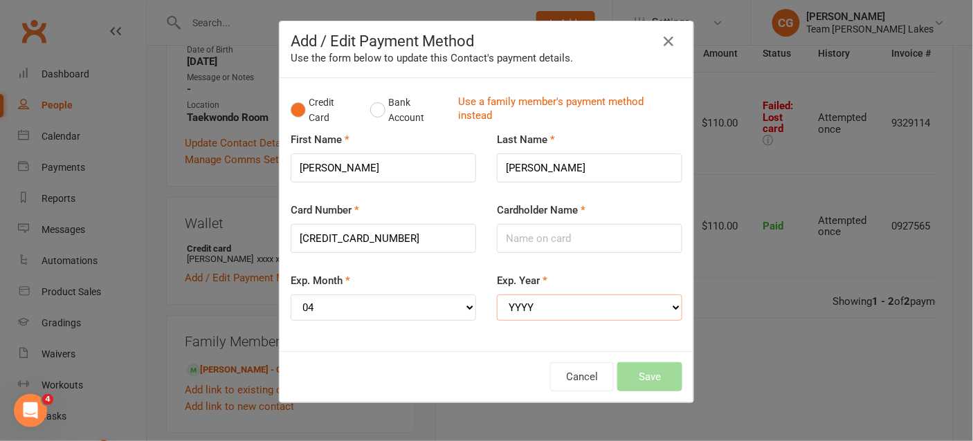
click at [538, 307] on select "YYYY 2025 2026 2027 2028 2029 2030 2031 2032 2033 2034" at bounding box center [589, 308] width 185 height 26
select select "2028"
click at [497, 295] on select "YYYY 2025 2026 2027 2028 2029 2030 2031 2032 2033 2034" at bounding box center [589, 308] width 185 height 26
click at [533, 237] on input "Cardholder Name" at bounding box center [589, 238] width 185 height 29
type input "Ekaterina Fridam"
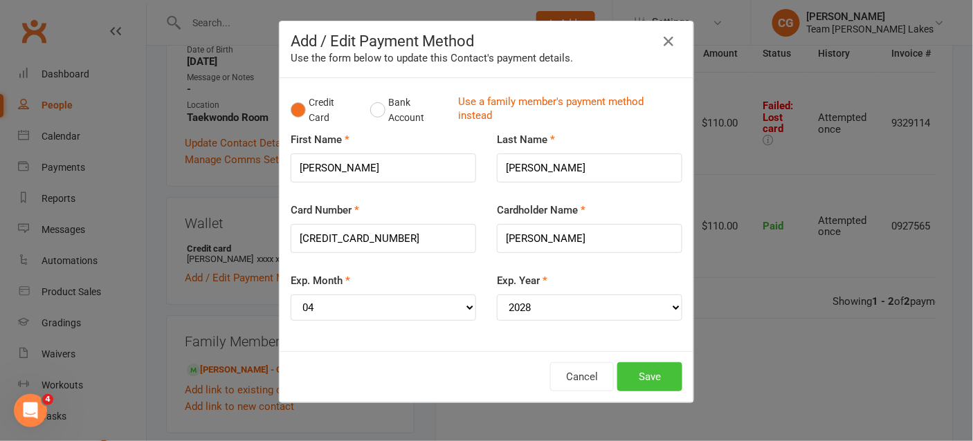
click at [657, 376] on button "Save" at bounding box center [649, 376] width 65 height 29
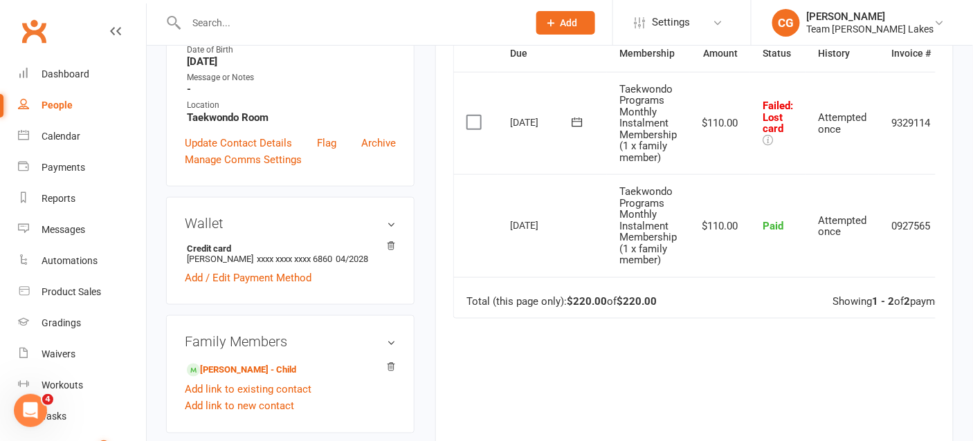
click at [572, 118] on icon at bounding box center [577, 122] width 10 height 9
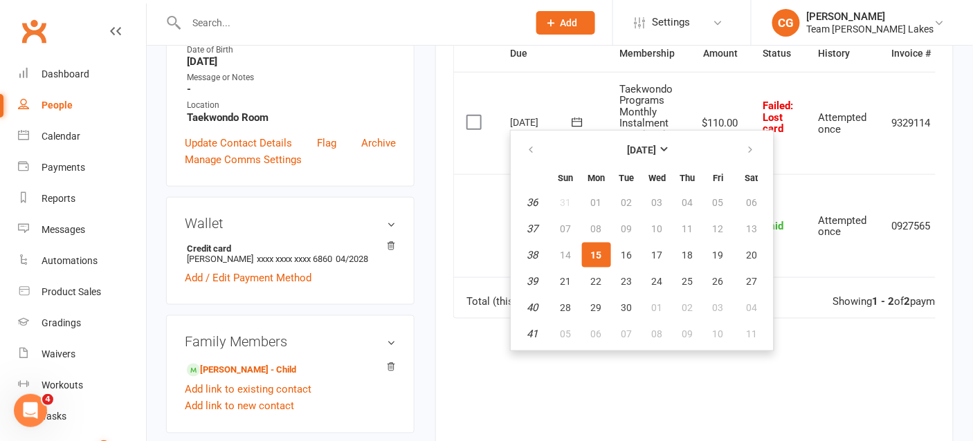
click at [482, 212] on td "Select this" at bounding box center [476, 225] width 44 height 103
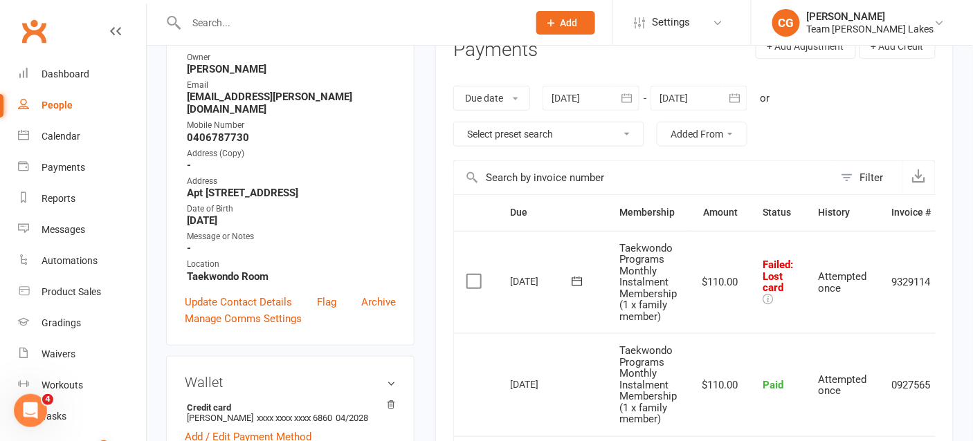
scroll to position [181, 0]
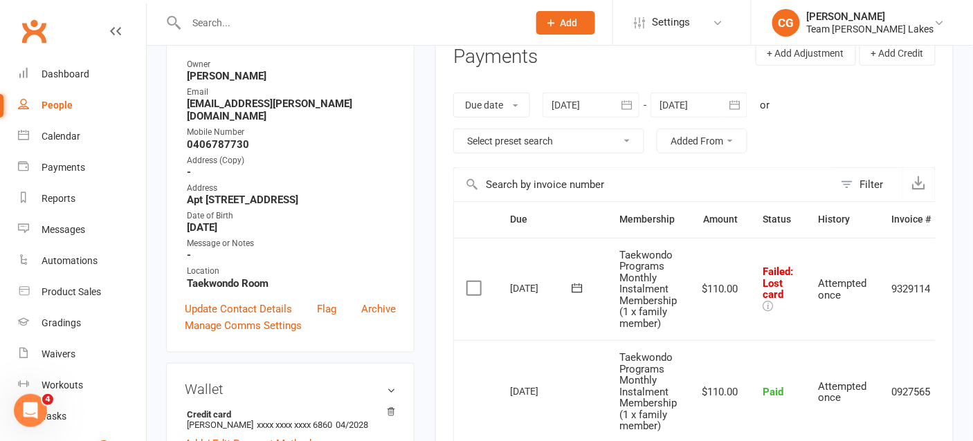
click at [610, 97] on div at bounding box center [590, 105] width 97 height 25
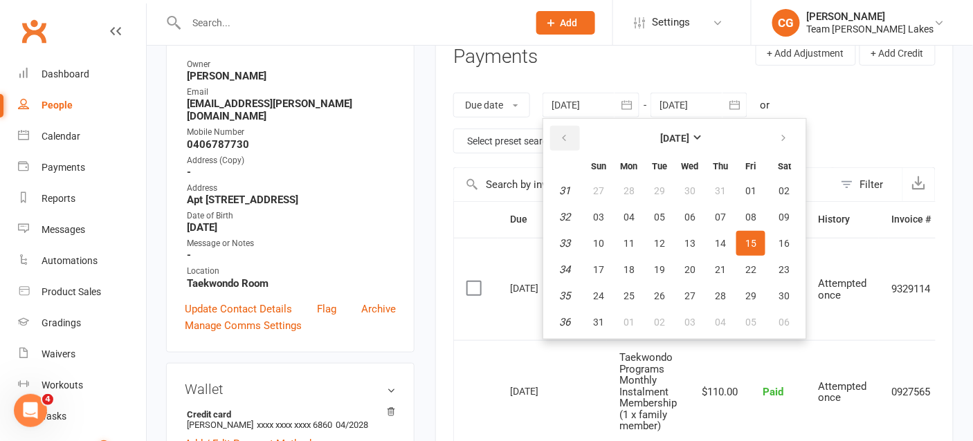
click at [566, 136] on icon "button" at bounding box center [564, 138] width 10 height 11
click at [596, 238] on span "11" at bounding box center [598, 243] width 11 height 11
type input "11 May 2025"
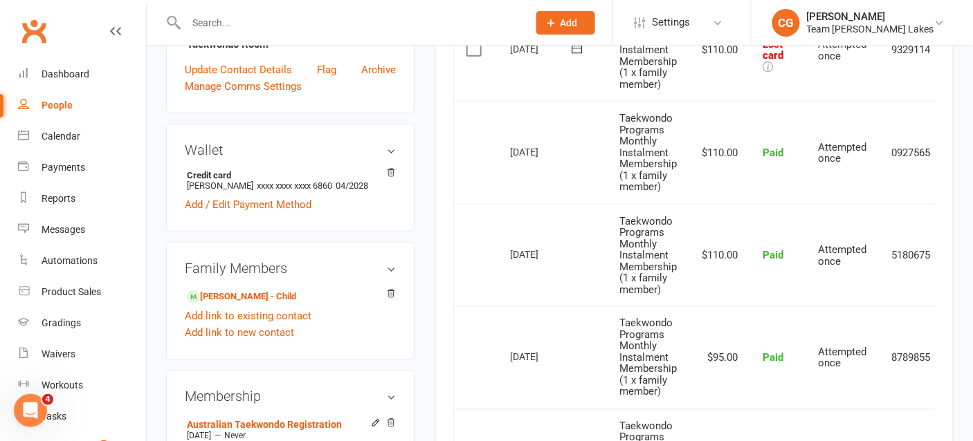
scroll to position [219, 0]
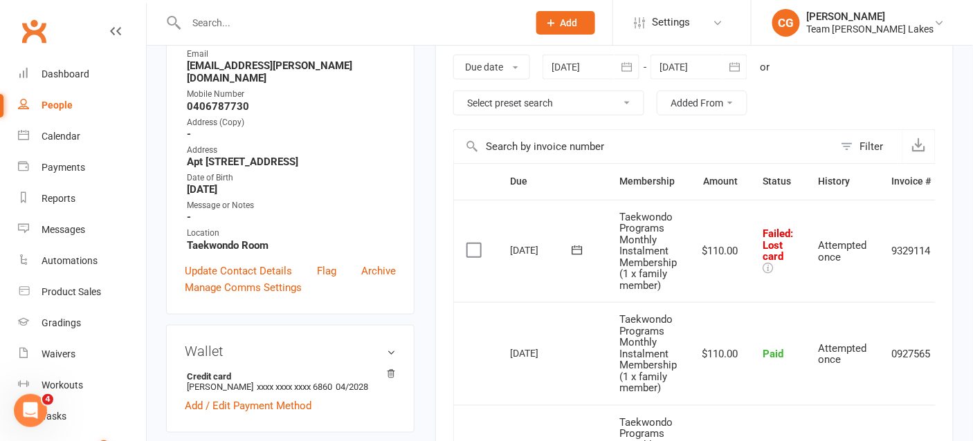
click at [581, 249] on icon at bounding box center [577, 250] width 10 height 9
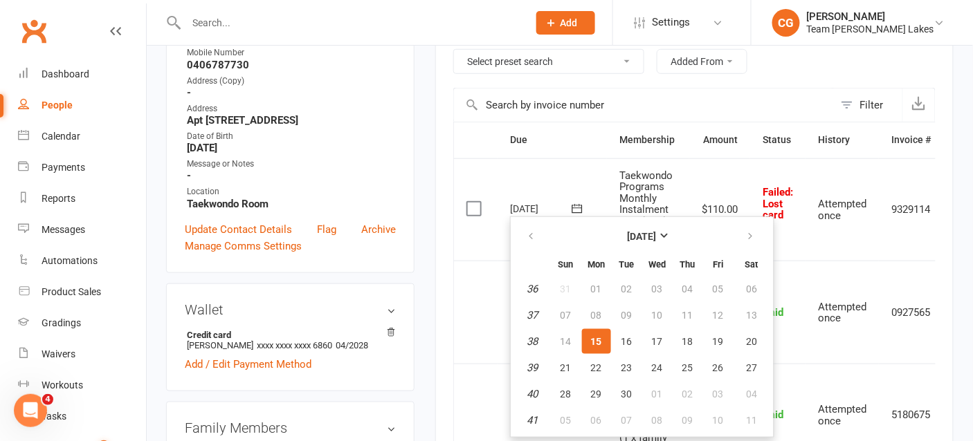
scroll to position [265, 0]
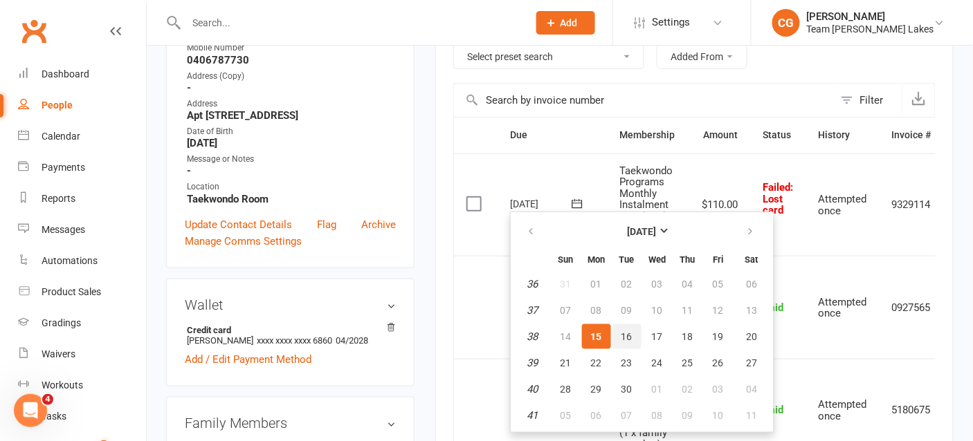
click at [627, 339] on span "16" at bounding box center [626, 336] width 11 height 11
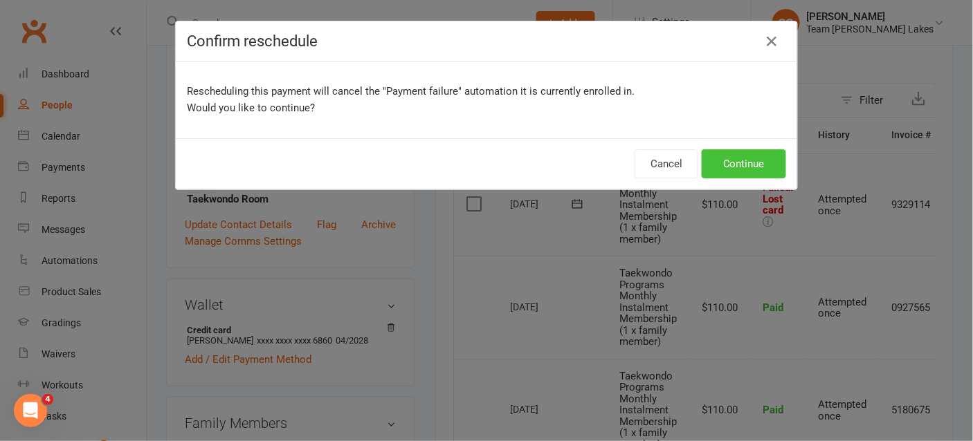
click at [745, 171] on button "Continue" at bounding box center [743, 163] width 84 height 29
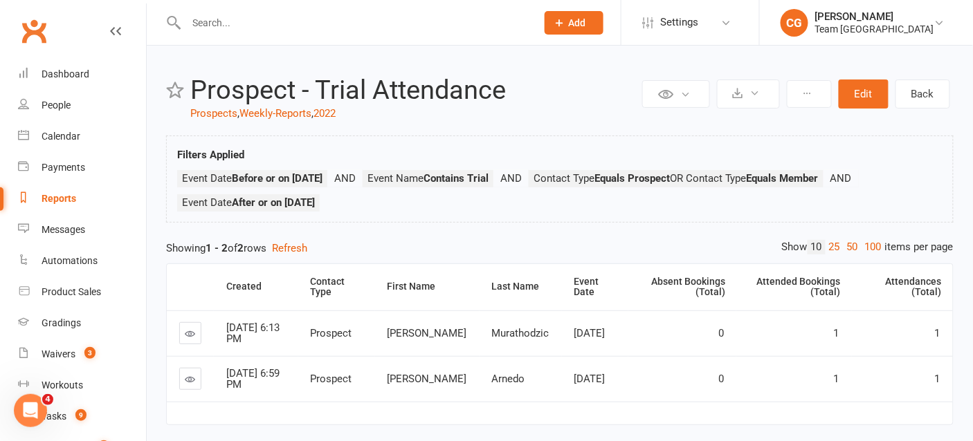
click at [248, 27] on input "text" at bounding box center [354, 22] width 344 height 19
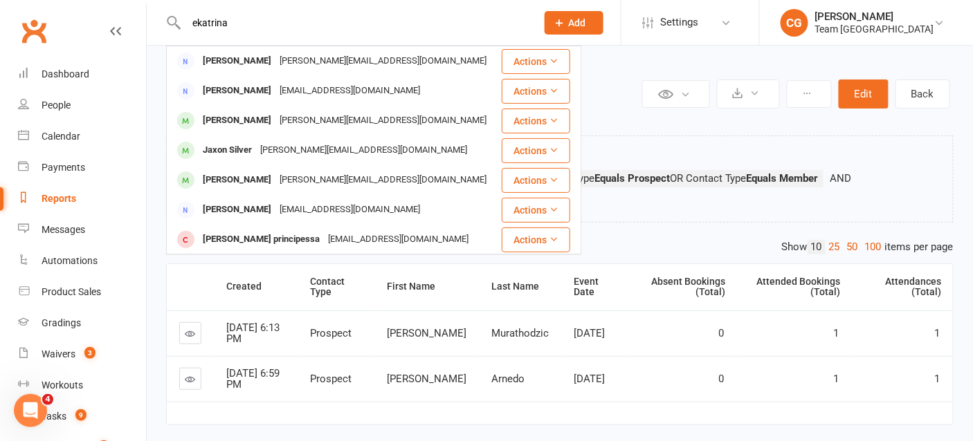
type input "ekatrina"
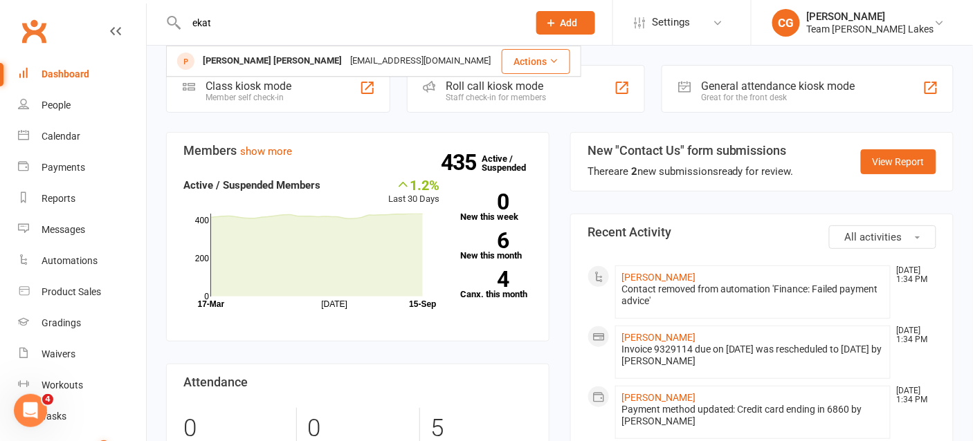
drag, startPoint x: 231, startPoint y: 25, endPoint x: 159, endPoint y: 25, distance: 71.9
click at [159, 25] on react-component "ekat [PERSON_NAME] [PERSON_NAME] [EMAIL_ADDRESS][DOMAIN_NAME] Actions" at bounding box center [259, 22] width 518 height 45
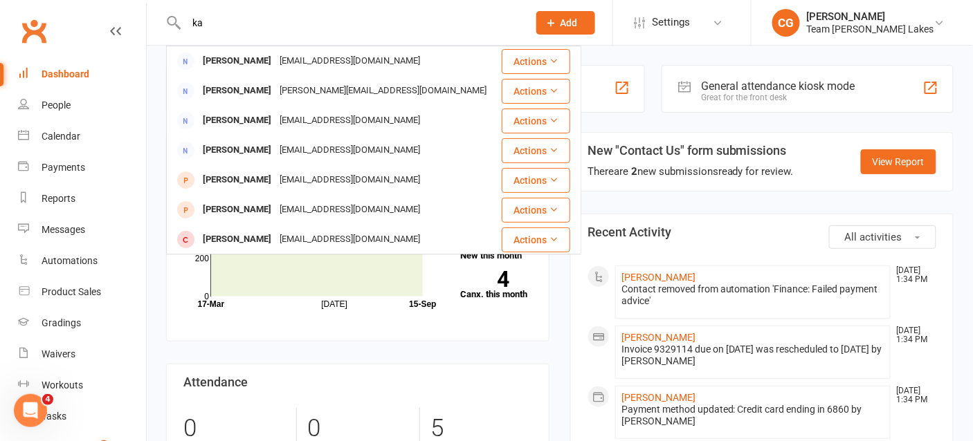
type input "k"
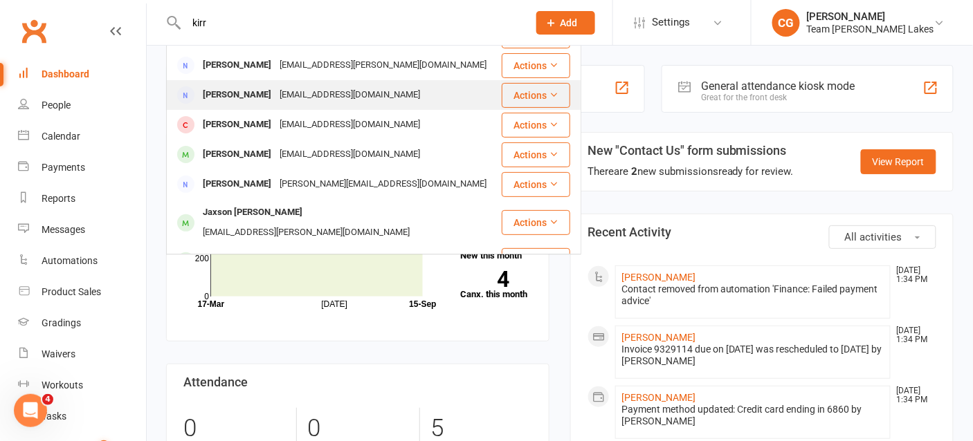
scroll to position [60, 0]
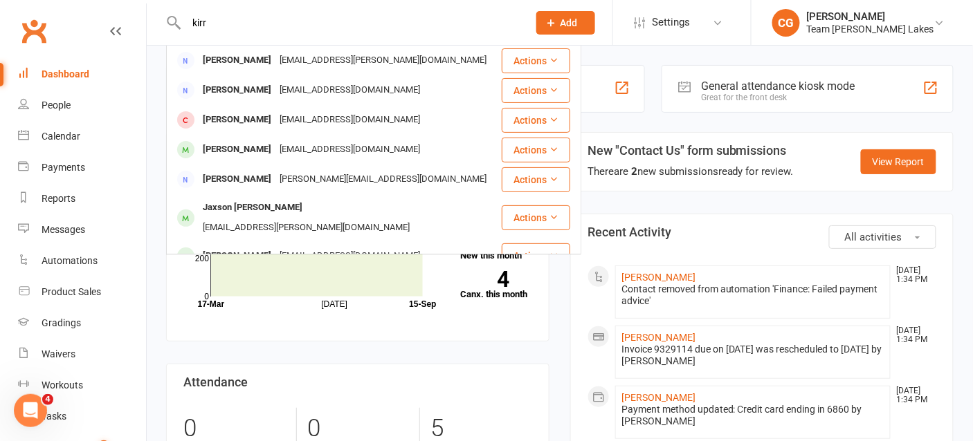
drag, startPoint x: 234, startPoint y: 23, endPoint x: 171, endPoint y: 22, distance: 63.0
click at [171, 22] on div "[PERSON_NAME] Rupra [PERSON_NAME][EMAIL_ADDRESS][DOMAIN_NAME] Actions [PERSON_N…" at bounding box center [342, 22] width 352 height 45
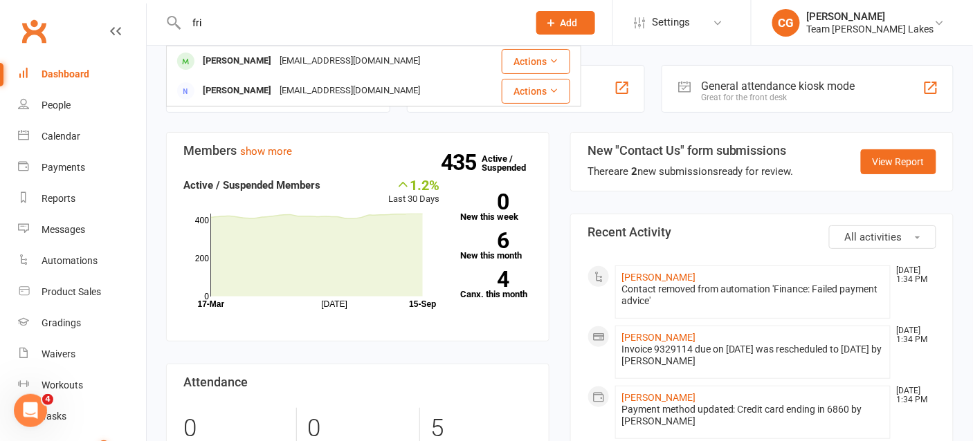
scroll to position [0, 0]
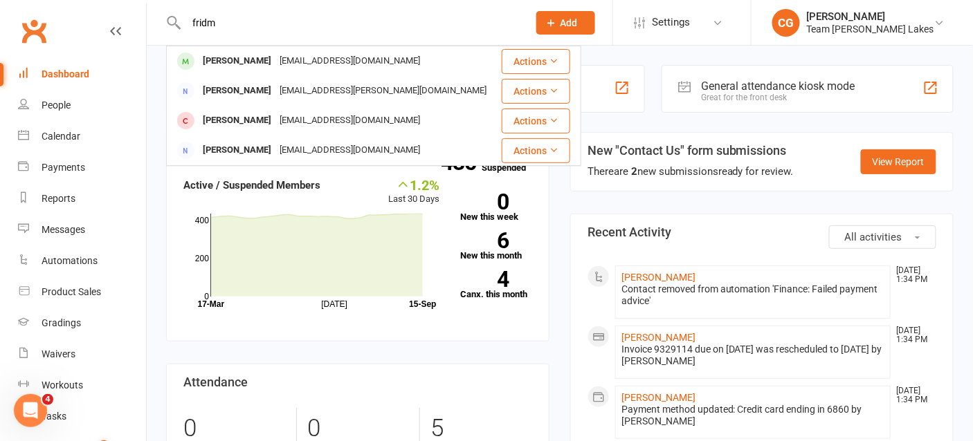
type input "fridm"
click at [428, 358] on div "Members show more 1.2% Last 30 Days Active / Suspended Members [DATE] Month [DA…" at bounding box center [358, 358] width 404 height 452
